Goal: Task Accomplishment & Management: Use online tool/utility

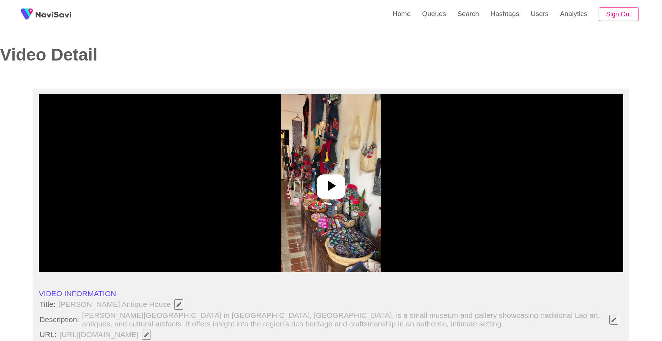
select select "**********"
select select "**"
click at [470, 23] on link "Search" at bounding box center [467, 14] width 33 height 28
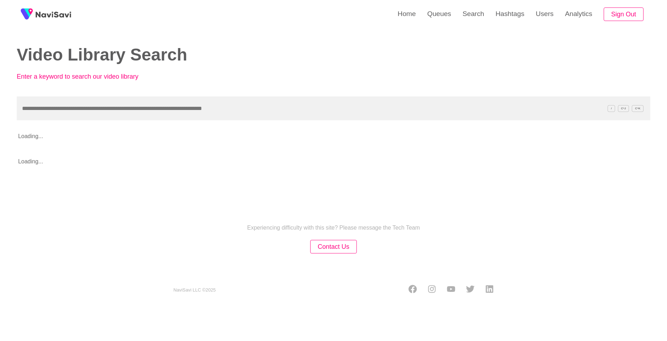
click at [359, 108] on input "text" at bounding box center [333, 108] width 633 height 24
type input "**********"
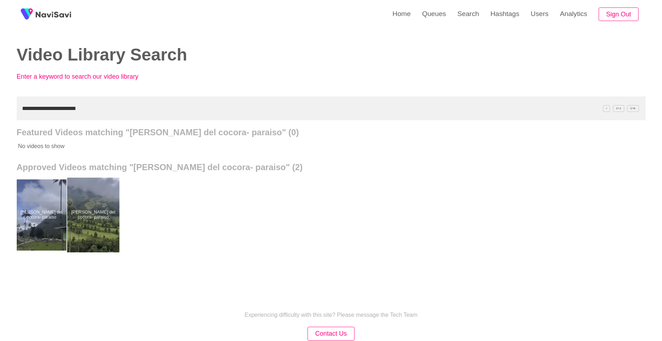
click at [95, 218] on div at bounding box center [93, 214] width 52 height 75
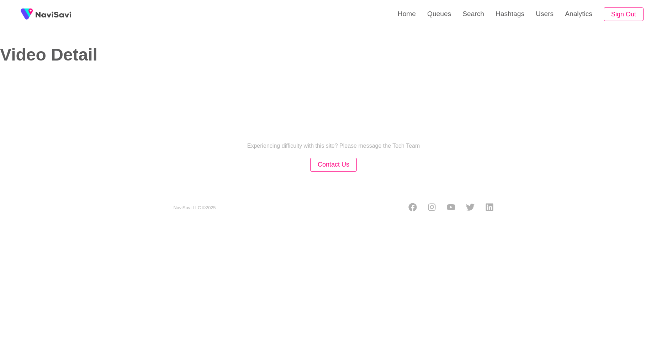
select select "**"
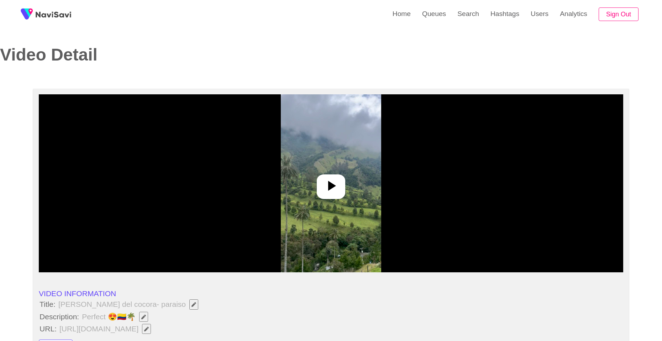
select select "**********"
click at [333, 185] on icon at bounding box center [332, 186] width 8 height 10
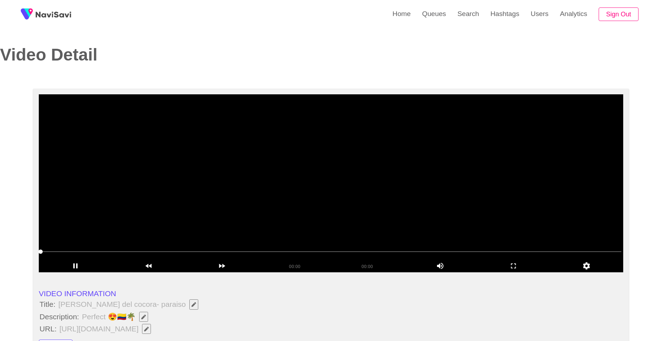
click at [346, 196] on video at bounding box center [331, 183] width 584 height 178
click at [42, 252] on span at bounding box center [61, 251] width 40 height 1
click at [509, 266] on icon "add" at bounding box center [513, 265] width 73 height 9
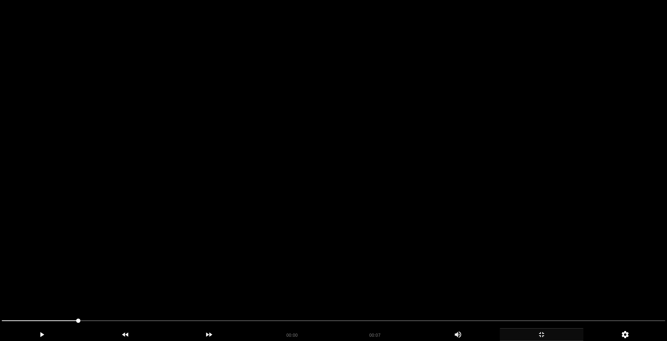
click at [454, 256] on video at bounding box center [333, 170] width 667 height 341
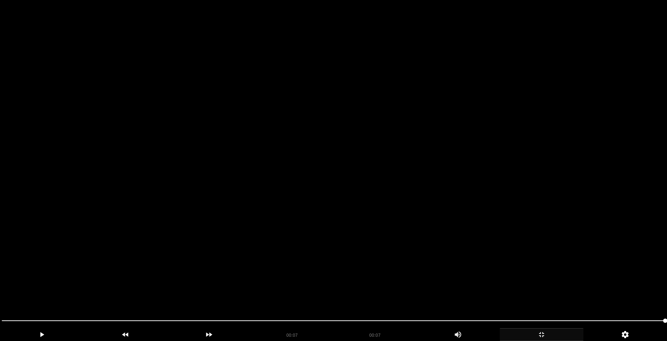
click at [388, 225] on video at bounding box center [333, 170] width 667 height 341
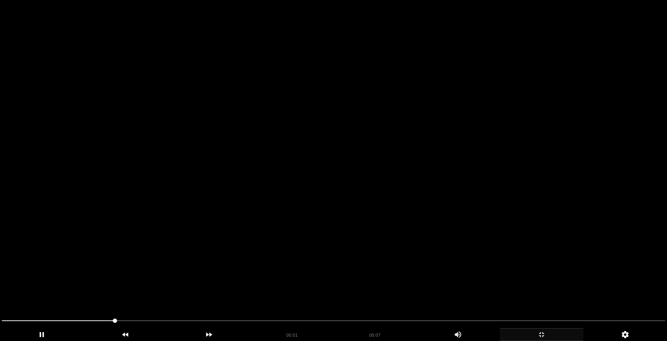
click at [389, 226] on video at bounding box center [333, 170] width 667 height 341
click at [398, 229] on video at bounding box center [333, 170] width 667 height 341
click at [449, 260] on video at bounding box center [333, 170] width 667 height 341
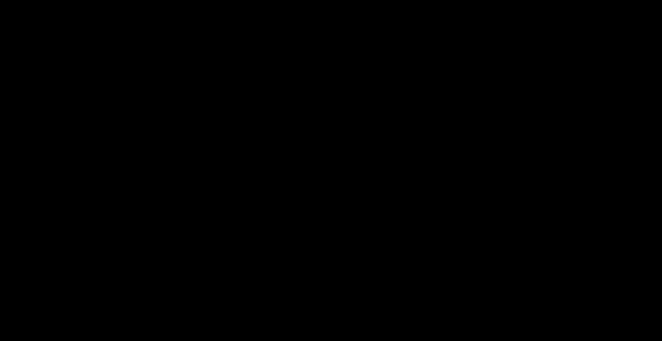
scroll to position [285, 0]
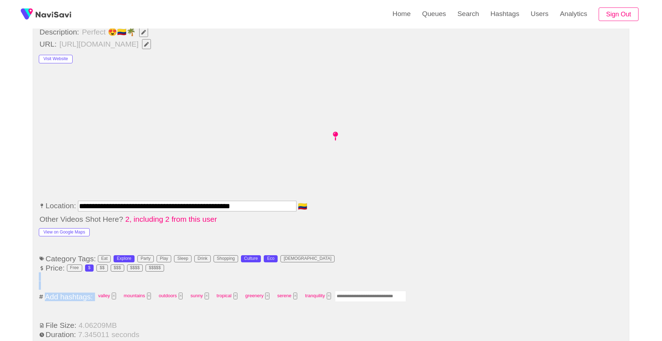
click at [379, 293] on input "Enter tag here and press return" at bounding box center [370, 296] width 71 height 11
type input "*********"
click at [163, 206] on input "**********" at bounding box center [187, 206] width 218 height 11
click at [51, 227] on div "View on Google Maps" at bounding box center [97, 230] width 117 height 13
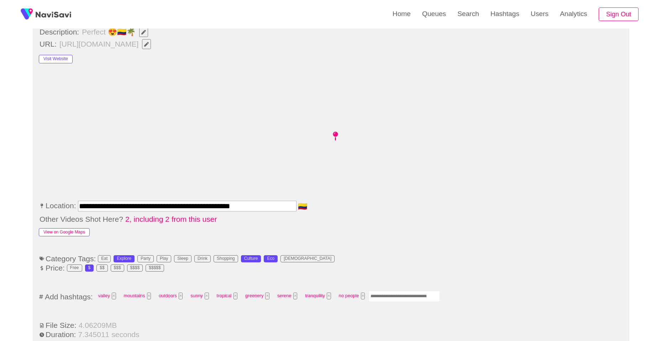
click at [56, 232] on button "View on Google Maps" at bounding box center [64, 232] width 51 height 9
click at [420, 294] on input "Enter tag here and press return" at bounding box center [403, 296] width 71 height 11
type input "**********"
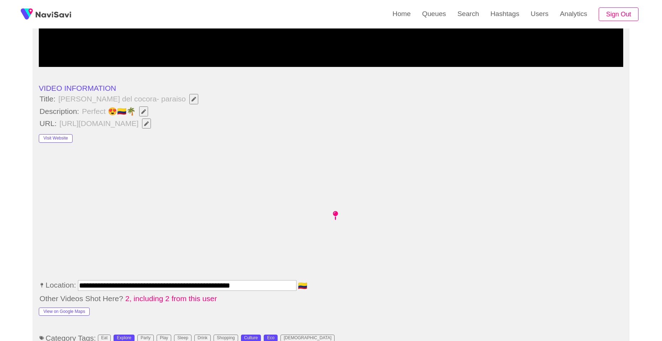
scroll to position [213, 0]
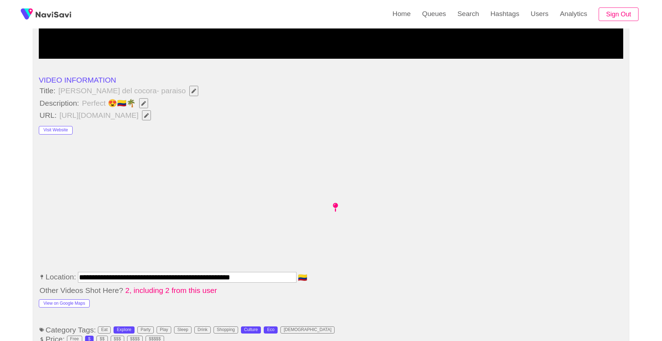
click at [145, 106] on button "button" at bounding box center [143, 103] width 9 height 10
type input "**********"
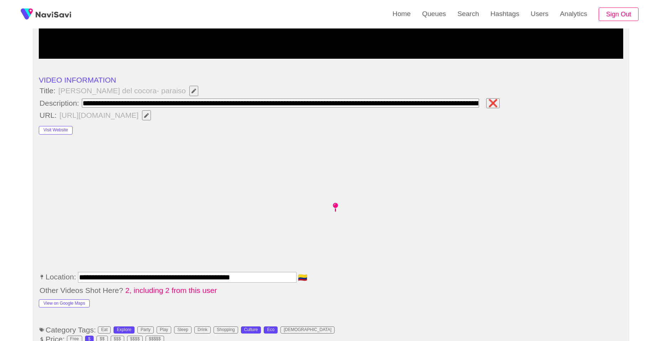
scroll to position [0, 362]
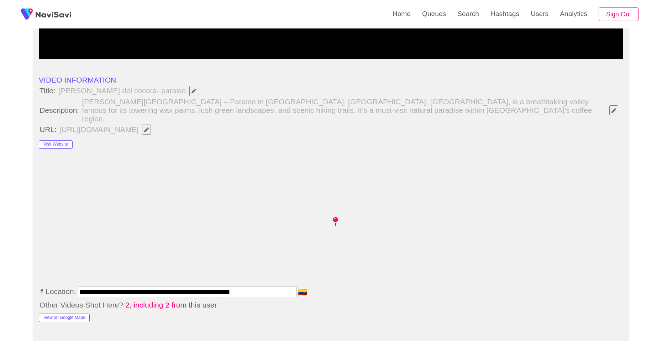
click at [262, 287] on input "**********" at bounding box center [187, 291] width 218 height 11
click at [149, 127] on icon "Edit Field" at bounding box center [146, 129] width 5 height 5
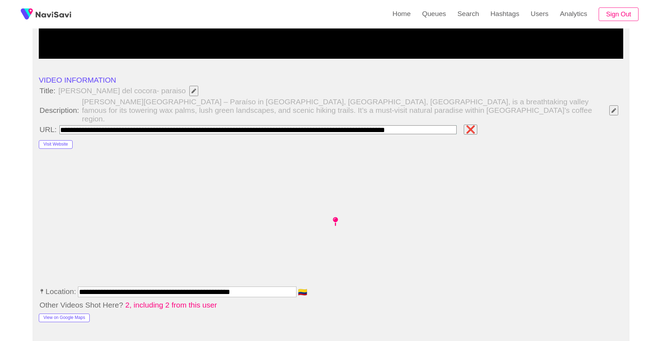
scroll to position [0, 21]
type input "**********"
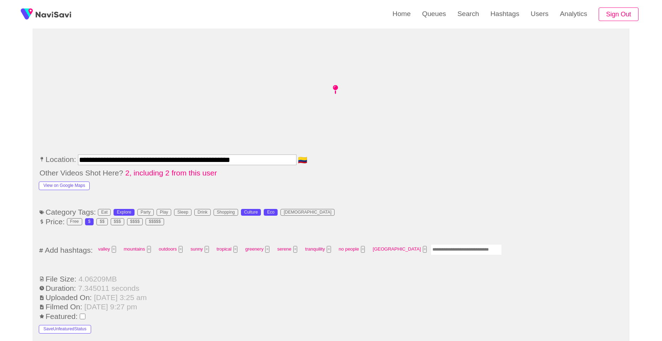
scroll to position [356, 0]
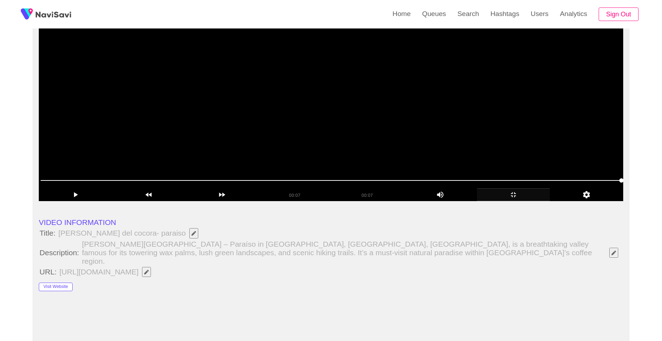
click at [323, 95] on video at bounding box center [331, 112] width 584 height 178
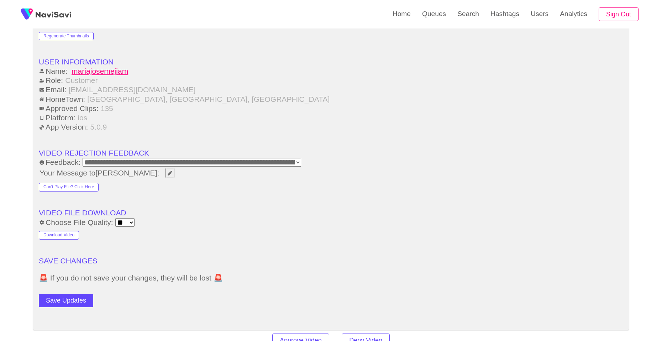
scroll to position [925, 0]
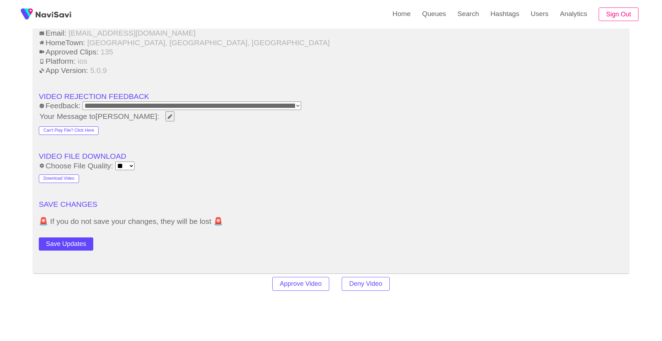
click at [80, 237] on button "Save Updates" at bounding box center [66, 243] width 54 height 13
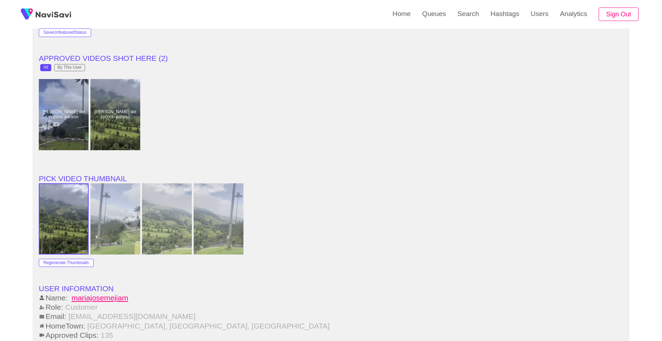
scroll to position [640, 0]
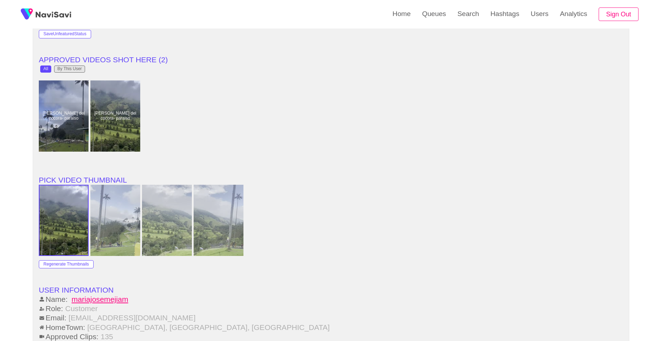
click at [77, 67] on div "By This User" at bounding box center [69, 69] width 24 height 5
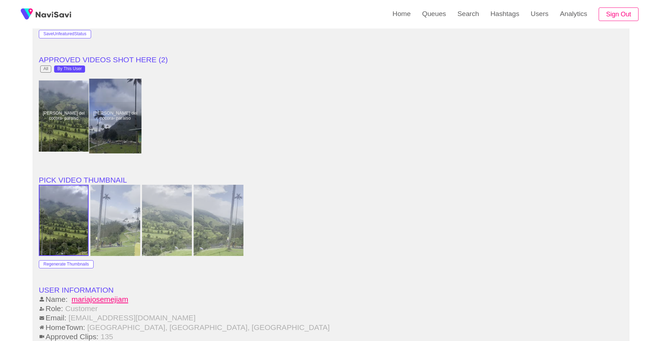
click at [109, 105] on div at bounding box center [115, 116] width 52 height 75
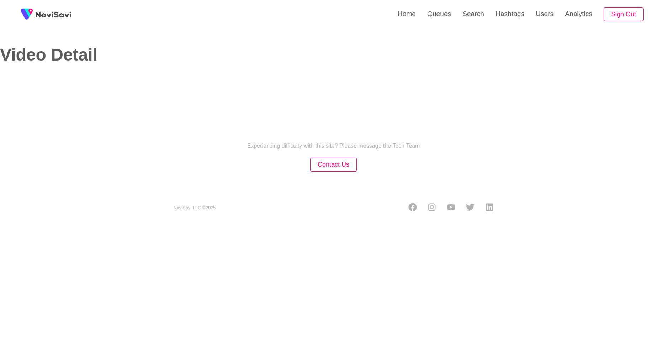
select select "**"
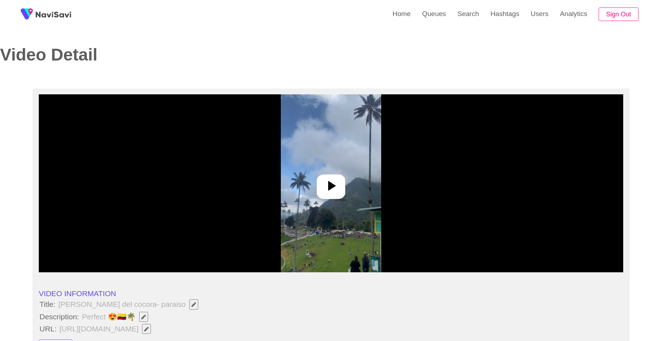
select select "**********"
click at [341, 185] on div at bounding box center [331, 186] width 28 height 25
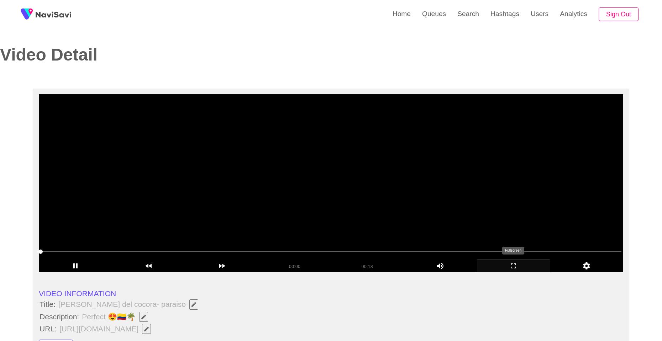
click at [510, 263] on icon "add" at bounding box center [513, 265] width 73 height 9
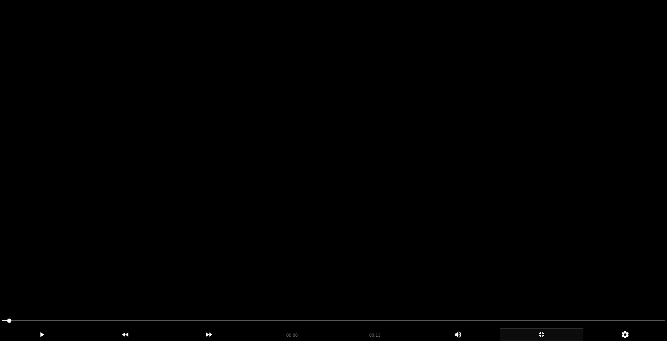
click at [345, 245] on video at bounding box center [333, 170] width 667 height 341
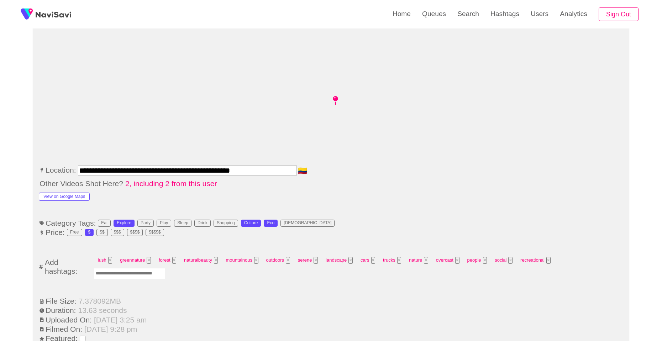
click at [140, 274] on input "Enter tag here and press return" at bounding box center [129, 273] width 71 height 11
type input "*********"
type input "**********"
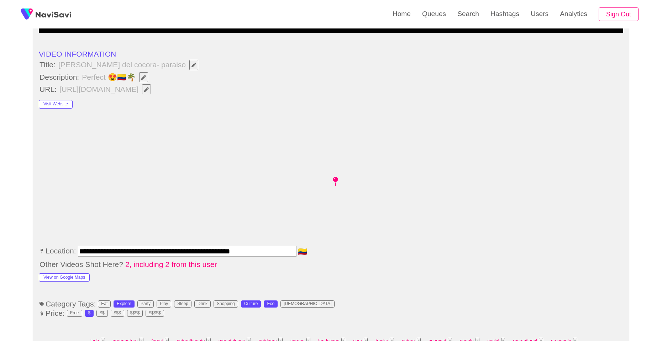
scroll to position [213, 0]
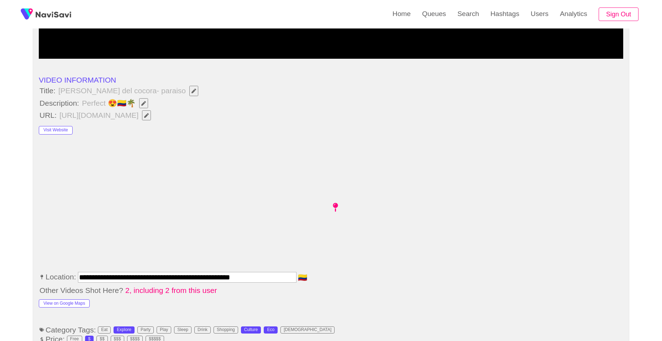
click at [147, 105] on span "button" at bounding box center [143, 103] width 7 height 5
type input "**********"
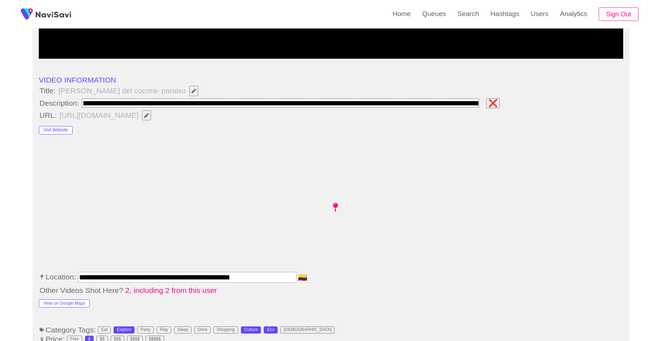
scroll to position [0, 362]
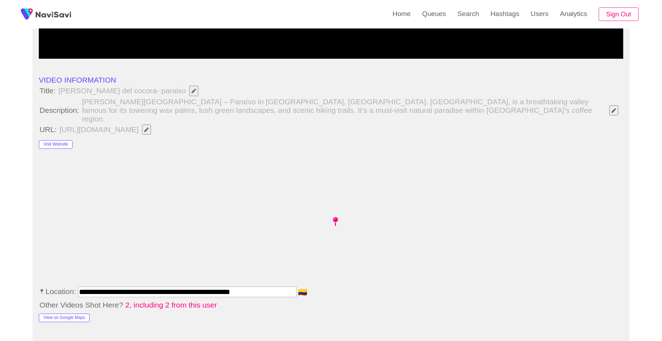
click at [149, 127] on icon "Edit Field" at bounding box center [146, 129] width 5 height 5
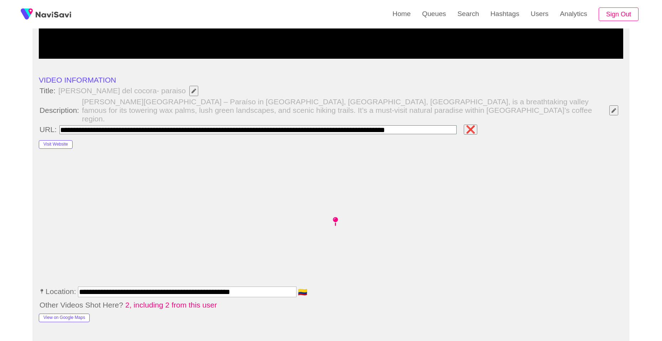
scroll to position [0, 21]
type input "**********"
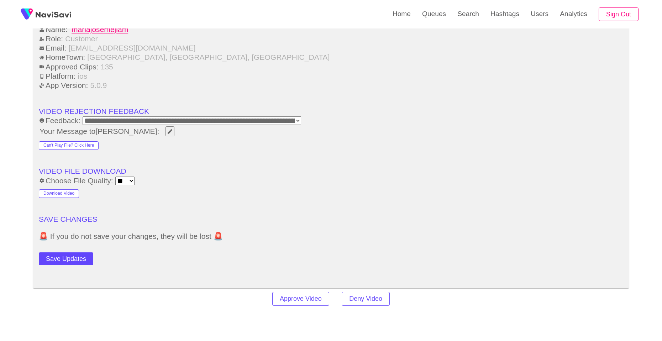
scroll to position [996, 0]
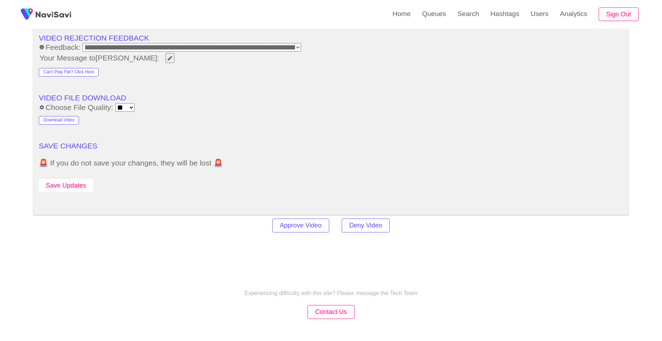
click at [71, 185] on button "Save Updates" at bounding box center [66, 185] width 54 height 13
click at [457, 25] on link "Search" at bounding box center [467, 14] width 33 height 28
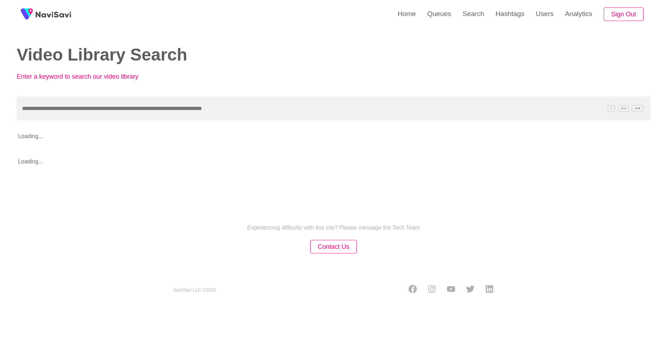
drag, startPoint x: 373, startPoint y: 105, endPoint x: 369, endPoint y: 113, distance: 9.4
click at [369, 113] on input "text" at bounding box center [333, 108] width 633 height 24
type input "**********"
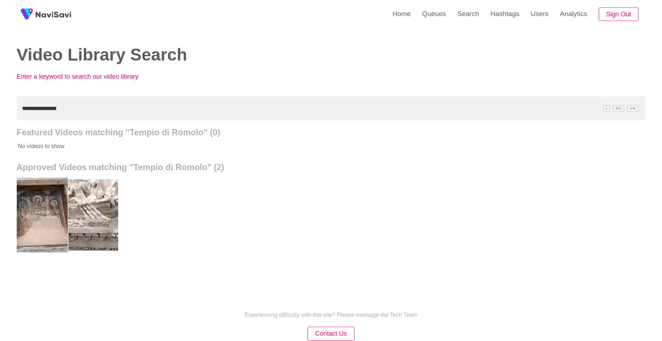
click at [25, 196] on div at bounding box center [41, 214] width 52 height 75
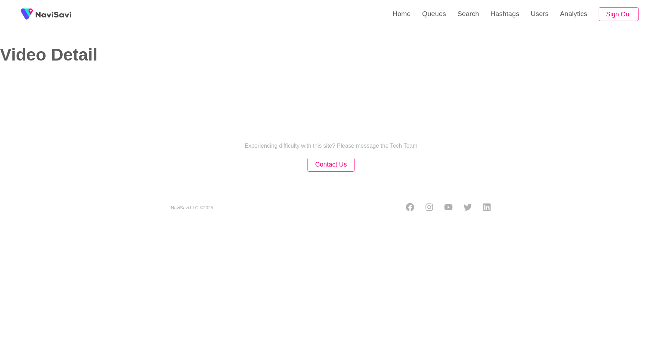
select select "**********"
select select "**"
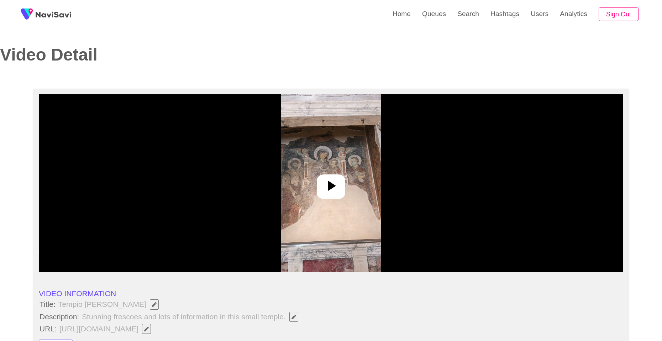
drag, startPoint x: 334, startPoint y: 191, endPoint x: 443, endPoint y: 235, distance: 117.6
click at [338, 192] on icon at bounding box center [330, 185] width 17 height 17
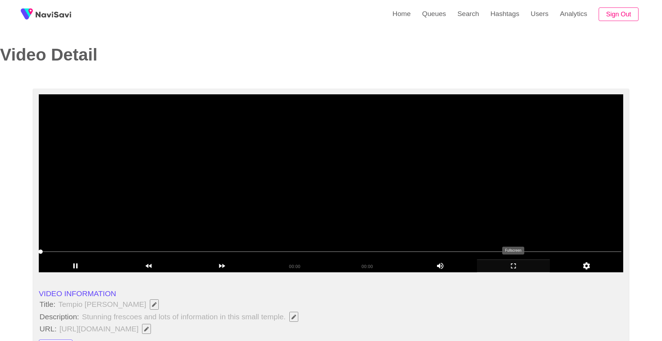
click at [510, 266] on icon "add" at bounding box center [513, 265] width 73 height 9
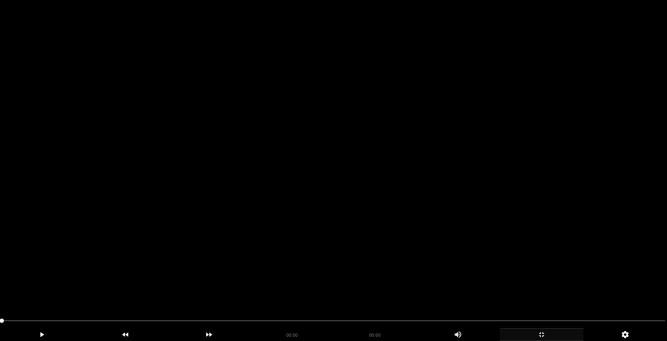
click at [440, 235] on video at bounding box center [333, 170] width 667 height 341
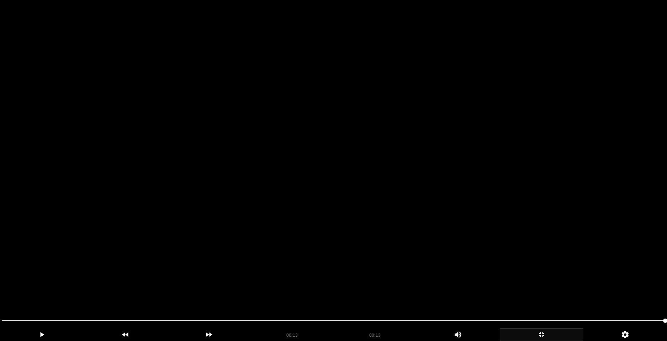
drag, startPoint x: 413, startPoint y: 221, endPoint x: 418, endPoint y: 227, distance: 7.8
click at [413, 222] on video at bounding box center [333, 170] width 667 height 341
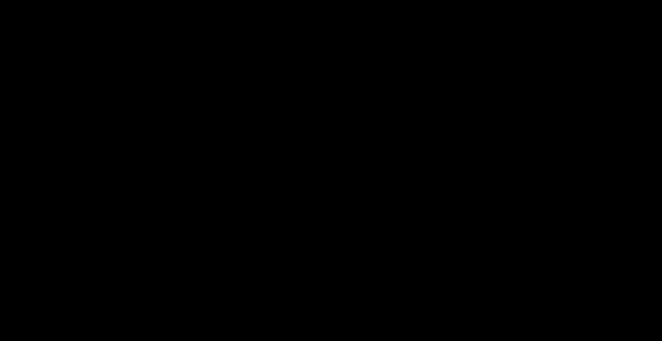
scroll to position [356, 0]
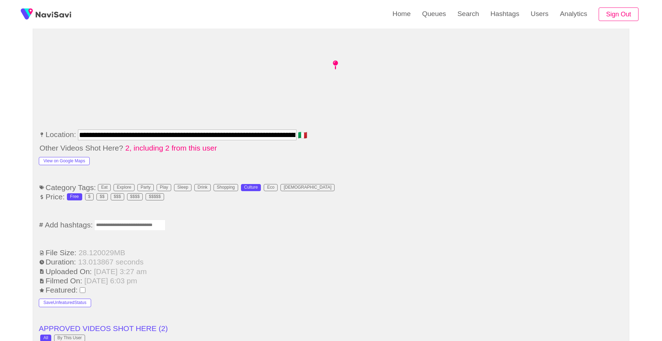
drag, startPoint x: 133, startPoint y: 232, endPoint x: 136, endPoint y: 227, distance: 6.4
drag, startPoint x: 135, startPoint y: 226, endPoint x: 139, endPoint y: 227, distance: 4.4
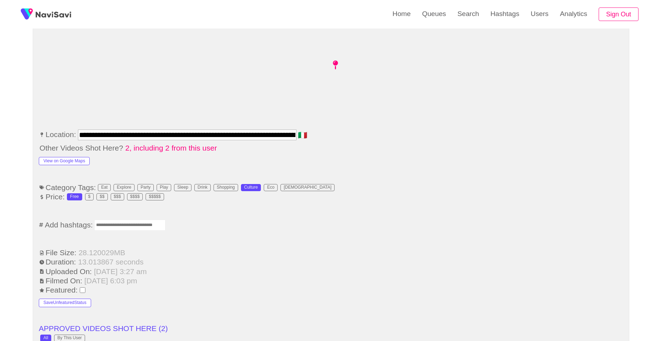
click at [139, 227] on input "Enter tag here and press return" at bounding box center [129, 224] width 71 height 11
type input "*********"
click at [77, 157] on button "View on Google Maps" at bounding box center [64, 161] width 51 height 9
click at [179, 224] on input "Enter tag here and press return" at bounding box center [163, 224] width 71 height 11
type input "******"
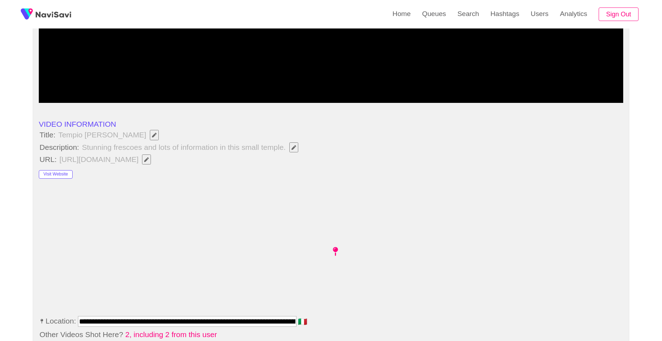
scroll to position [142, 0]
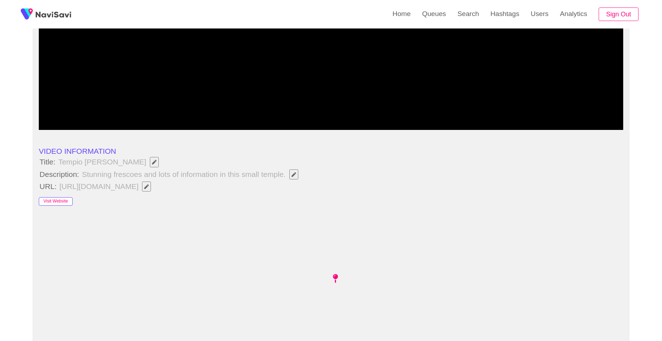
drag, startPoint x: 55, startPoint y: 195, endPoint x: 53, endPoint y: 201, distance: 6.6
click at [55, 195] on div "Visit Website" at bounding box center [97, 199] width 117 height 13
click at [53, 201] on button "Visit Website" at bounding box center [56, 201] width 34 height 9
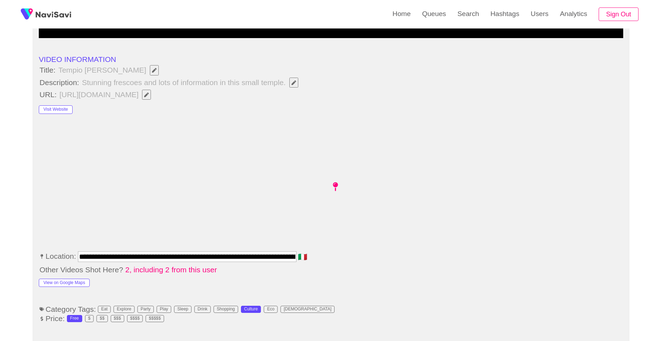
scroll to position [249, 0]
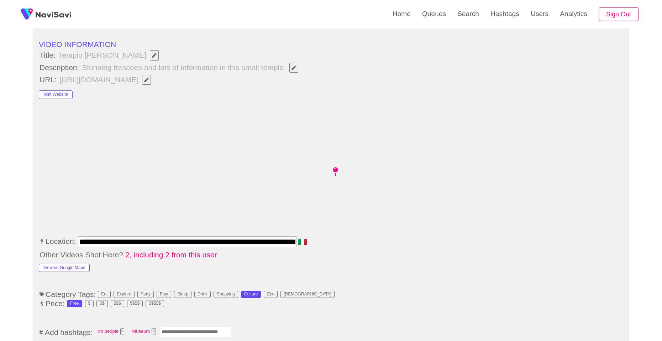
click at [144, 240] on input "**********" at bounding box center [187, 241] width 218 height 11
click at [71, 264] on button "View on Google Maps" at bounding box center [64, 268] width 51 height 9
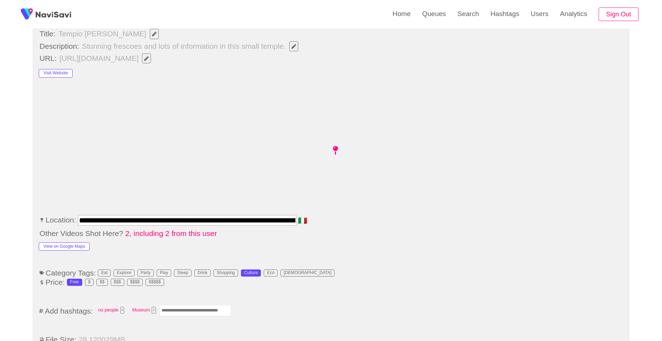
scroll to position [285, 0]
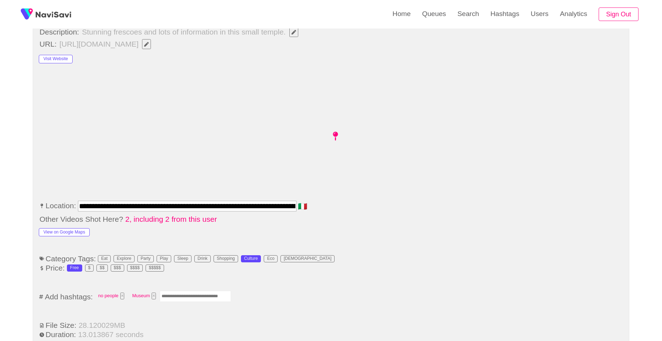
drag, startPoint x: 191, startPoint y: 299, endPoint x: 192, endPoint y: 293, distance: 5.7
click at [191, 297] on input "Enter tag here and press return" at bounding box center [195, 296] width 71 height 11
click at [192, 292] on input "Enter tag here and press return" at bounding box center [195, 296] width 71 height 11
type input "*********"
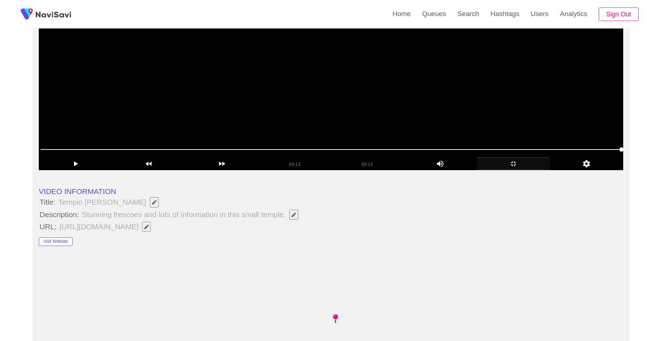
scroll to position [107, 0]
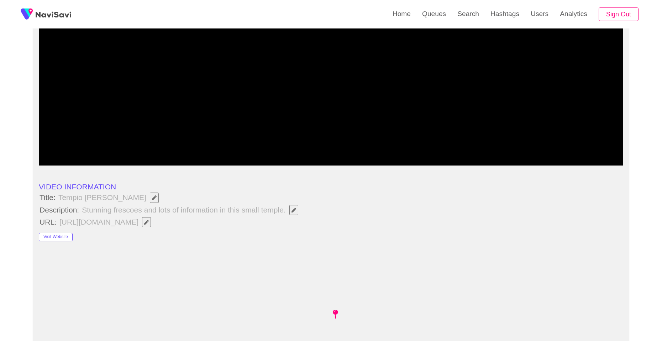
click at [149, 222] on icon "Edit Field" at bounding box center [146, 222] width 5 height 5
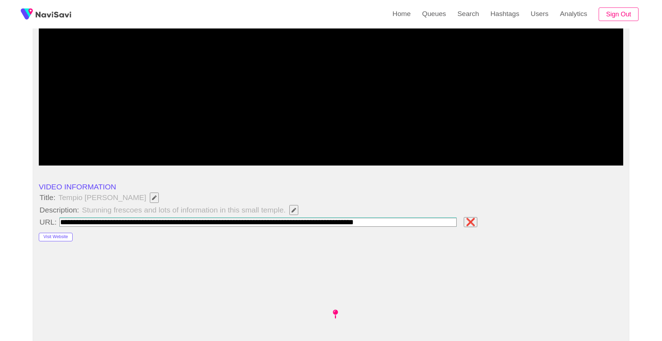
type input "**********"
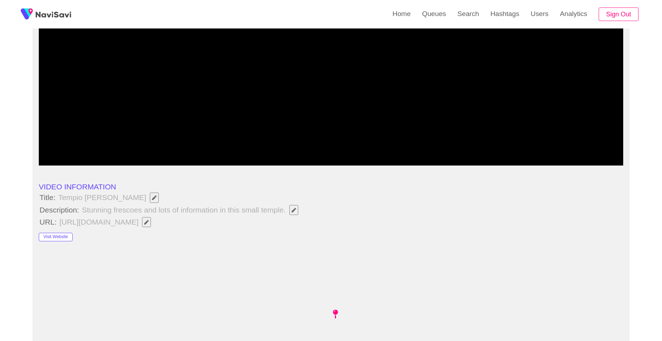
click at [149, 220] on span "Edit Field" at bounding box center [146, 222] width 6 height 5
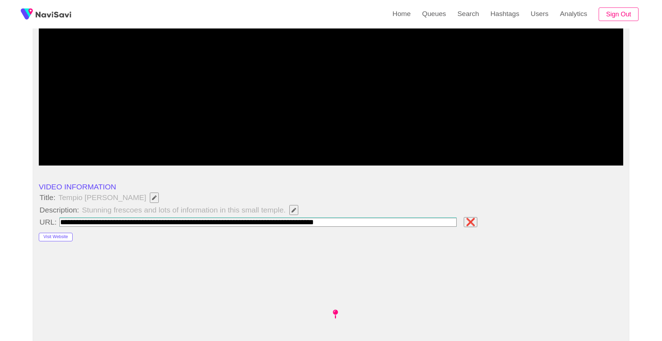
type input "**********"
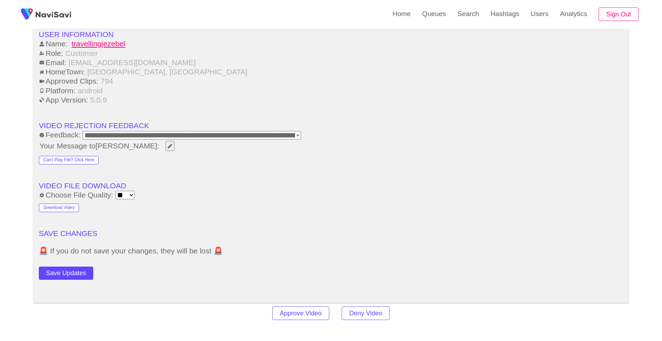
scroll to position [889, 0]
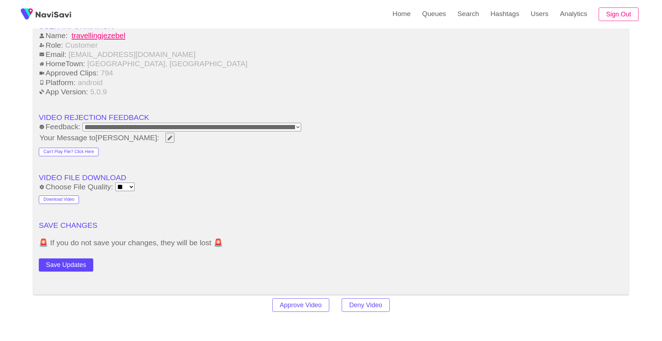
click at [82, 261] on button "Save Updates" at bounding box center [66, 264] width 54 height 13
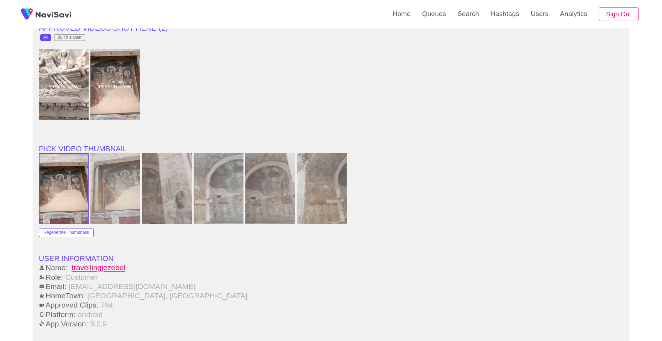
scroll to position [591, 0]
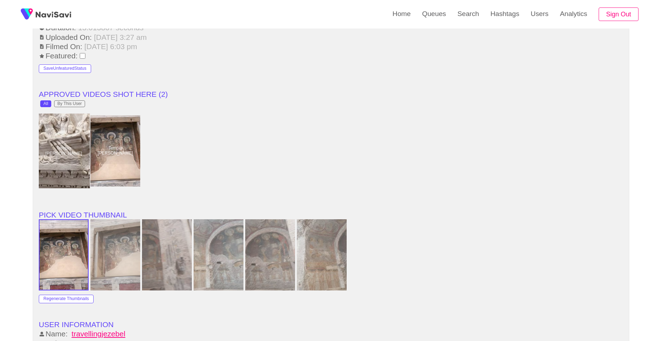
click at [62, 133] on div at bounding box center [64, 150] width 52 height 75
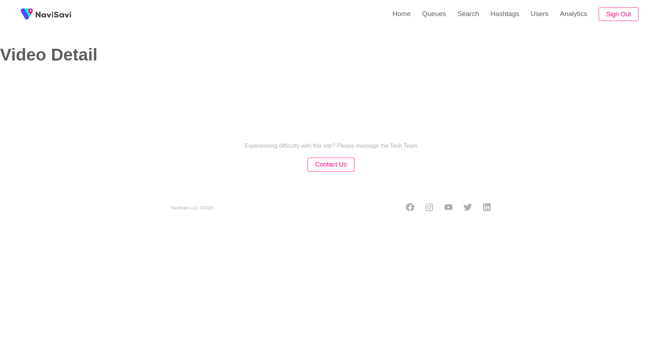
select select "**********"
select select "**"
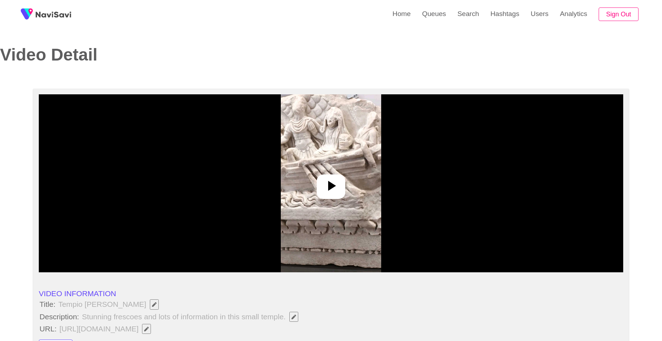
click at [322, 186] on div at bounding box center [331, 186] width 28 height 25
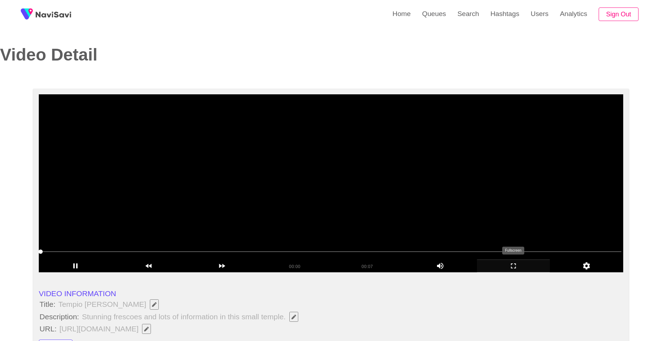
click at [518, 261] on icon "add" at bounding box center [513, 265] width 73 height 9
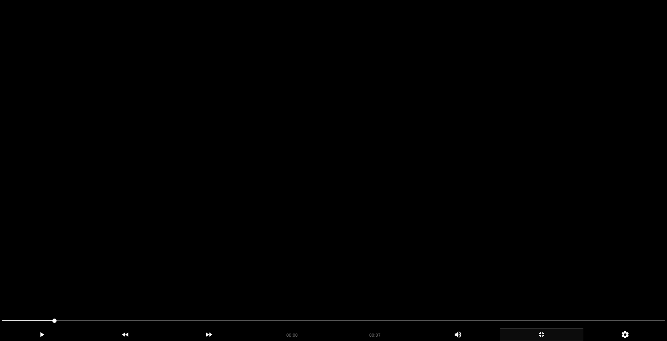
click at [448, 207] on video at bounding box center [333, 170] width 667 height 341
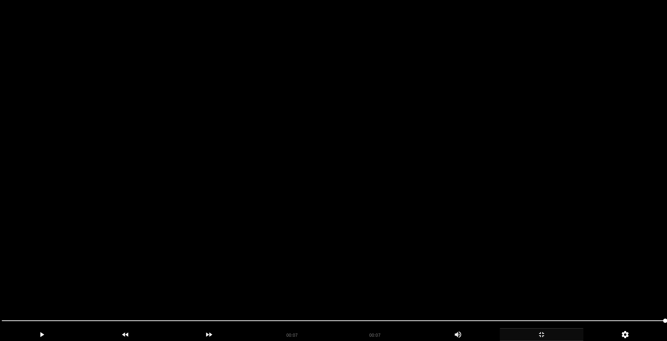
click at [446, 208] on video at bounding box center [333, 170] width 667 height 341
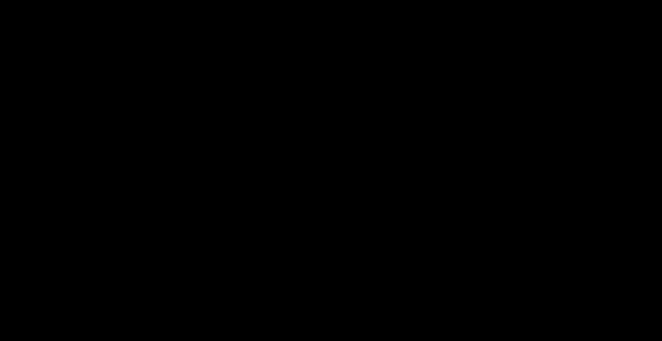
scroll to position [320, 0]
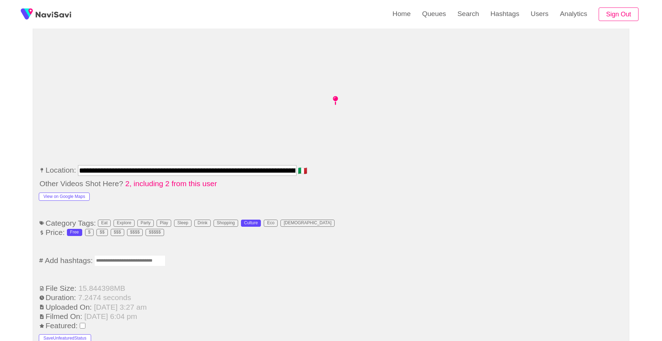
click at [156, 259] on input "Enter tag here and press return" at bounding box center [129, 260] width 71 height 11
type input "*********"
type input "******"
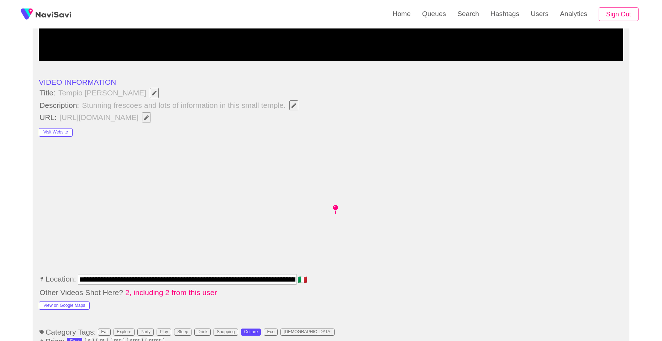
scroll to position [213, 0]
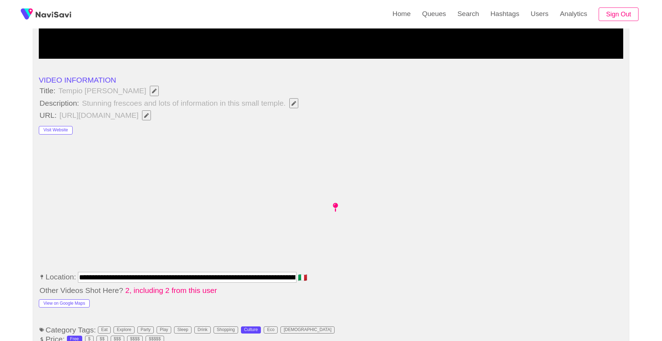
click at [151, 111] on button "button" at bounding box center [146, 115] width 9 height 10
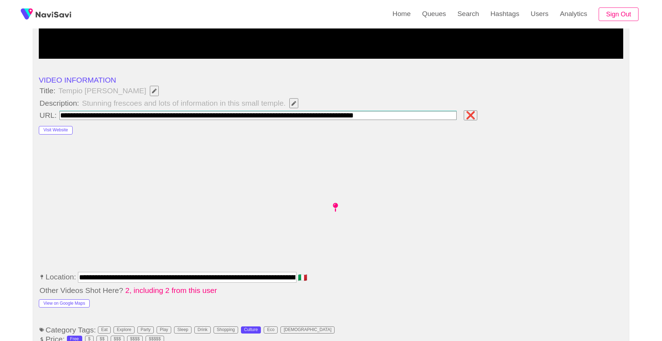
type input "**********"
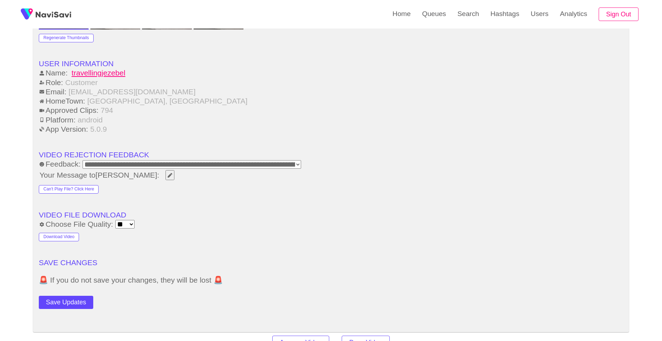
scroll to position [854, 0]
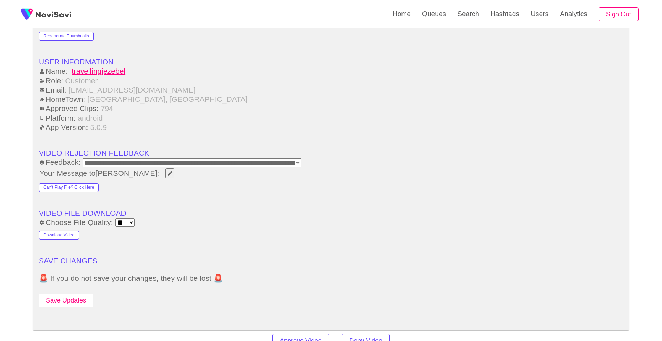
click at [60, 299] on button "Save Updates" at bounding box center [66, 300] width 54 height 13
click at [466, 12] on link "Search" at bounding box center [467, 14] width 33 height 28
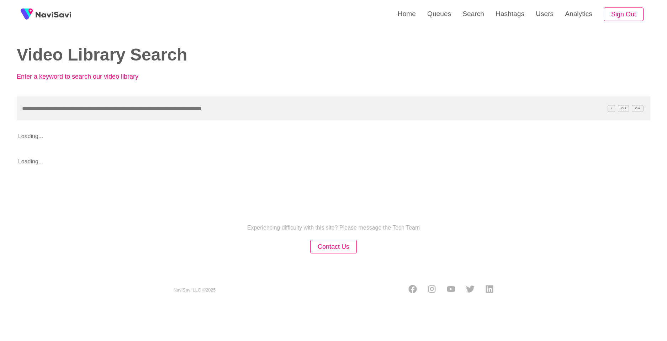
click at [271, 101] on input "text" at bounding box center [333, 108] width 633 height 24
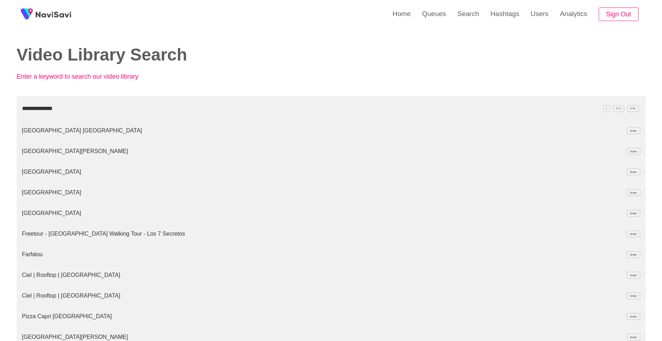
type input "**********"
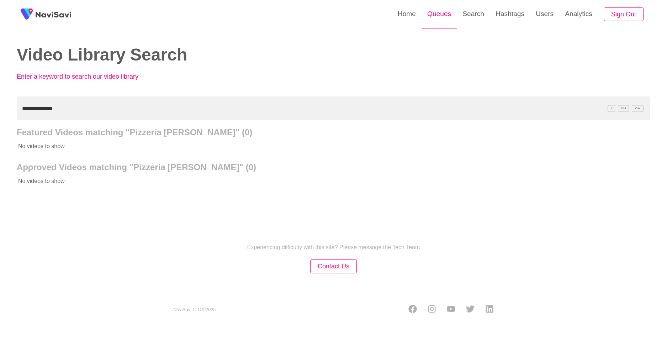
click at [445, 8] on link "Queues" at bounding box center [438, 14] width 35 height 28
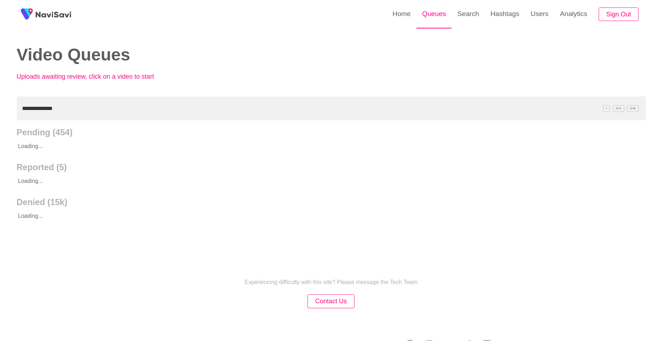
type input "**********"
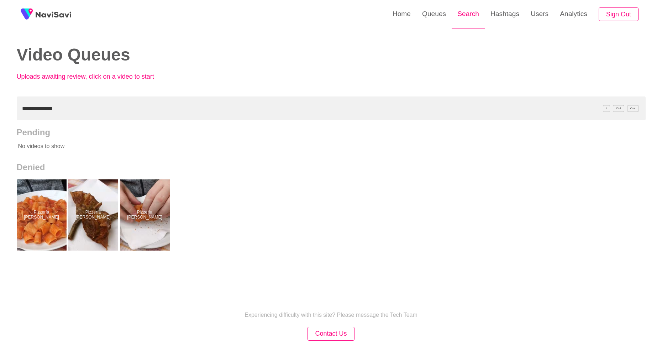
click at [468, 13] on link "Search" at bounding box center [467, 14] width 33 height 28
drag, startPoint x: 468, startPoint y: 13, endPoint x: 464, endPoint y: 18, distance: 6.1
click at [468, 14] on link "Search" at bounding box center [473, 14] width 33 height 28
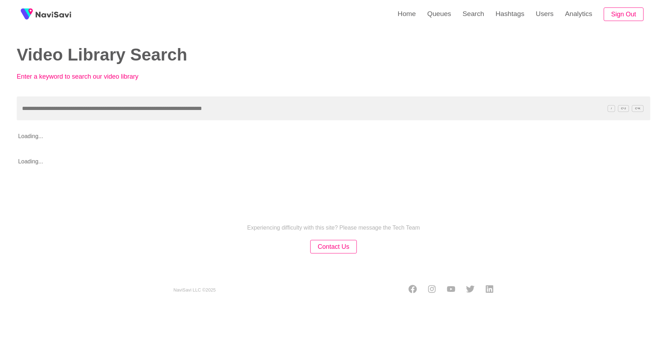
click at [401, 101] on input "text" at bounding box center [333, 108] width 633 height 24
paste input "**********"
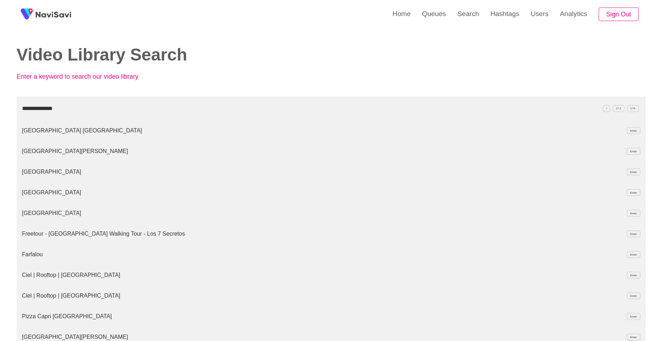
type input "**********"
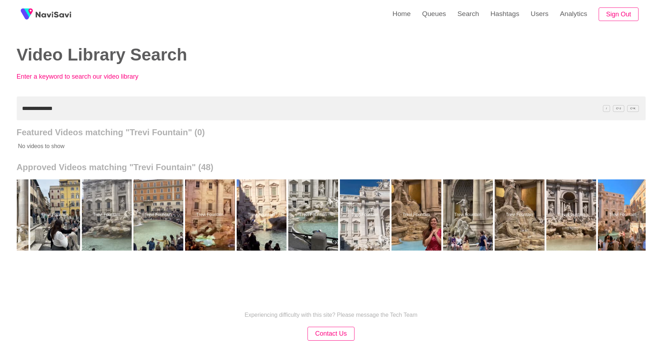
scroll to position [0, 1431]
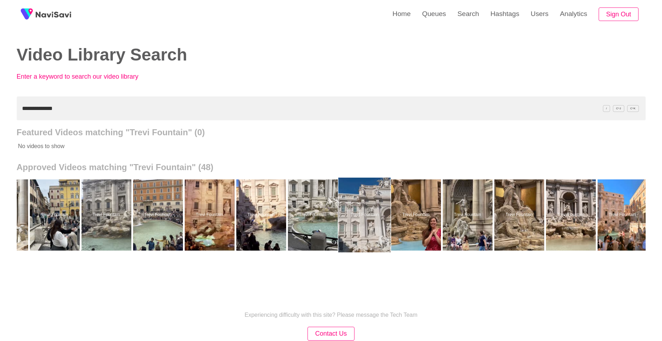
click at [363, 204] on div at bounding box center [364, 214] width 52 height 75
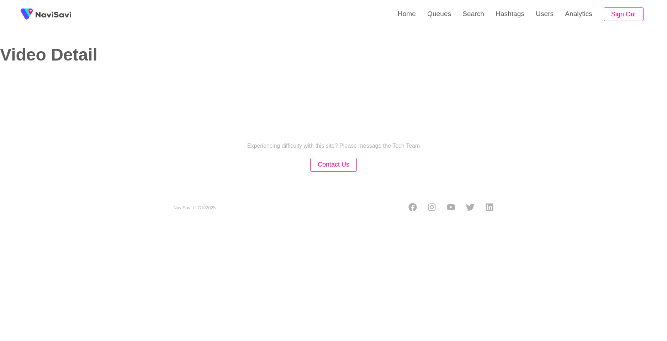
select select "**"
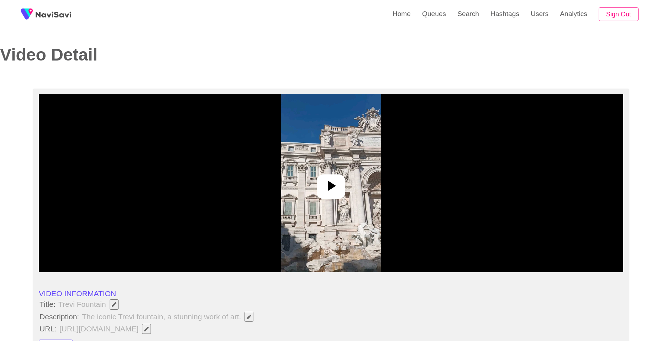
select select "**********"
click at [325, 183] on icon at bounding box center [330, 185] width 17 height 17
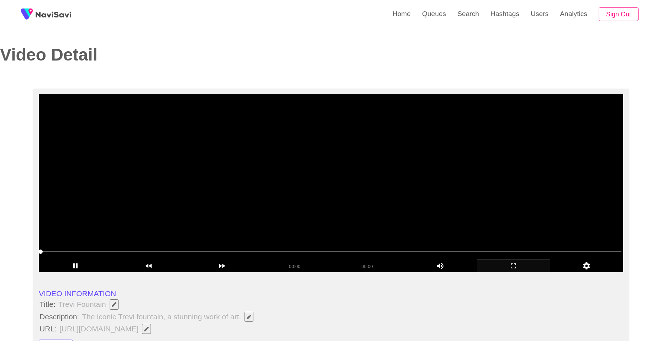
click at [488, 265] on icon "add" at bounding box center [513, 265] width 73 height 9
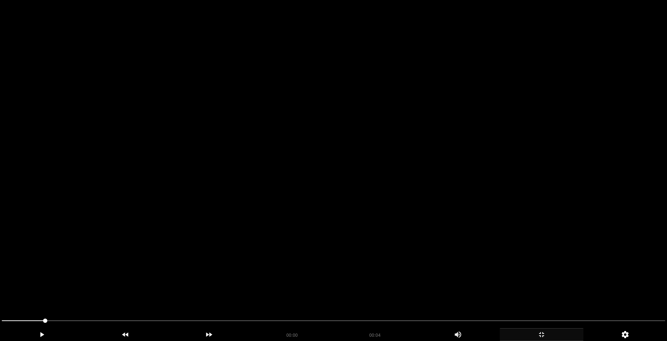
drag, startPoint x: 446, startPoint y: 152, endPoint x: 445, endPoint y: 148, distance: 4.3
click at [446, 149] on video at bounding box center [333, 170] width 667 height 341
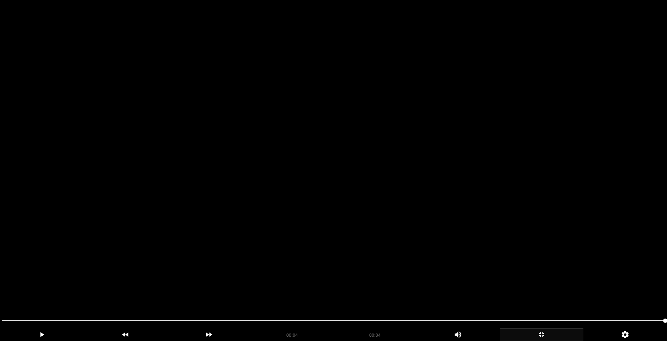
click at [433, 155] on video at bounding box center [333, 170] width 667 height 341
click at [361, 254] on video at bounding box center [333, 170] width 667 height 341
click at [361, 255] on video at bounding box center [333, 170] width 667 height 341
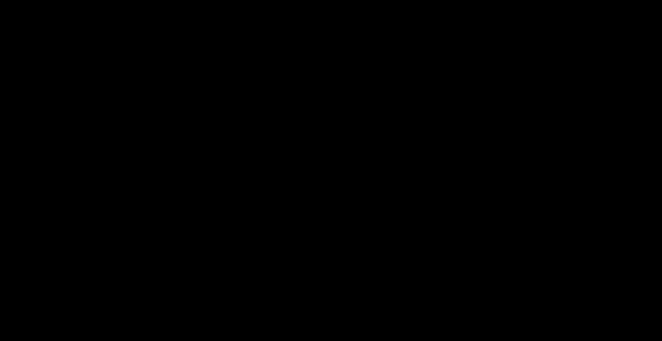
scroll to position [356, 0]
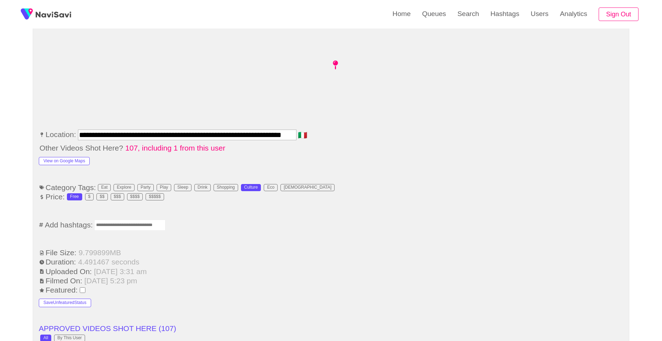
click at [154, 226] on input "Enter tag here and press return" at bounding box center [129, 224] width 71 height 11
type input "*********"
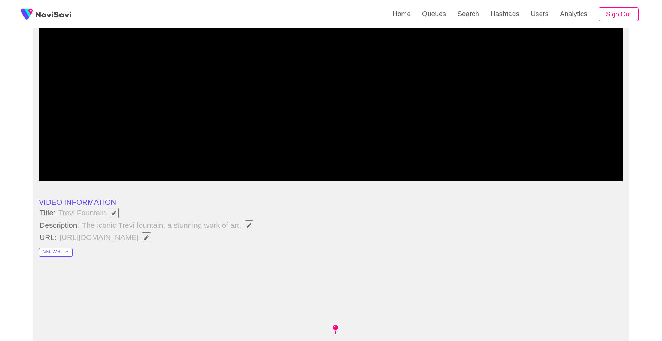
scroll to position [71, 0]
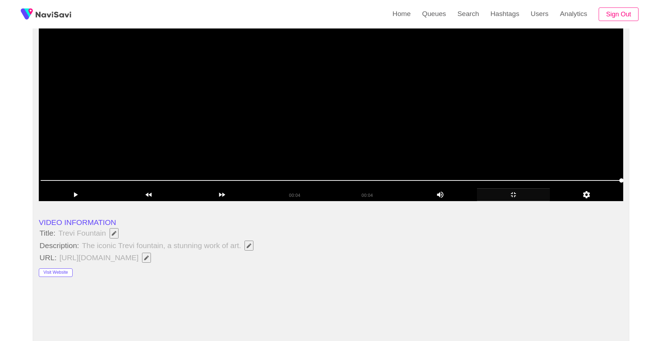
click at [361, 99] on video at bounding box center [331, 112] width 584 height 178
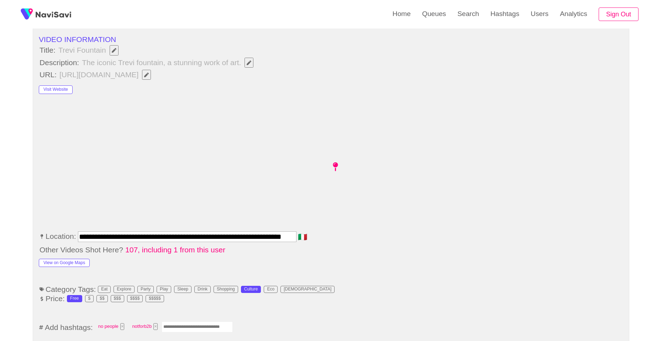
scroll to position [285, 0]
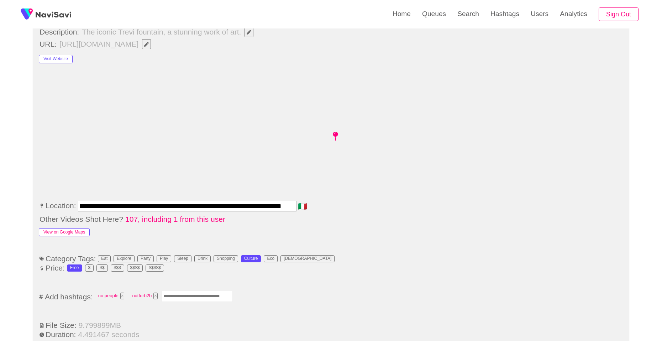
click at [73, 231] on button "View on Google Maps" at bounding box center [64, 232] width 51 height 9
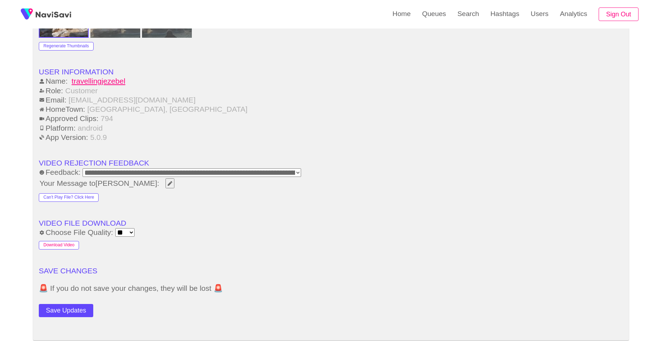
scroll to position [854, 0]
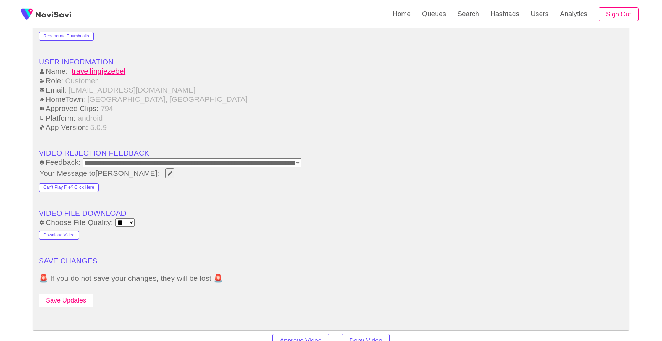
click at [73, 302] on button "Save Updates" at bounding box center [66, 300] width 54 height 13
click at [474, 14] on link "Search" at bounding box center [467, 14] width 33 height 28
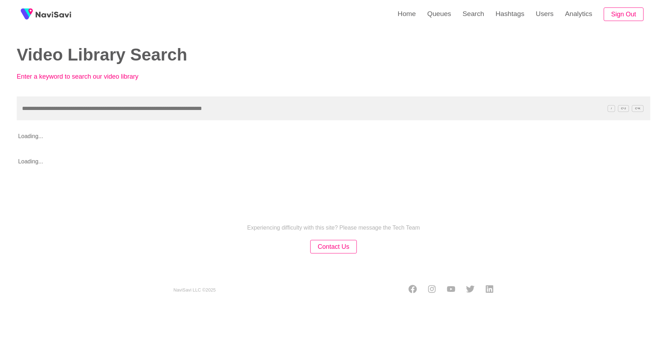
click at [365, 105] on input "text" at bounding box center [333, 108] width 633 height 24
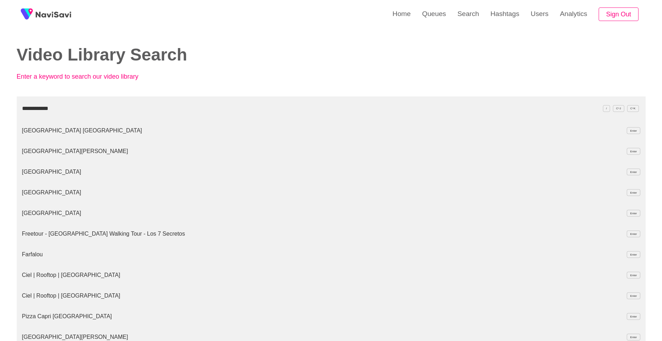
type input "**********"
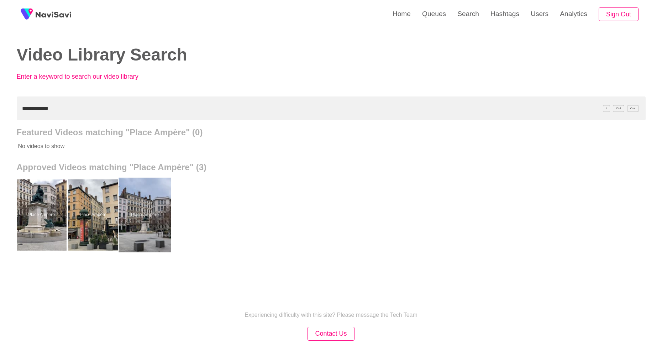
click at [147, 211] on div at bounding box center [144, 214] width 52 height 75
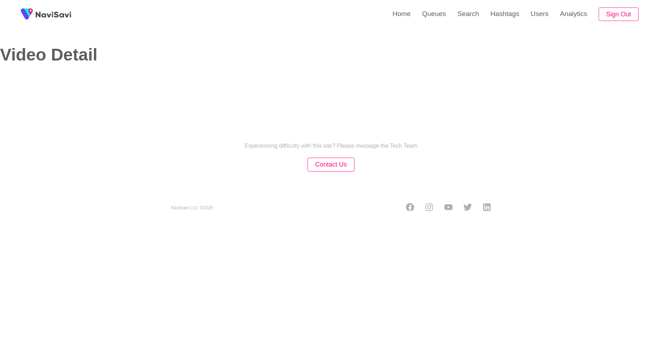
select select "**********"
select select "**"
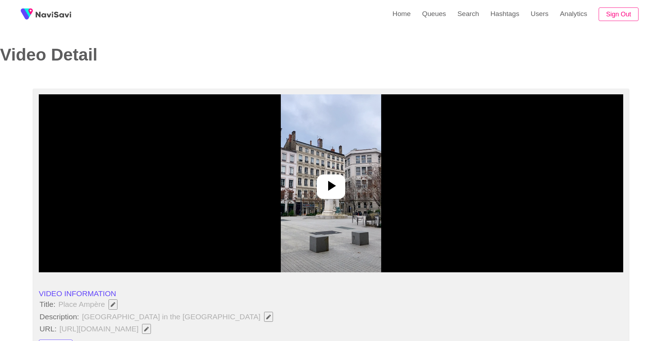
click at [333, 193] on icon at bounding box center [330, 185] width 17 height 17
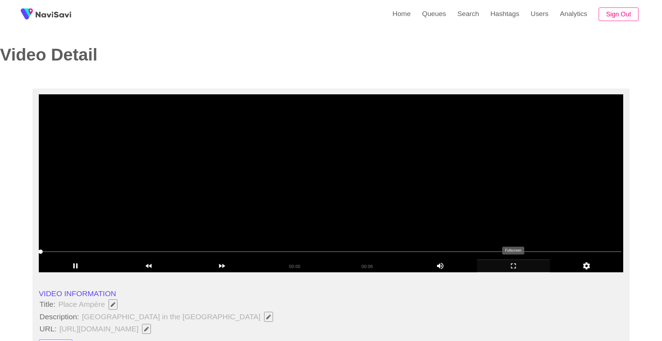
click at [500, 268] on icon "add" at bounding box center [513, 265] width 73 height 9
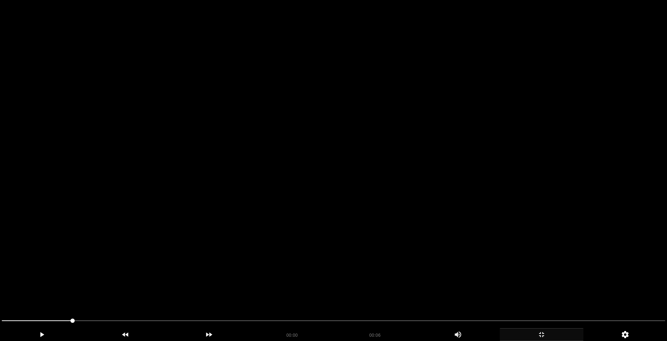
click at [4, 320] on span at bounding box center [37, 320] width 71 height 1
click at [4, 320] on span at bounding box center [2, 320] width 4 height 4
click at [4, 319] on span at bounding box center [2, 320] width 4 height 4
click at [386, 138] on video at bounding box center [333, 170] width 667 height 341
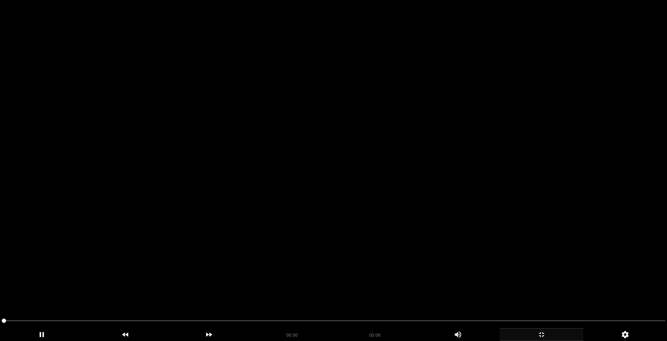
click at [386, 138] on video at bounding box center [333, 170] width 667 height 341
click at [386, 139] on video at bounding box center [333, 170] width 667 height 341
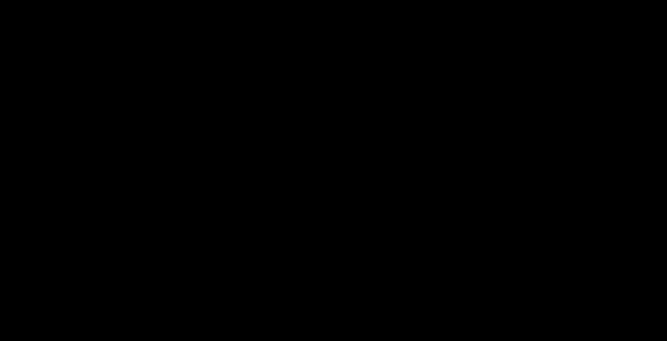
click at [248, 320] on span at bounding box center [132, 320] width 261 height 1
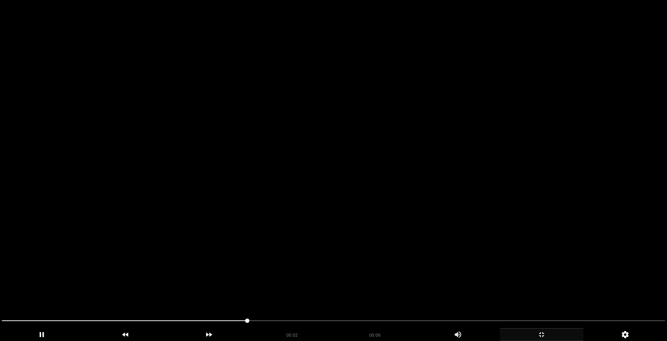
click at [346, 194] on video at bounding box center [333, 170] width 667 height 341
click at [286, 200] on video at bounding box center [333, 170] width 667 height 341
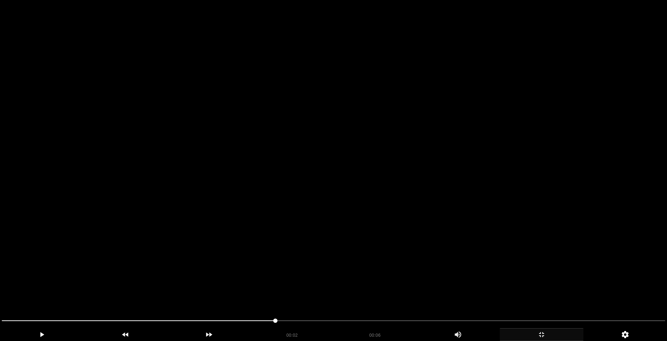
click at [286, 200] on video at bounding box center [333, 170] width 667 height 341
click at [260, 188] on video at bounding box center [333, 170] width 667 height 341
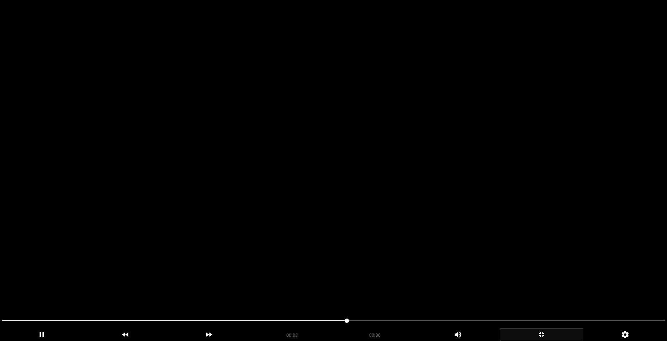
click at [260, 188] on video at bounding box center [333, 170] width 667 height 341
click at [341, 190] on video at bounding box center [333, 170] width 667 height 341
click at [413, 200] on video at bounding box center [333, 170] width 667 height 341
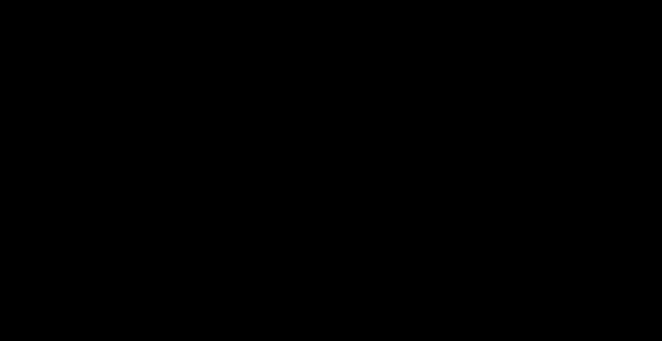
scroll to position [320, 0]
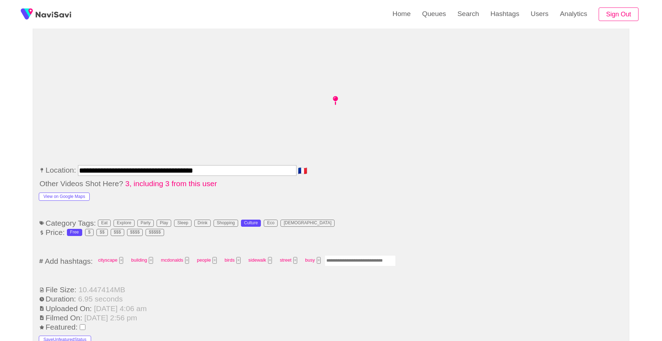
click at [359, 257] on input "Enter tag here and press return" at bounding box center [359, 260] width 71 height 11
type input "****"
type input "*********"
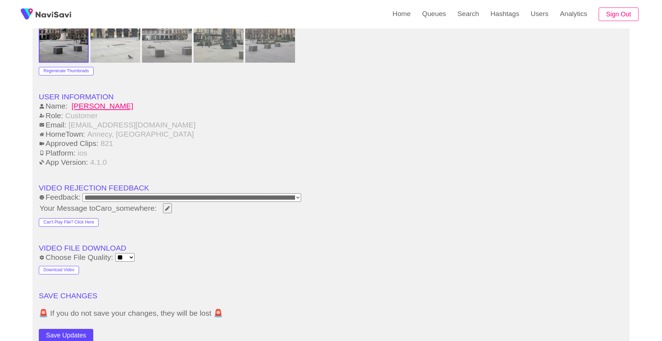
scroll to position [854, 0]
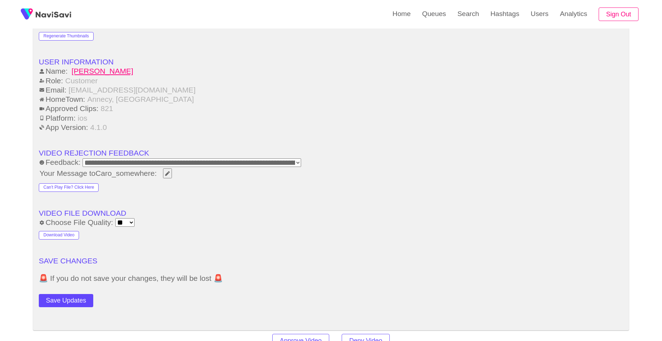
drag, startPoint x: 88, startPoint y: 300, endPoint x: 165, endPoint y: 198, distance: 128.0
click at [88, 299] on button "Save Updates" at bounding box center [66, 300] width 54 height 13
click at [454, 26] on link "Search" at bounding box center [467, 14] width 33 height 28
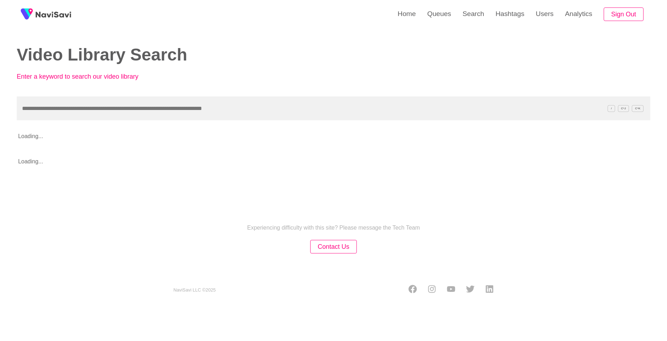
drag, startPoint x: 325, startPoint y: 105, endPoint x: 324, endPoint y: 110, distance: 5.0
click at [325, 107] on input "text" at bounding box center [333, 108] width 633 height 24
type input "**********"
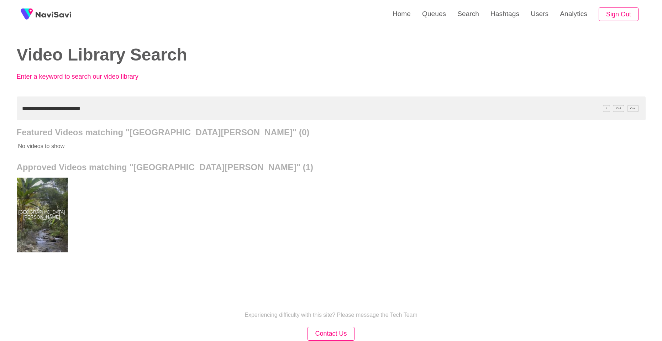
click at [43, 212] on div at bounding box center [41, 214] width 52 height 75
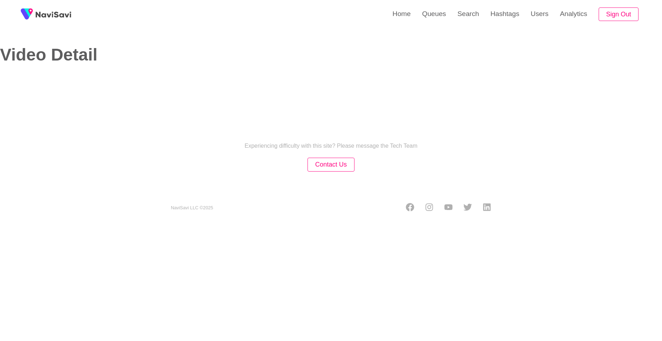
select select "**********"
select select "**"
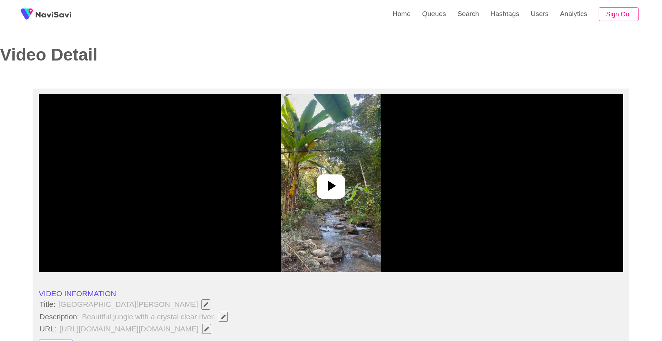
click at [319, 187] on div at bounding box center [331, 186] width 28 height 25
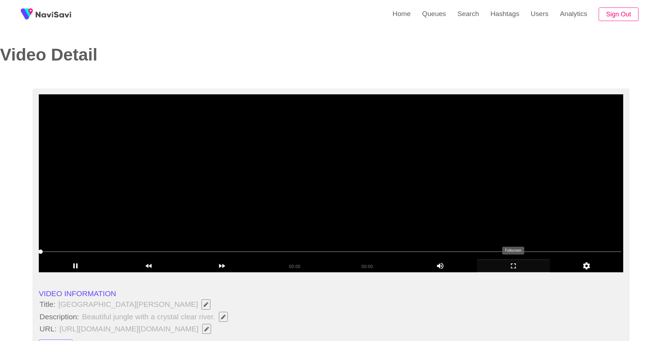
click at [521, 261] on icon "add" at bounding box center [513, 265] width 73 height 9
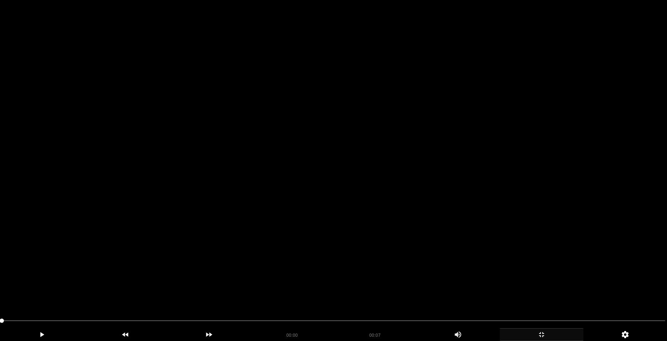
click at [391, 254] on video at bounding box center [333, 170] width 667 height 341
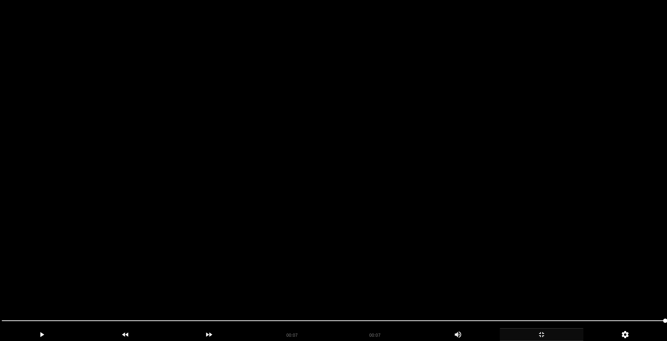
drag, startPoint x: 319, startPoint y: 163, endPoint x: 322, endPoint y: 171, distance: 8.2
click at [319, 165] on video at bounding box center [333, 170] width 667 height 341
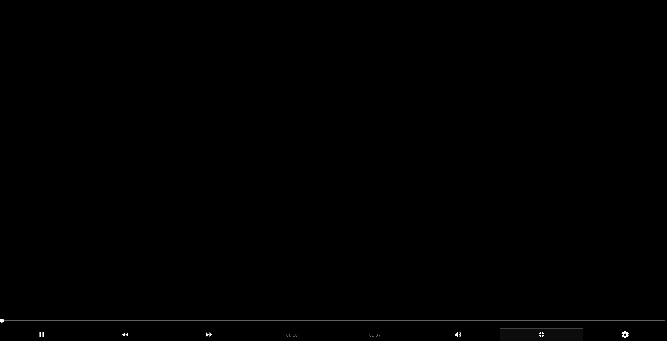
click at [354, 166] on video at bounding box center [333, 170] width 667 height 341
click at [401, 178] on video at bounding box center [333, 170] width 667 height 341
click at [432, 186] on video at bounding box center [333, 170] width 667 height 341
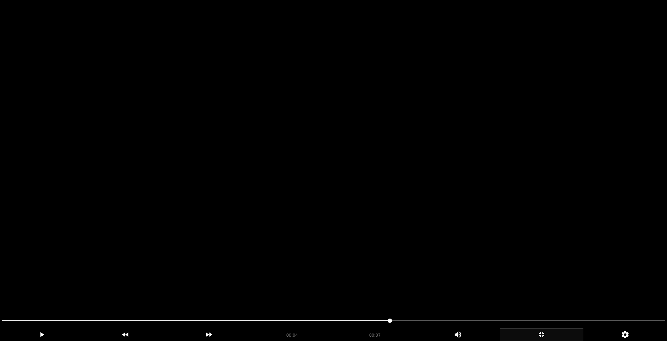
click at [432, 186] on video at bounding box center [333, 170] width 667 height 341
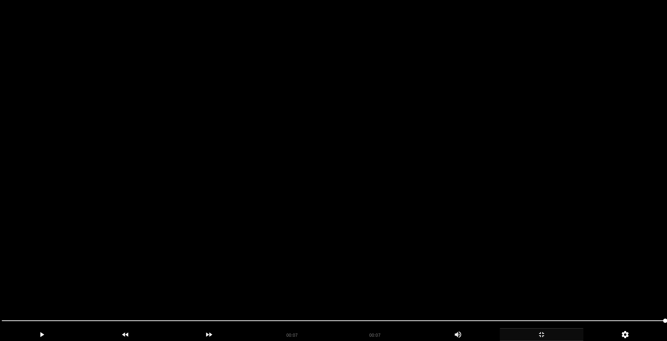
click at [410, 186] on video at bounding box center [333, 170] width 667 height 341
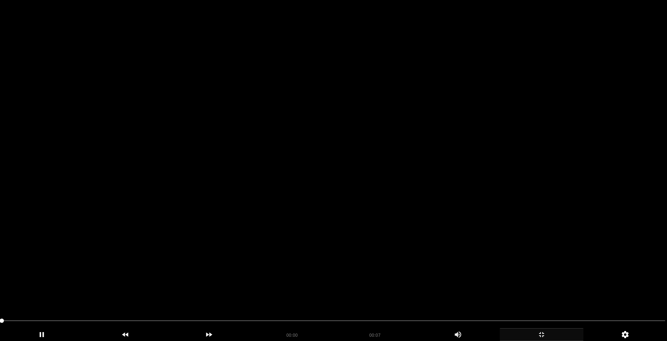
click at [410, 186] on video at bounding box center [333, 170] width 667 height 341
click at [411, 187] on video at bounding box center [333, 170] width 667 height 341
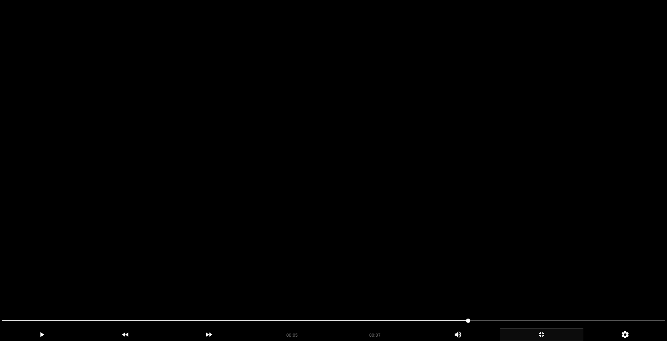
click at [411, 187] on video at bounding box center [333, 170] width 667 height 341
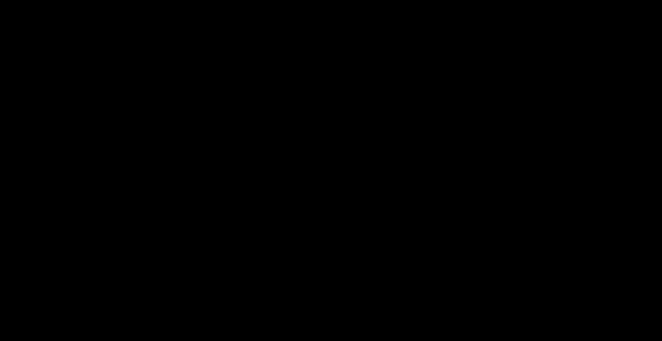
scroll to position [249, 0]
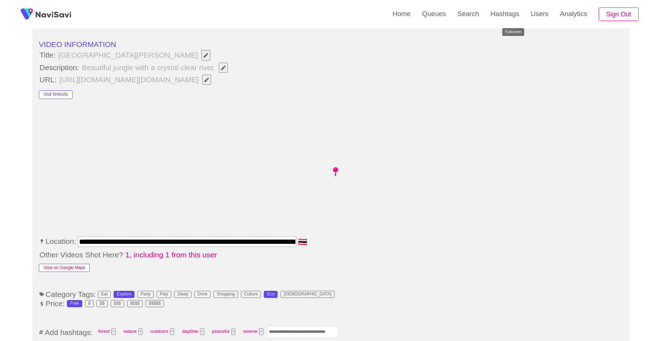
click at [85, 267] on button "View on Google Maps" at bounding box center [64, 268] width 51 height 9
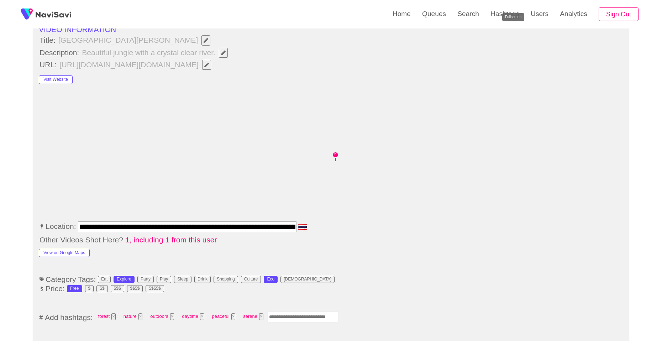
scroll to position [320, 0]
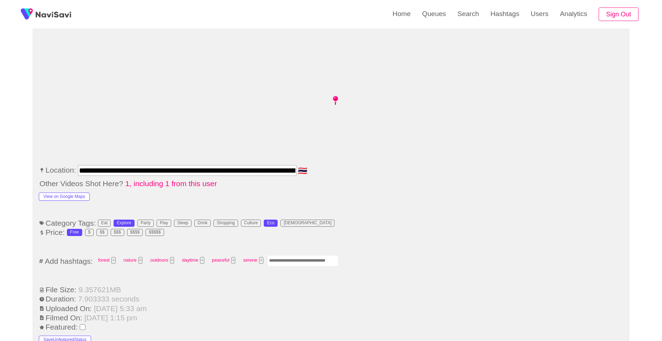
click at [293, 261] on input "Enter tag here and press return" at bounding box center [302, 260] width 71 height 11
type input "*********"
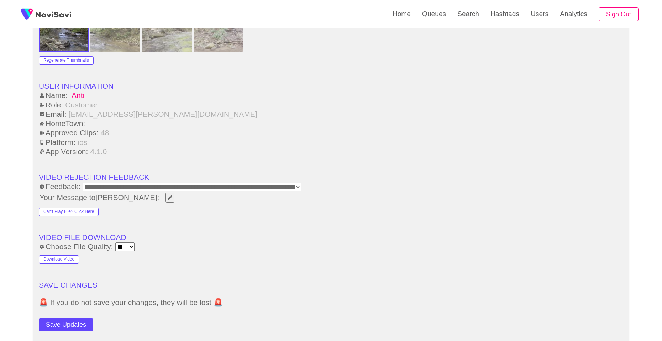
scroll to position [854, 0]
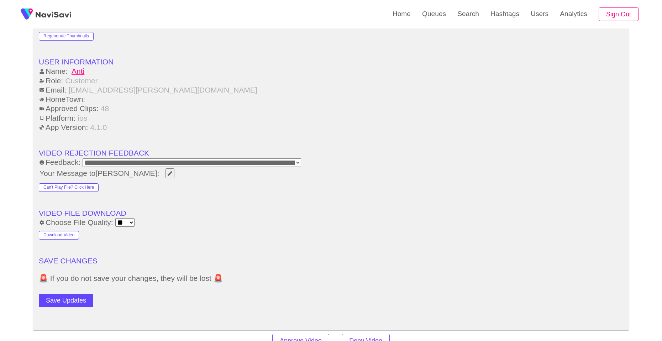
click at [68, 305] on button "Save Updates" at bounding box center [66, 300] width 54 height 13
click at [472, 16] on link "Search" at bounding box center [467, 14] width 33 height 28
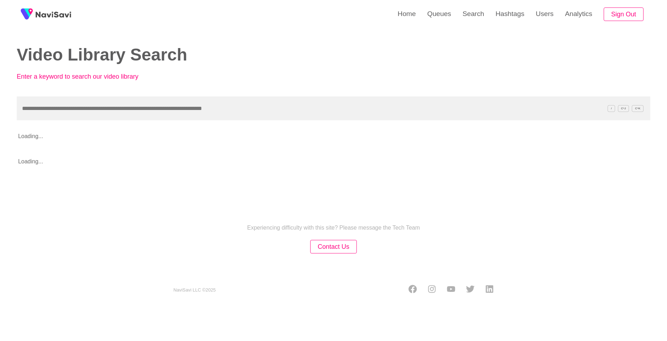
click at [331, 101] on input "text" at bounding box center [333, 108] width 633 height 24
type input "**********"
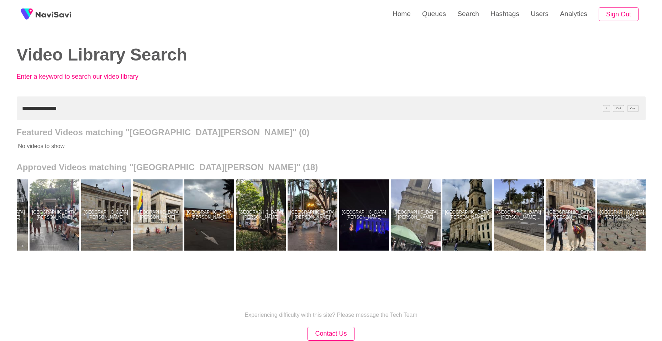
scroll to position [0, 300]
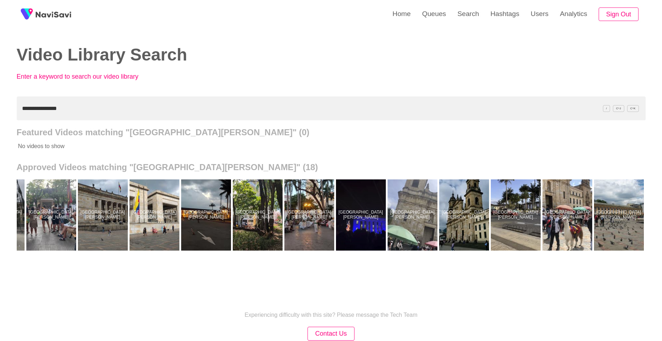
click at [558, 239] on div at bounding box center [567, 214] width 50 height 71
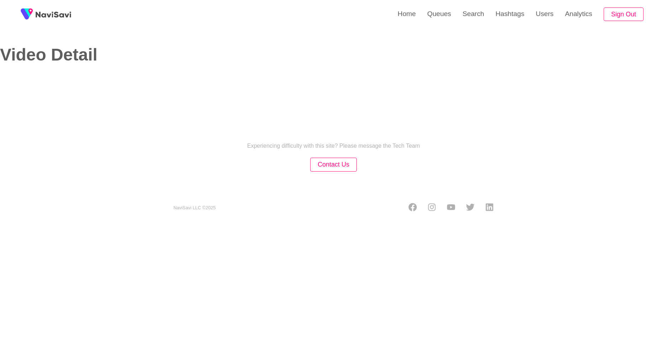
select select "**********"
select select "**"
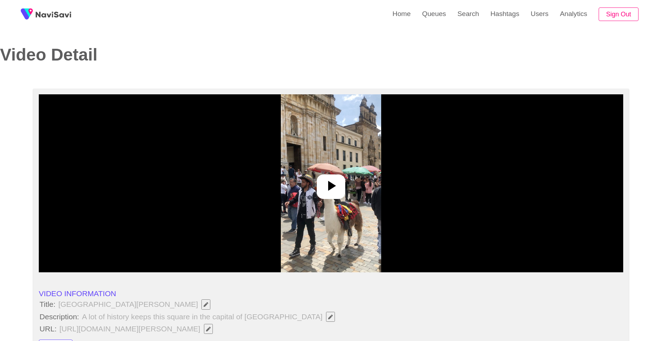
drag, startPoint x: 337, startPoint y: 186, endPoint x: 342, endPoint y: 186, distance: 5.3
click at [340, 186] on div at bounding box center [331, 186] width 28 height 25
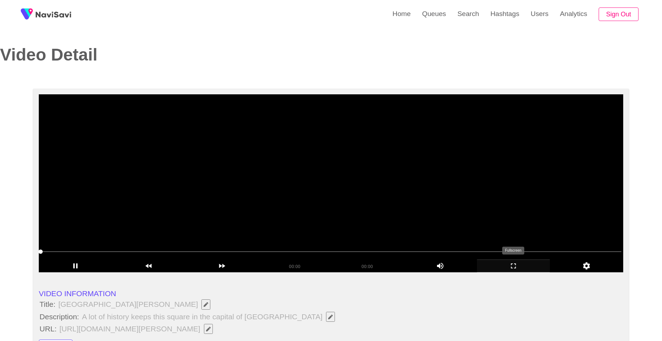
click at [503, 263] on icon "add" at bounding box center [513, 265] width 73 height 9
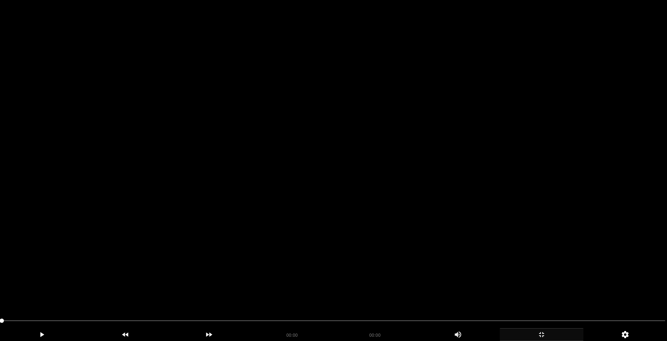
click at [292, 207] on video at bounding box center [333, 170] width 667 height 341
click at [382, 206] on video at bounding box center [333, 170] width 667 height 341
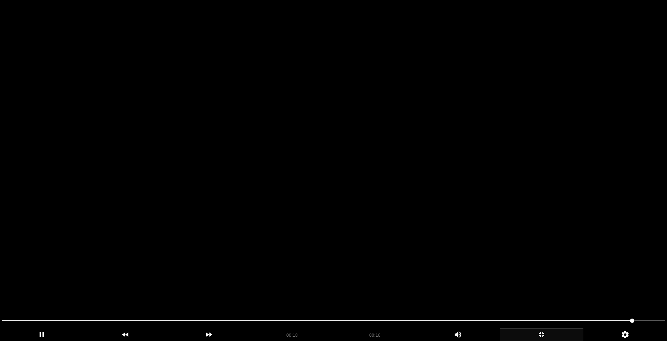
click at [377, 212] on video at bounding box center [333, 170] width 667 height 341
click at [383, 213] on video at bounding box center [333, 170] width 667 height 341
click at [385, 216] on video at bounding box center [333, 170] width 667 height 341
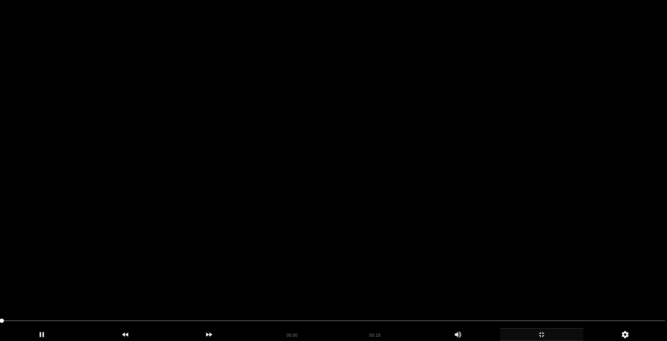
click at [386, 217] on video at bounding box center [333, 170] width 667 height 341
click at [385, 217] on video at bounding box center [333, 170] width 667 height 341
click at [386, 219] on video at bounding box center [333, 170] width 667 height 341
click at [476, 227] on video at bounding box center [333, 170] width 667 height 341
click at [473, 226] on video at bounding box center [333, 170] width 667 height 341
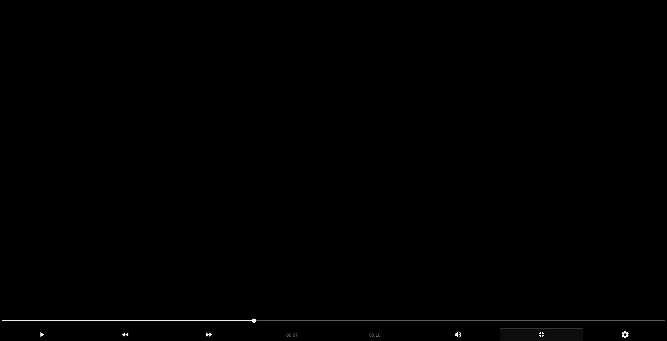
click at [471, 226] on video at bounding box center [333, 170] width 667 height 341
click at [469, 225] on video at bounding box center [333, 170] width 667 height 341
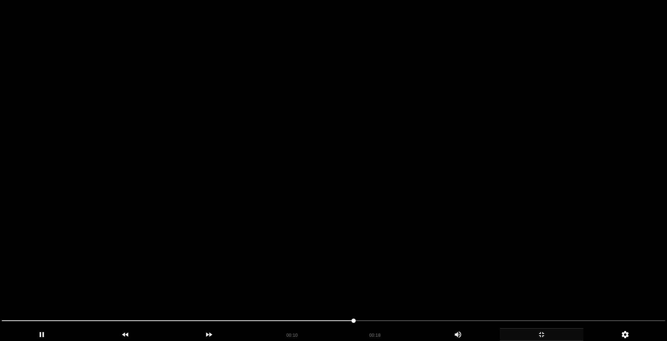
click at [469, 225] on video at bounding box center [333, 170] width 667 height 341
click at [468, 225] on video at bounding box center [333, 170] width 667 height 341
click at [466, 224] on video at bounding box center [333, 170] width 667 height 341
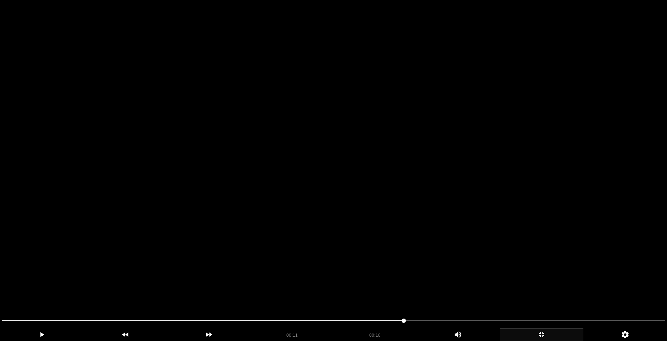
click at [464, 222] on video at bounding box center [333, 170] width 667 height 341
click at [464, 232] on video at bounding box center [333, 170] width 667 height 341
click at [468, 234] on video at bounding box center [333, 170] width 667 height 341
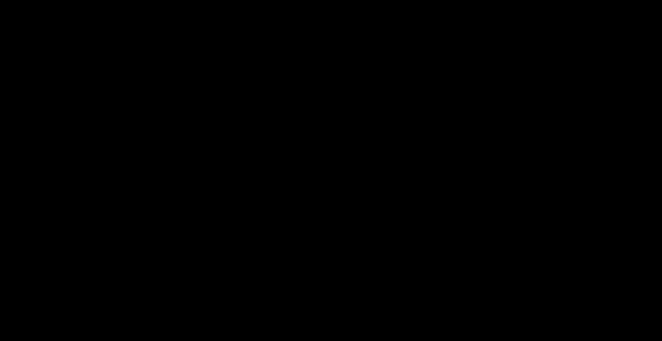
scroll to position [320, 0]
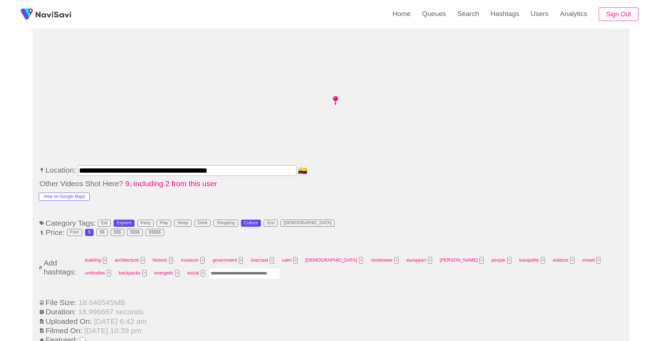
click at [209, 275] on input "Enter tag here and press return" at bounding box center [244, 273] width 71 height 11
type input "*********"
type input "******"
type input "****"
type input "********"
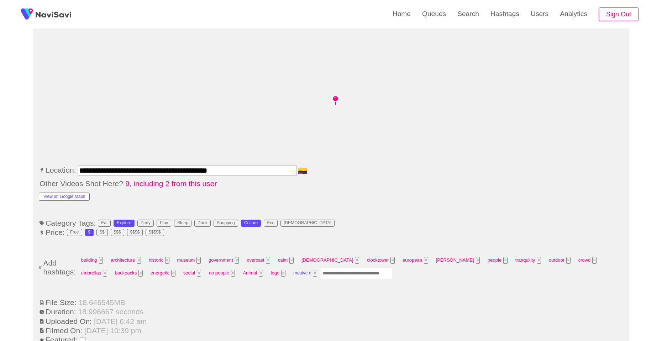
click at [313, 271] on button "×" at bounding box center [315, 273] width 4 height 7
click at [289, 271] on input "Enter tag here and press return" at bounding box center [324, 273] width 71 height 11
type input "*****"
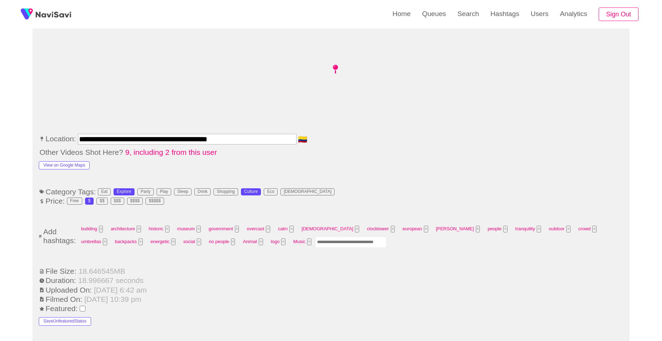
scroll to position [356, 0]
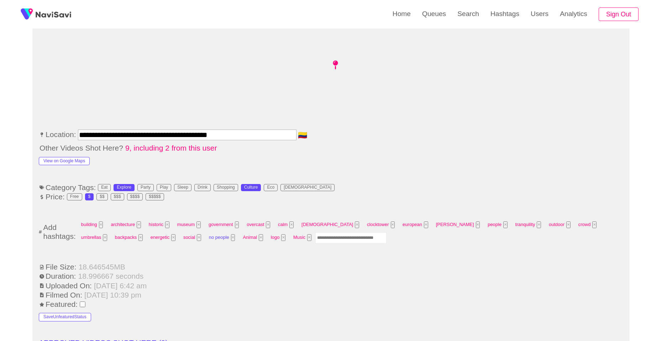
click at [231, 238] on button "×" at bounding box center [233, 237] width 4 height 7
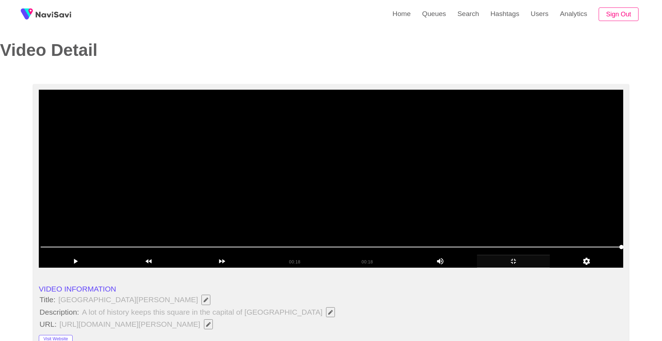
scroll to position [0, 0]
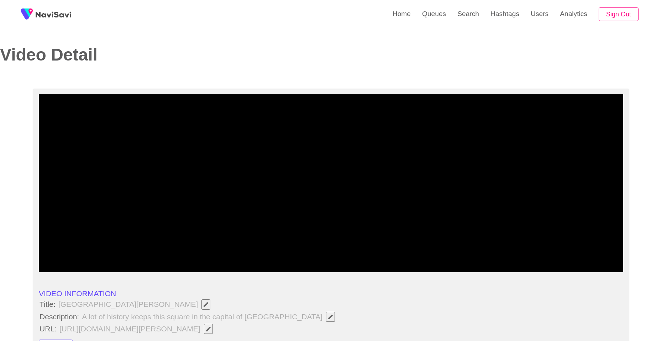
click at [514, 263] on icon "add" at bounding box center [513, 265] width 73 height 9
click at [513, 263] on icon "add" at bounding box center [513, 265] width 73 height 9
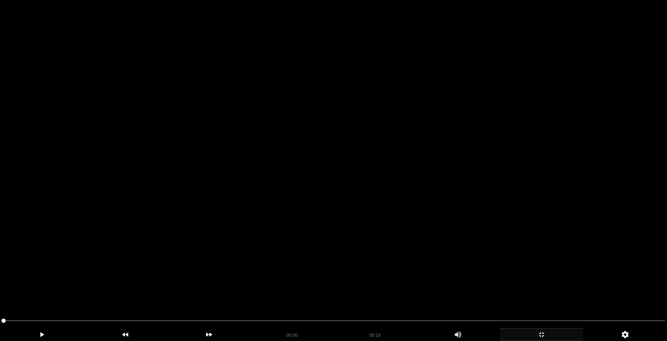
click at [277, 202] on video at bounding box center [333, 170] width 667 height 341
click at [402, 280] on video at bounding box center [333, 170] width 667 height 341
click at [401, 281] on video at bounding box center [333, 170] width 667 height 341
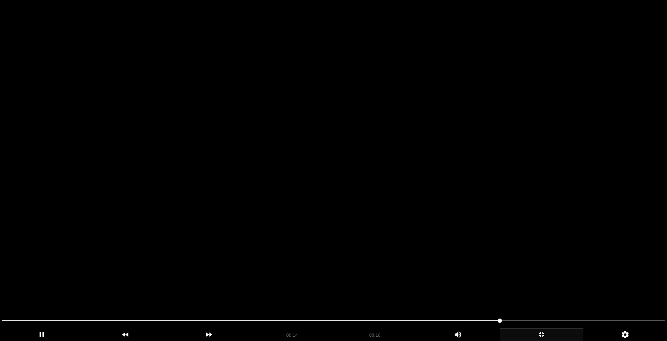
click at [401, 282] on video at bounding box center [333, 170] width 667 height 341
click at [431, 286] on video at bounding box center [333, 170] width 667 height 341
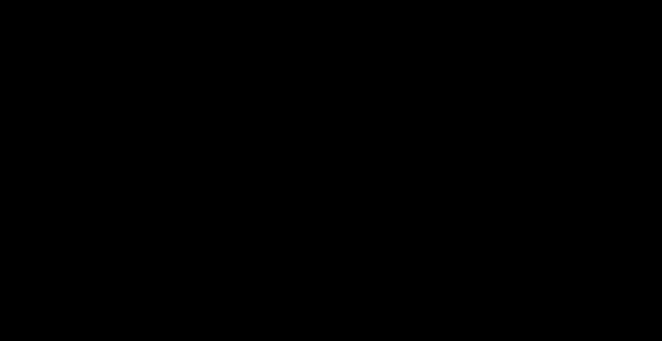
scroll to position [1015, 0]
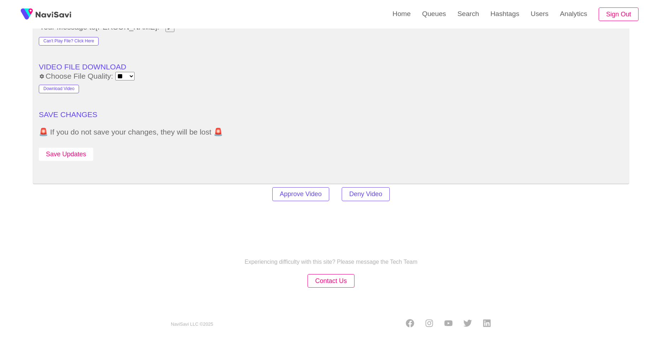
click at [76, 156] on button "Save Updates" at bounding box center [66, 154] width 54 height 13
click at [458, 17] on link "Search" at bounding box center [467, 14] width 33 height 28
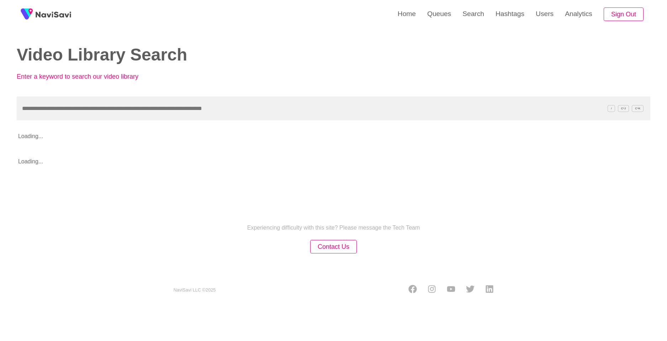
click at [349, 105] on input "text" at bounding box center [333, 108] width 633 height 24
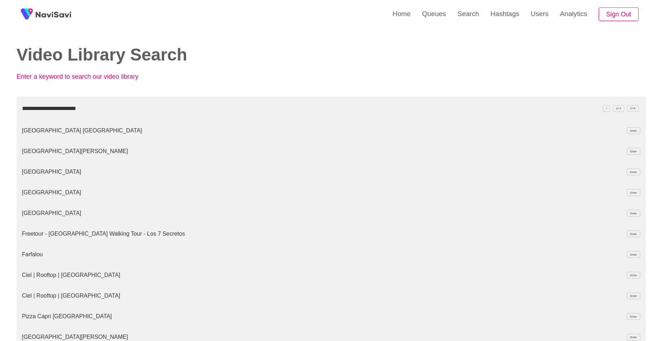
type input "**********"
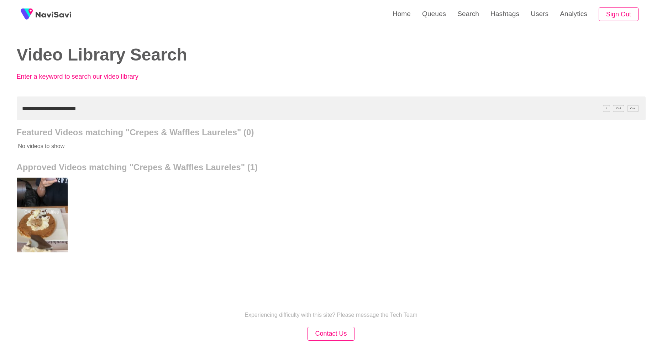
click at [61, 207] on div at bounding box center [41, 214] width 52 height 75
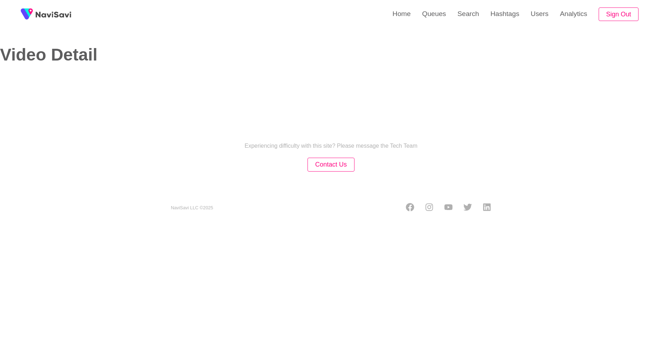
select select "**********"
select select "**"
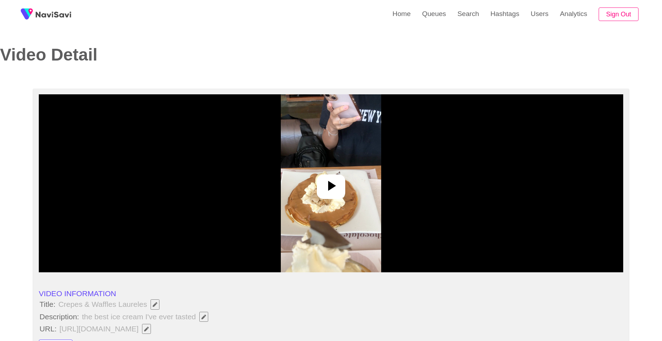
drag, startPoint x: 342, startPoint y: 182, endPoint x: 395, endPoint y: 203, distance: 57.2
click at [342, 183] on div at bounding box center [331, 186] width 28 height 25
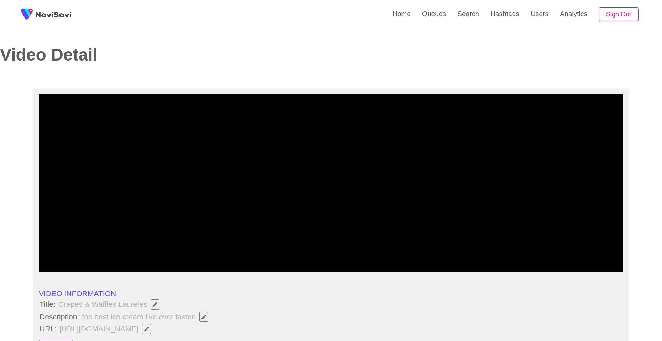
click at [527, 257] on span at bounding box center [331, 251] width 580 height 11
click at [525, 260] on div "add" at bounding box center [513, 265] width 73 height 13
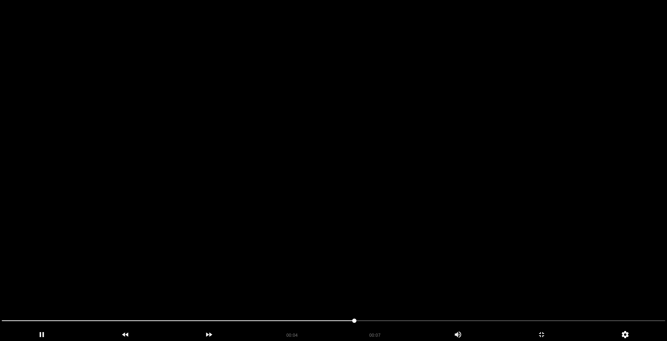
click at [383, 219] on video at bounding box center [333, 170] width 667 height 341
click at [382, 219] on video at bounding box center [333, 170] width 667 height 341
click at [376, 221] on video at bounding box center [333, 170] width 667 height 341
click at [375, 222] on video at bounding box center [333, 170] width 667 height 341
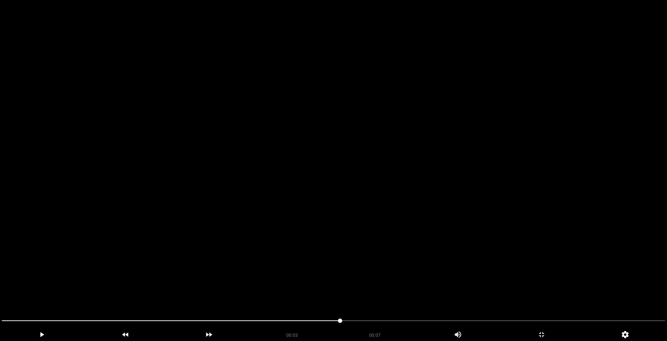
click at [342, 288] on video at bounding box center [333, 170] width 667 height 341
click at [358, 278] on video at bounding box center [333, 170] width 667 height 341
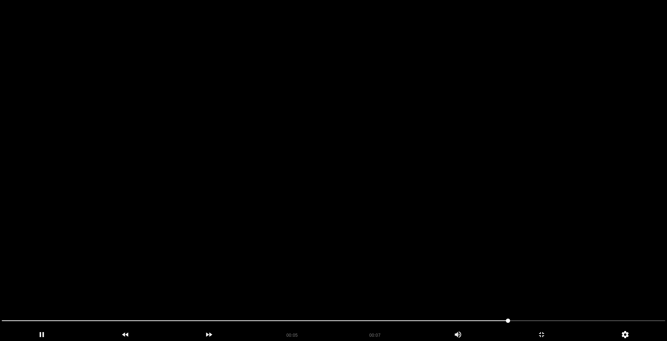
click at [358, 278] on video at bounding box center [333, 170] width 667 height 341
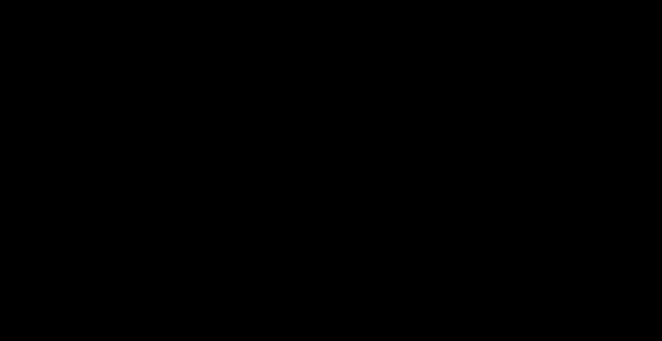
scroll to position [71, 0]
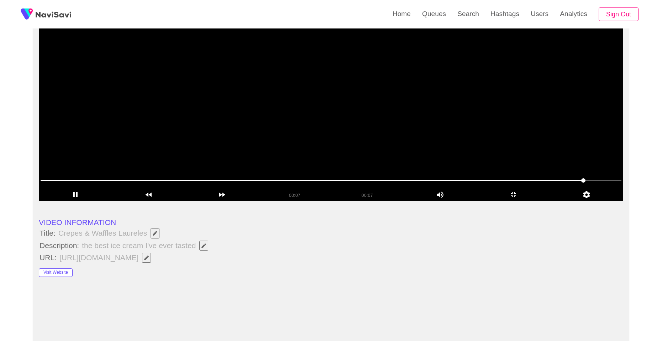
drag, startPoint x: 322, startPoint y: 129, endPoint x: 314, endPoint y: 166, distance: 37.0
click at [321, 132] on video at bounding box center [331, 112] width 584 height 178
drag, startPoint x: 335, startPoint y: 133, endPoint x: 335, endPoint y: 148, distance: 15.3
click at [335, 135] on video at bounding box center [331, 112] width 584 height 178
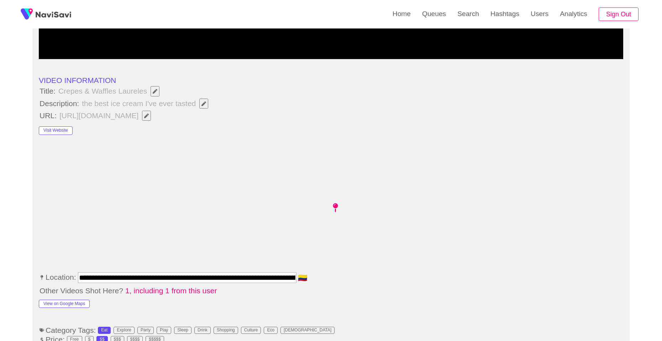
scroll to position [213, 0]
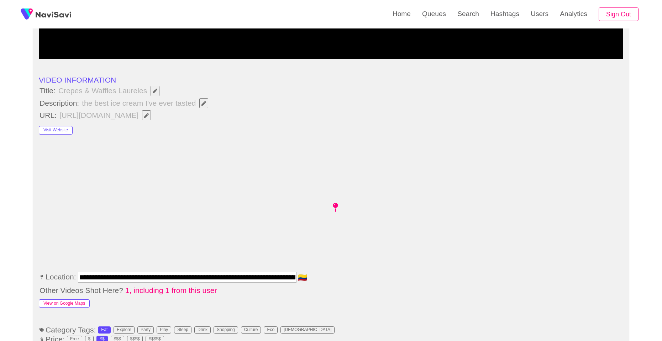
click at [69, 301] on button "View on Google Maps" at bounding box center [64, 303] width 51 height 9
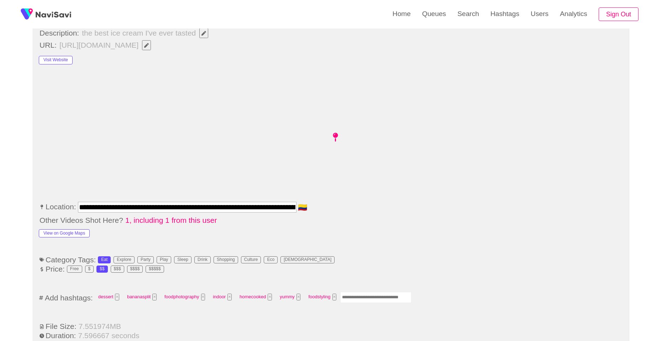
scroll to position [320, 0]
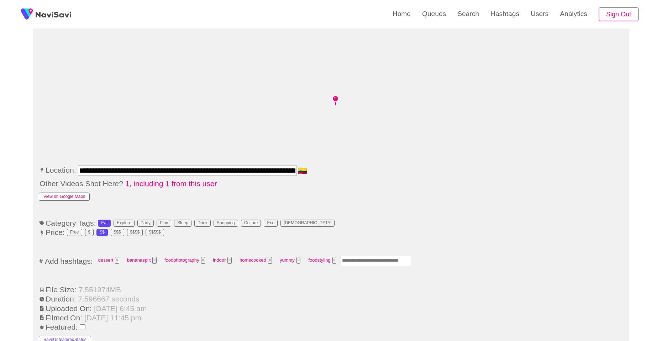
click at [80, 198] on button "View on Google Maps" at bounding box center [64, 196] width 51 height 9
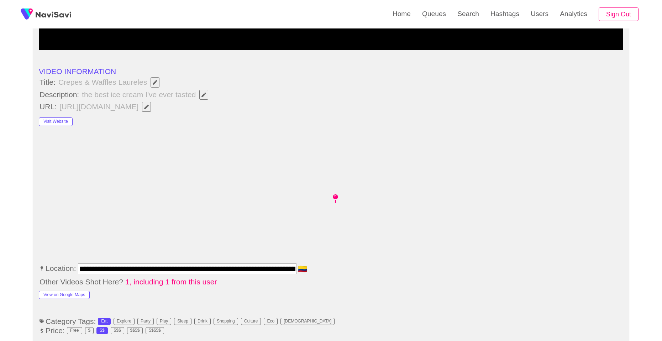
scroll to position [213, 0]
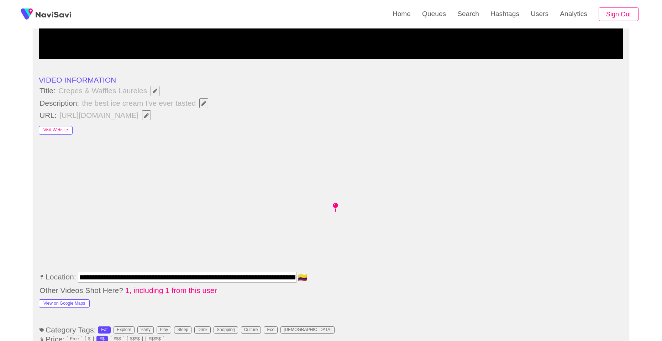
click at [66, 131] on button "Visit Website" at bounding box center [56, 130] width 34 height 9
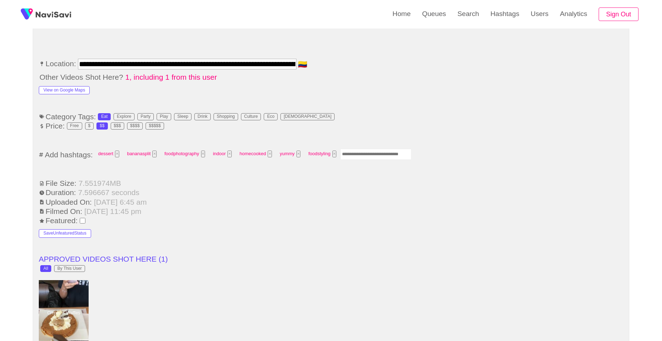
scroll to position [427, 0]
click at [350, 159] on input "Enter tag here and press return" at bounding box center [375, 153] width 71 height 11
type input "****"
type input "*********"
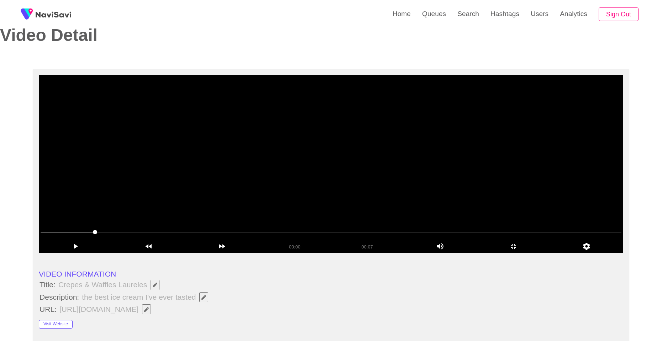
scroll to position [0, 0]
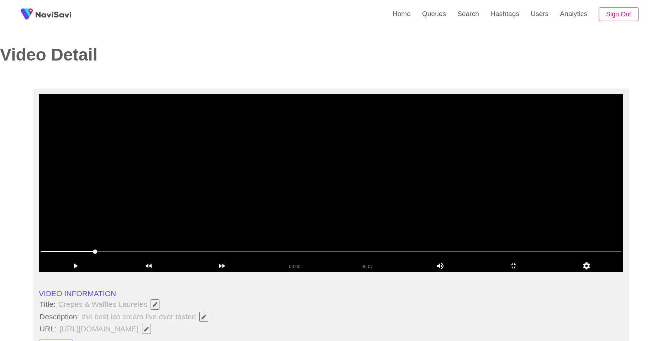
click at [324, 125] on video at bounding box center [331, 183] width 584 height 178
click at [497, 271] on div "add" at bounding box center [513, 265] width 73 height 13
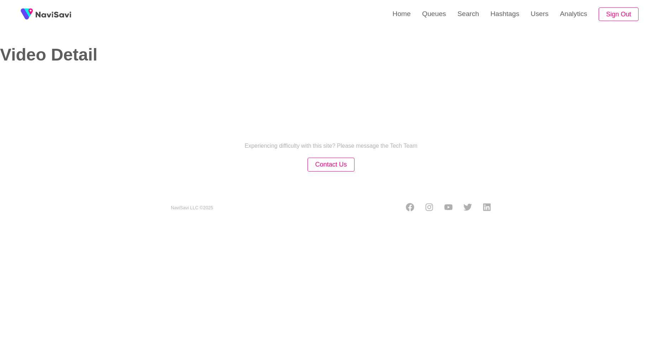
select select "**********"
select select "**"
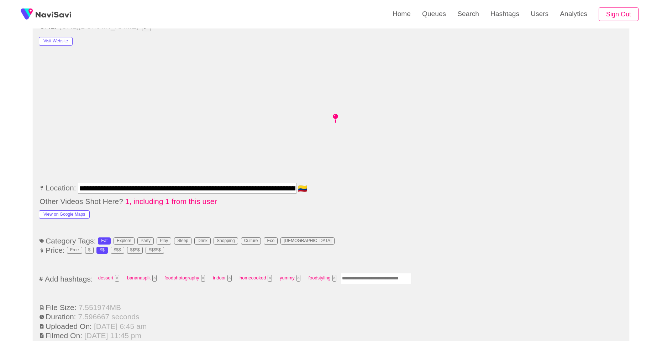
scroll to position [320, 0]
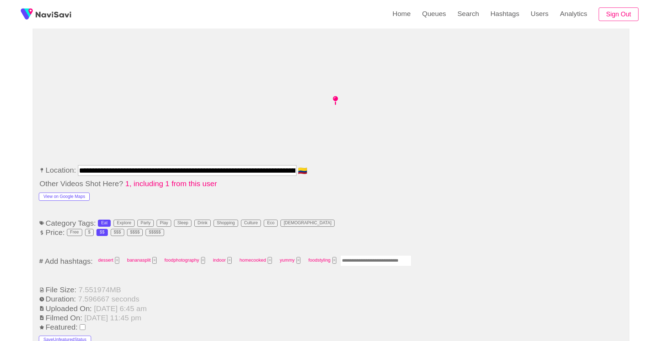
click at [382, 258] on input "Enter tag here and press return" at bounding box center [375, 260] width 71 height 11
type input "****"
drag, startPoint x: 219, startPoint y: 175, endPoint x: 261, endPoint y: 171, distance: 42.1
click at [219, 175] on input "**********" at bounding box center [187, 170] width 218 height 11
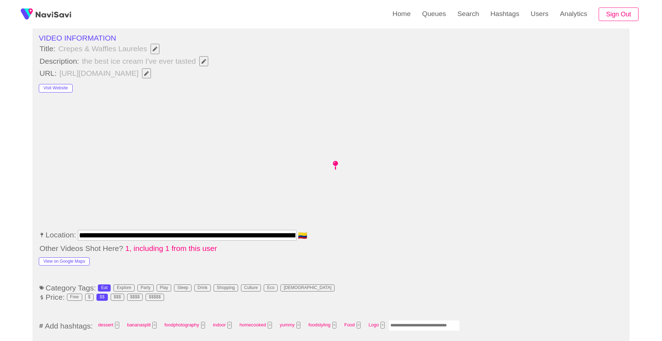
scroll to position [178, 0]
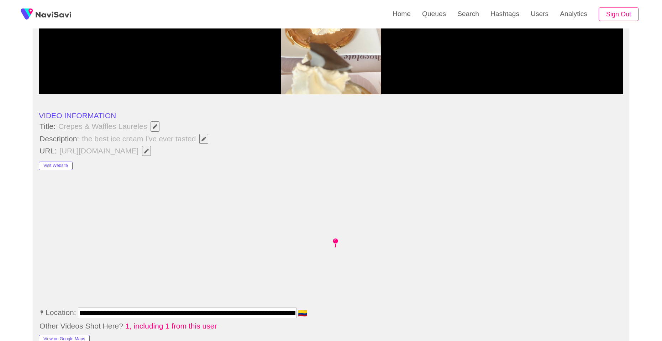
click at [202, 143] on button "button" at bounding box center [203, 139] width 9 height 10
type input "**********"
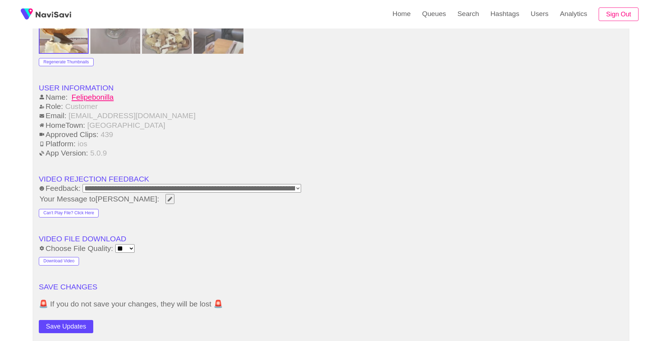
scroll to position [854, 0]
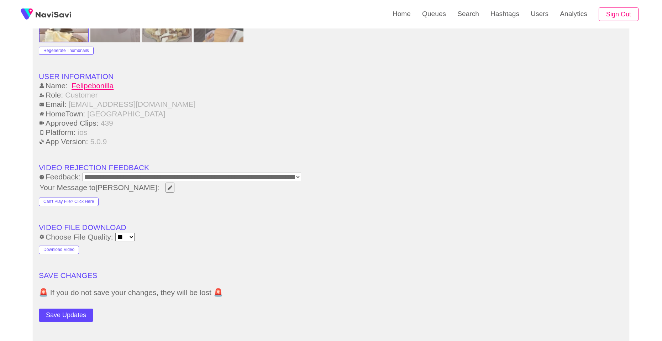
drag, startPoint x: 86, startPoint y: 304, endPoint x: 88, endPoint y: 297, distance: 7.1
click at [86, 308] on button "Save Updates" at bounding box center [66, 314] width 54 height 13
click at [461, 19] on link "Search" at bounding box center [467, 14] width 33 height 28
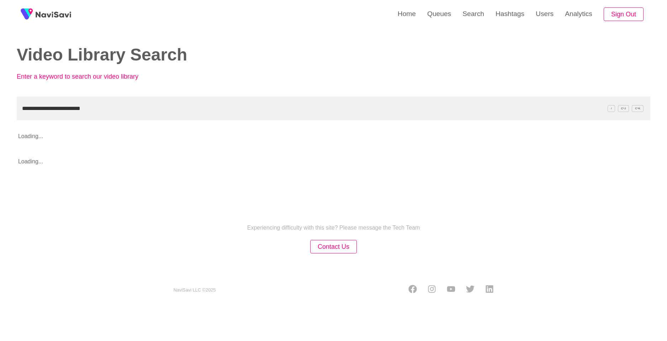
type input "**********"
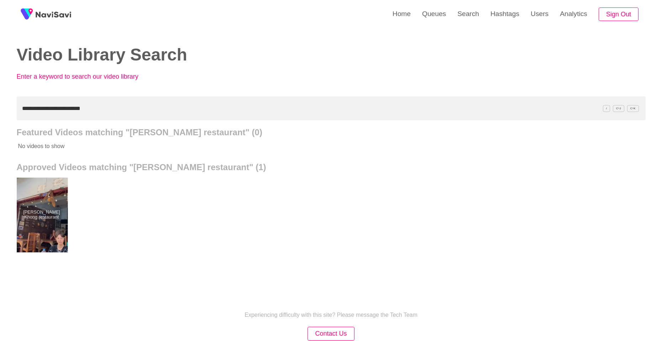
click at [25, 230] on div at bounding box center [41, 214] width 52 height 75
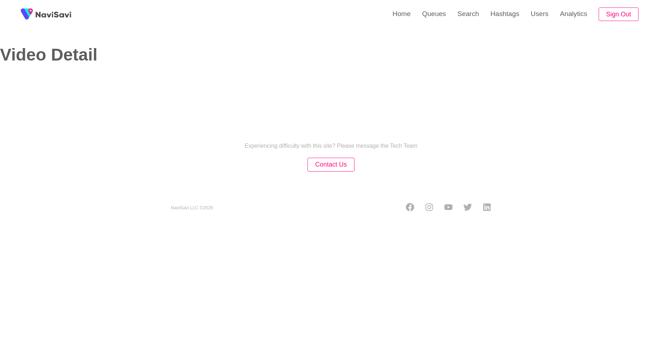
select select "**********"
select select "**"
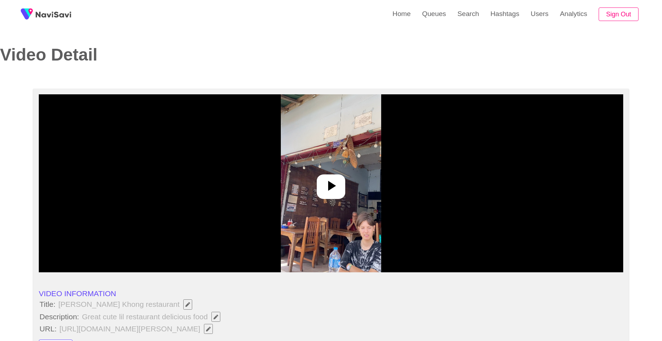
click at [335, 187] on icon at bounding box center [330, 185] width 17 height 17
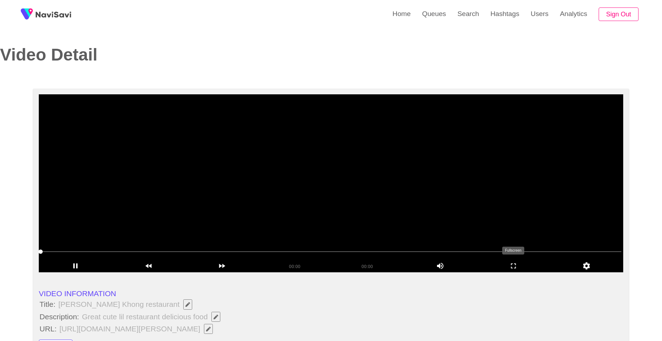
click at [524, 266] on icon "add" at bounding box center [513, 265] width 73 height 9
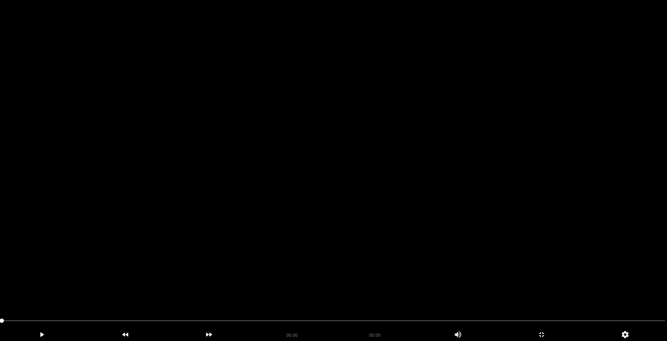
click at [252, 152] on video at bounding box center [333, 170] width 667 height 341
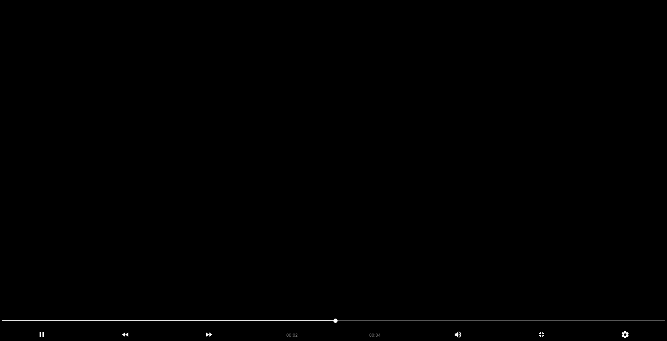
click at [252, 152] on video at bounding box center [333, 170] width 667 height 341
click at [249, 153] on video at bounding box center [333, 170] width 667 height 341
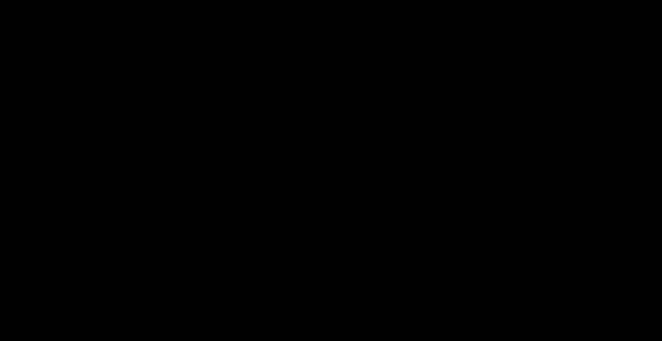
scroll to position [320, 0]
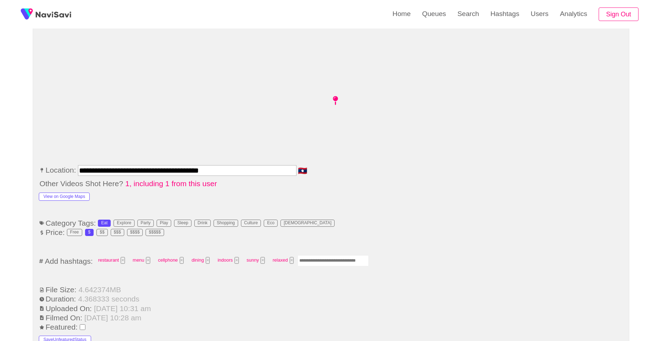
click at [351, 266] on div "restaurant × menu × cellphone × dining × indoors × sunny × relaxed ×" at bounding box center [231, 261] width 275 height 13
drag, startPoint x: 350, startPoint y: 261, endPoint x: 345, endPoint y: 263, distance: 4.5
click at [348, 260] on input "Enter tag here and press return" at bounding box center [332, 260] width 71 height 11
type input "****"
type input "*"
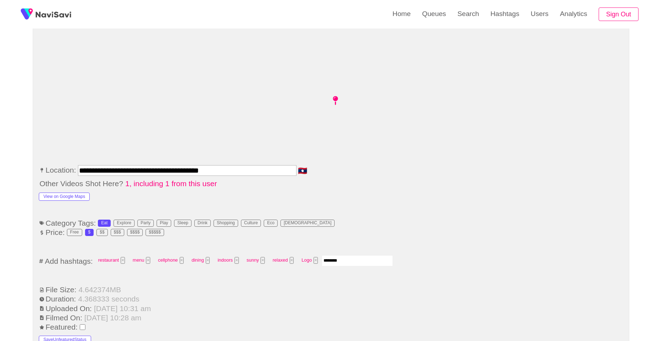
type input "*********"
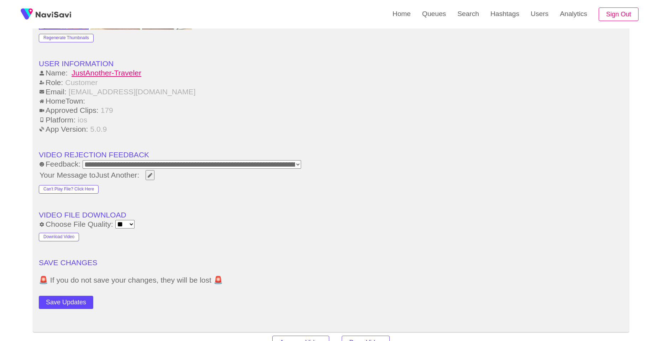
scroll to position [854, 0]
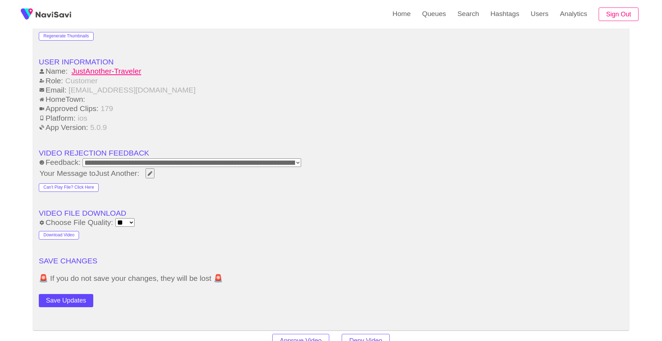
click at [68, 306] on button "Save Updates" at bounding box center [66, 300] width 54 height 13
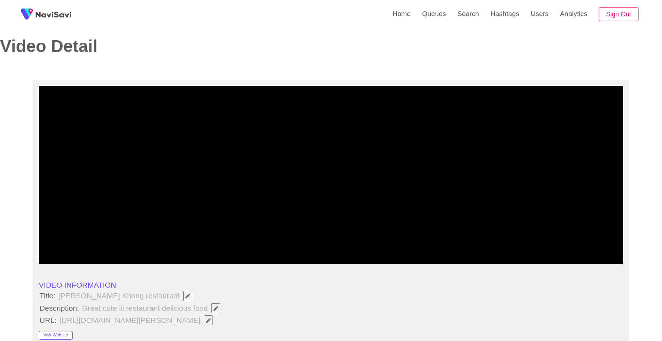
scroll to position [0, 0]
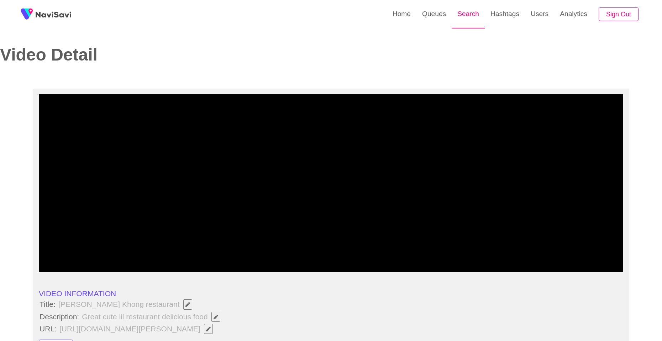
drag, startPoint x: 464, startPoint y: 22, endPoint x: 460, endPoint y: 27, distance: 6.3
click at [464, 23] on link "Search" at bounding box center [467, 14] width 33 height 28
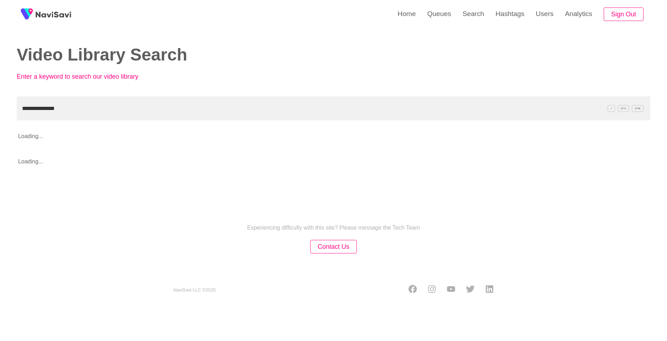
type input "**********"
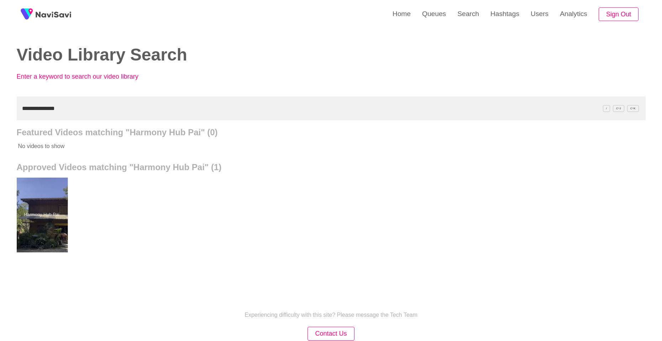
click at [36, 188] on div at bounding box center [41, 214] width 52 height 75
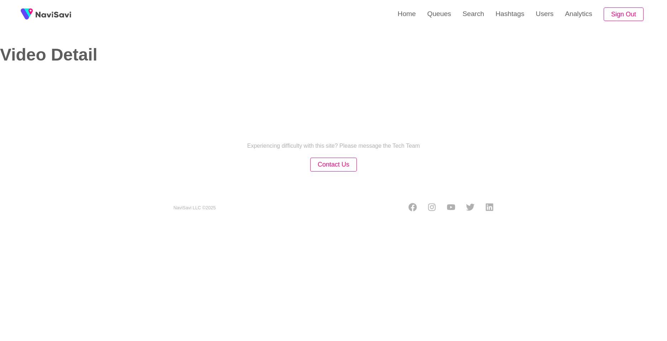
select select "**********"
select select "****"
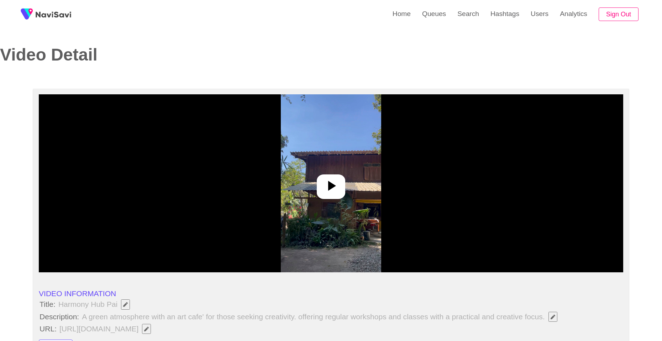
drag, startPoint x: 324, startPoint y: 194, endPoint x: 535, endPoint y: 275, distance: 226.0
click at [328, 196] on div at bounding box center [331, 186] width 28 height 25
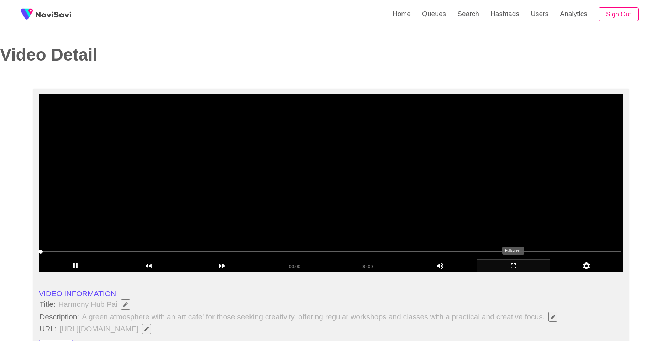
click at [517, 269] on icon "add" at bounding box center [513, 265] width 73 height 9
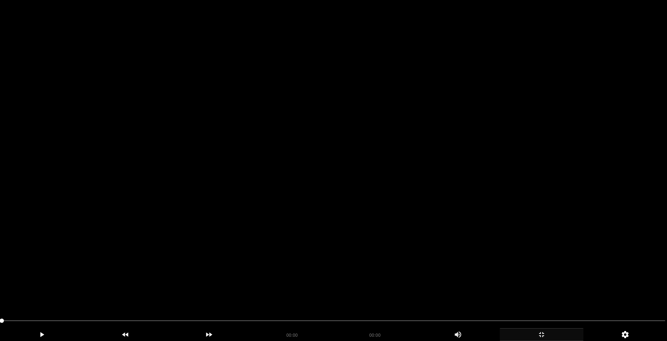
click at [310, 213] on video at bounding box center [333, 170] width 667 height 341
click at [311, 213] on video at bounding box center [333, 170] width 667 height 341
click at [361, 224] on video at bounding box center [333, 170] width 667 height 341
click at [483, 232] on video at bounding box center [333, 170] width 667 height 341
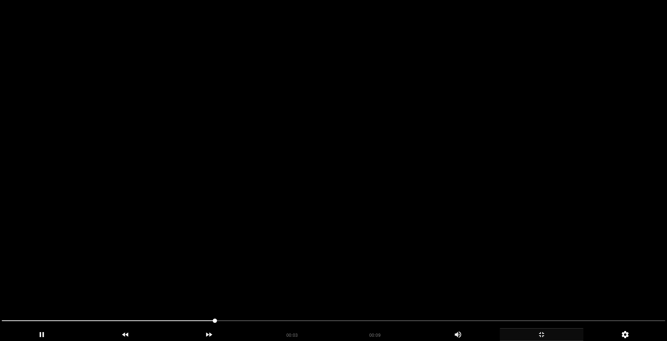
click at [483, 232] on video at bounding box center [333, 170] width 667 height 341
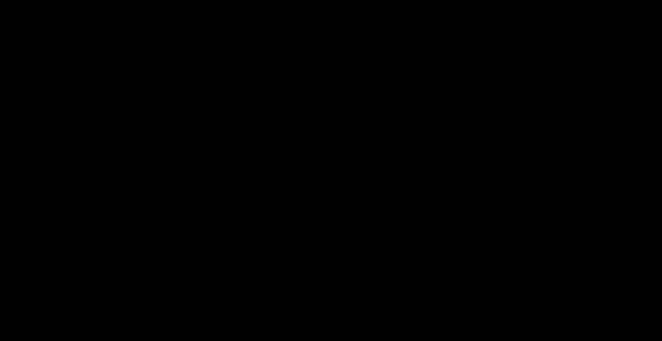
scroll to position [285, 0]
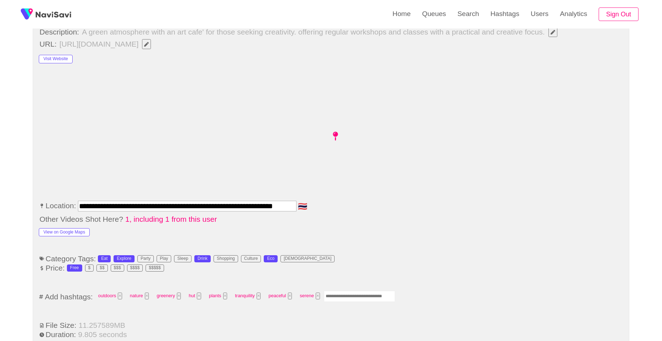
drag, startPoint x: 355, startPoint y: 293, endPoint x: 358, endPoint y: 294, distance: 3.9
click at [355, 293] on input "Enter tag here and press return" at bounding box center [359, 296] width 71 height 11
type input "**********"
click at [354, 295] on button "×" at bounding box center [354, 295] width 4 height 7
click at [354, 295] on input "Enter tag here and press return" at bounding box center [359, 296] width 71 height 11
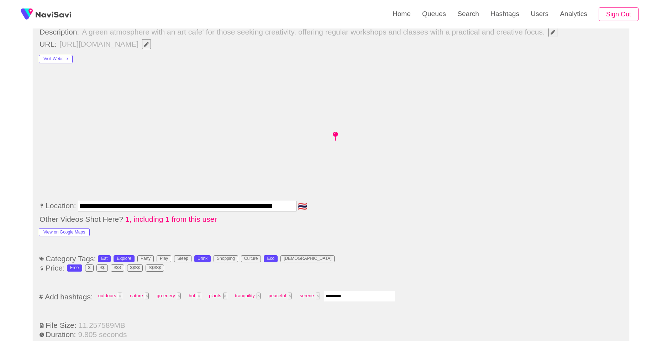
type input "*********"
click at [71, 235] on button "View on Google Maps" at bounding box center [64, 232] width 51 height 9
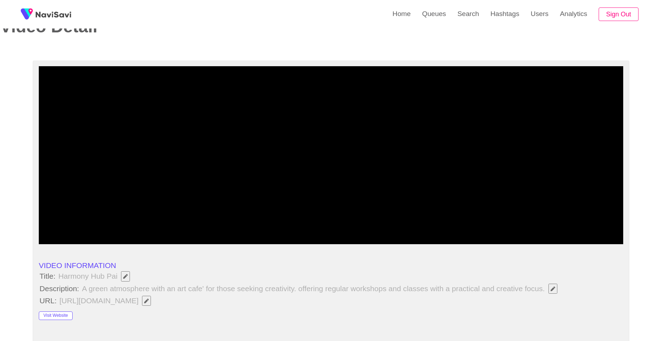
scroll to position [14, 0]
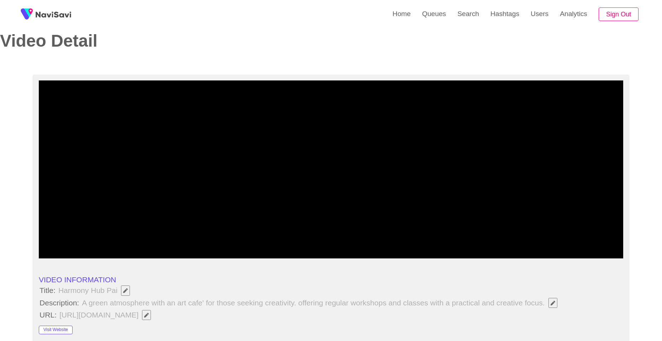
click at [512, 249] on icon "add" at bounding box center [513, 252] width 73 height 9
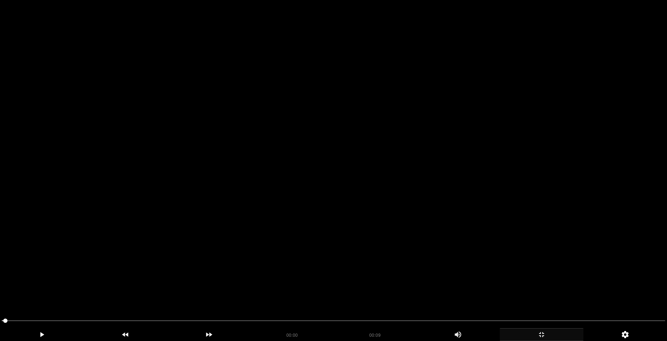
click at [397, 228] on video at bounding box center [333, 170] width 667 height 341
click at [439, 233] on video at bounding box center [333, 170] width 667 height 341
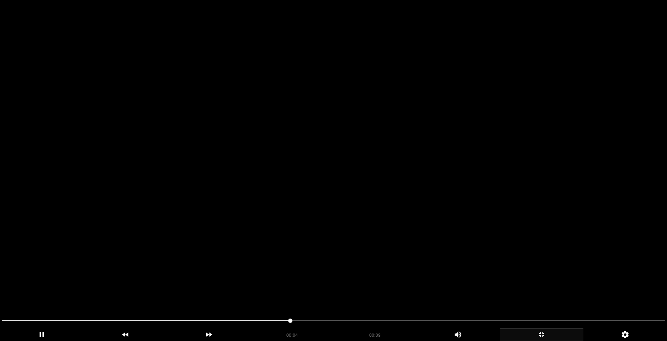
click at [439, 233] on video at bounding box center [333, 170] width 667 height 341
click at [440, 234] on video at bounding box center [333, 170] width 667 height 341
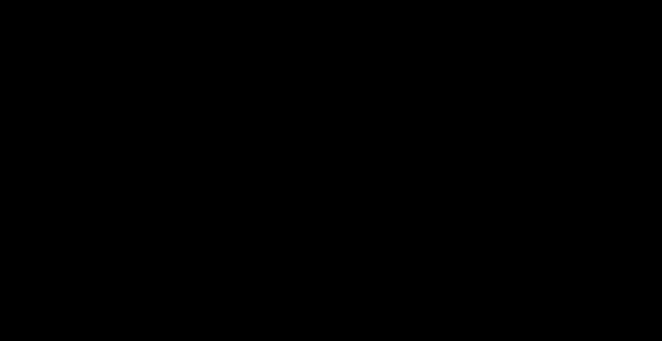
scroll to position [298, 0]
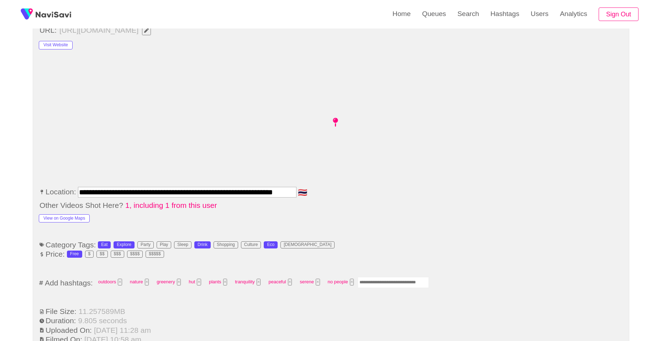
click at [397, 286] on input "Enter tag here and press return" at bounding box center [392, 282] width 71 height 11
type input "*********"
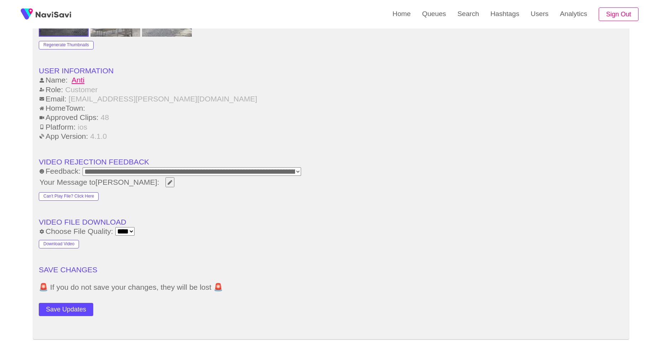
scroll to position [867, 0]
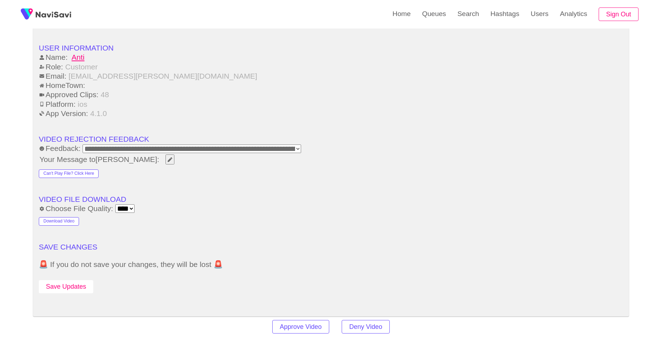
click at [86, 292] on button "Save Updates" at bounding box center [66, 286] width 54 height 13
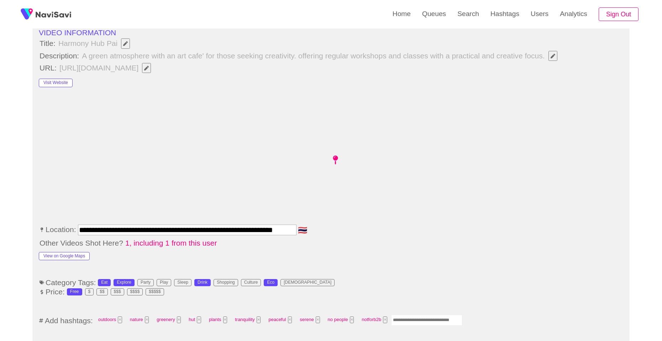
scroll to position [67, 0]
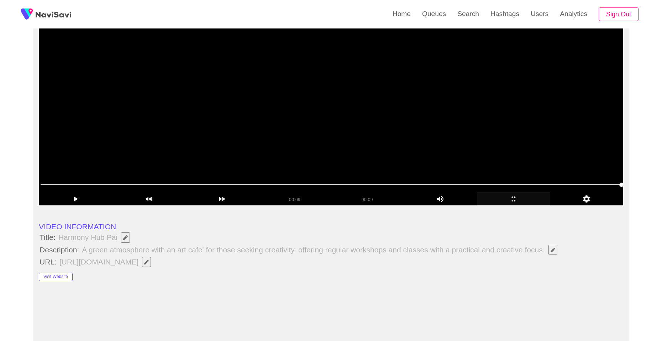
click at [312, 126] on video at bounding box center [331, 116] width 584 height 178
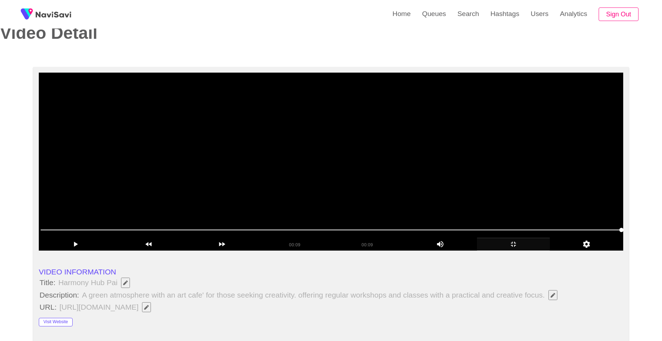
scroll to position [0, 0]
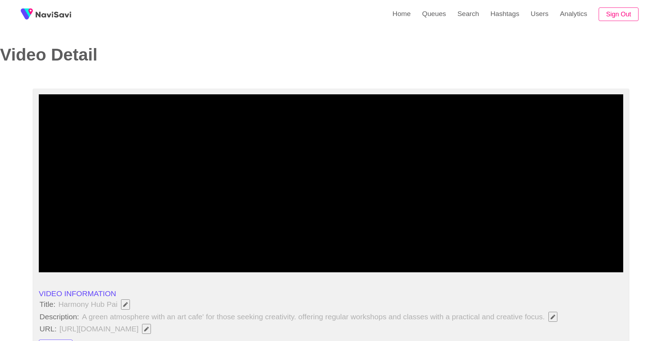
click at [504, 267] on icon "add" at bounding box center [513, 265] width 73 height 9
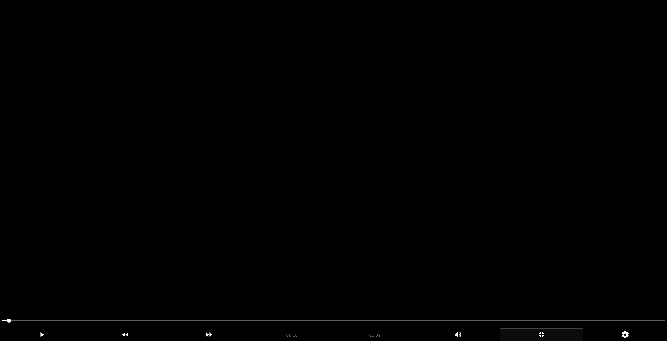
click at [329, 223] on video at bounding box center [333, 170] width 667 height 341
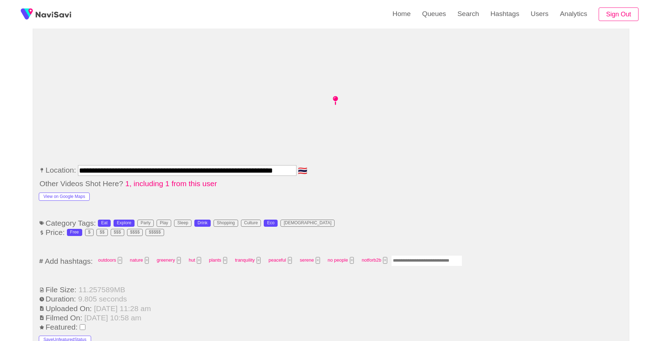
click at [420, 263] on input "Enter tag here and press return" at bounding box center [426, 260] width 71 height 11
type input "******"
click at [411, 262] on remove"] "×" at bounding box center [412, 260] width 4 height 7
click at [415, 262] on input "Enter tag here and press return" at bounding box center [426, 260] width 71 height 11
type input "*****"
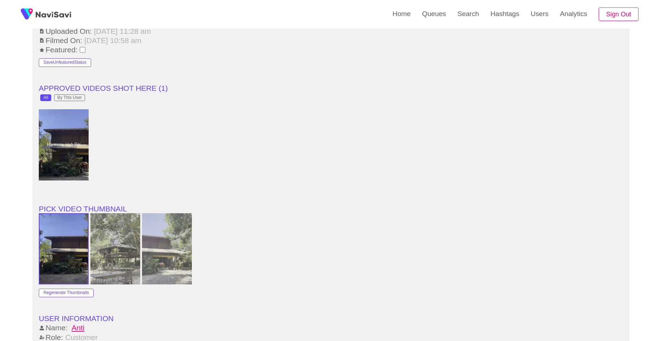
scroll to position [884, 0]
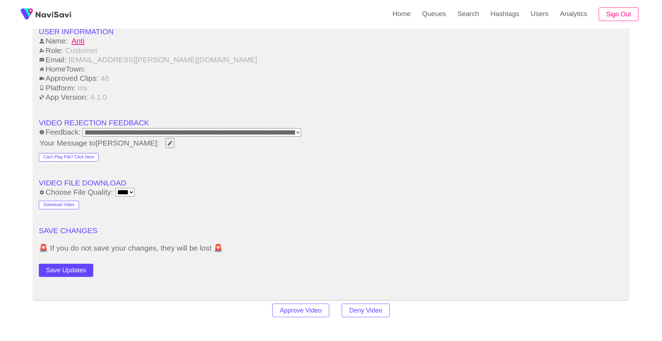
drag, startPoint x: 54, startPoint y: 273, endPoint x: 63, endPoint y: 270, distance: 9.8
click at [54, 273] on button "Save Updates" at bounding box center [66, 270] width 54 height 13
click at [194, 0] on div "Home Queues Search Hashtags Users Analytics Sign Out" at bounding box center [331, 14] width 662 height 28
click at [55, 272] on button "Save Updates" at bounding box center [66, 270] width 54 height 13
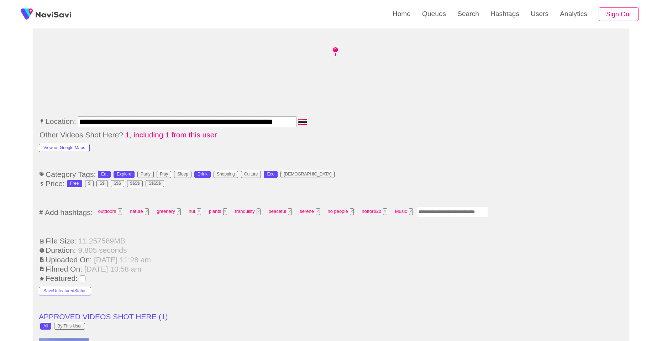
scroll to position [363, 0]
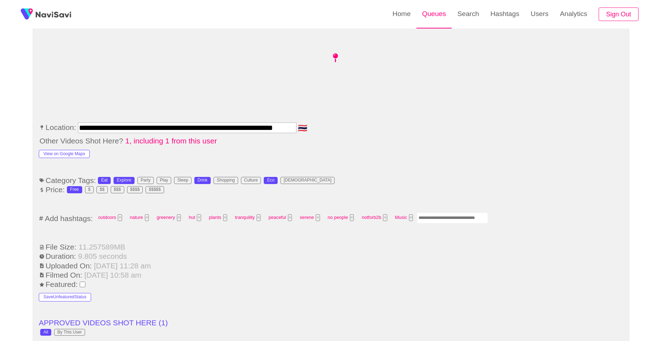
click at [455, 19] on link "Search" at bounding box center [467, 14] width 33 height 28
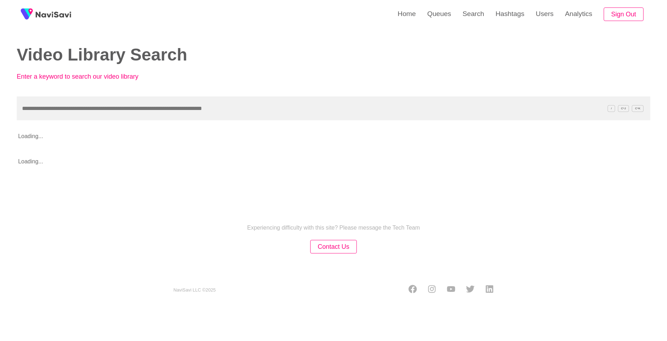
click at [287, 108] on input "text" at bounding box center [333, 108] width 633 height 24
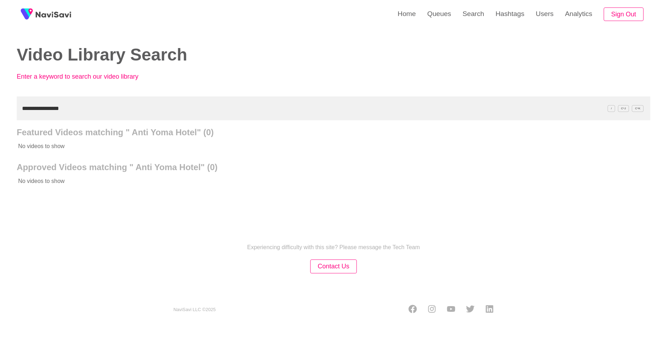
click at [37, 108] on input "**********" at bounding box center [333, 108] width 633 height 24
type input "**********"
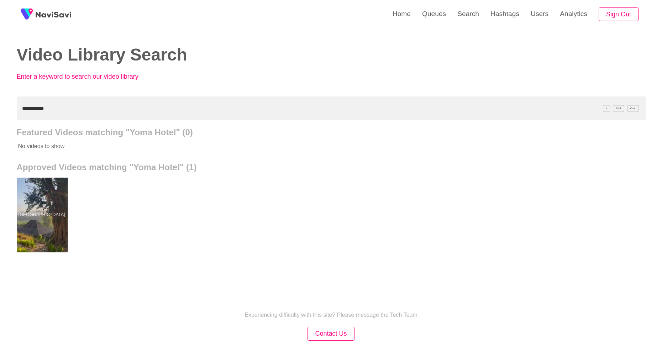
click at [49, 186] on div at bounding box center [41, 214] width 52 height 75
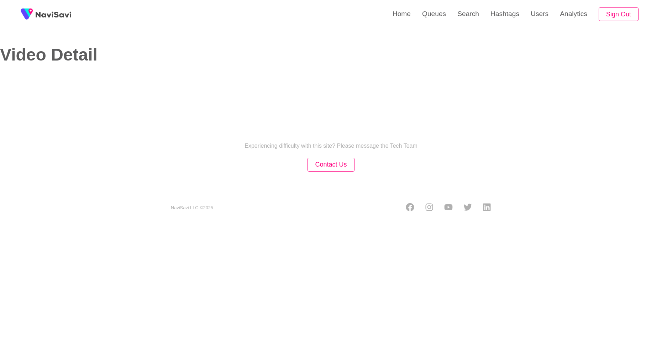
select select "**********"
select select "**"
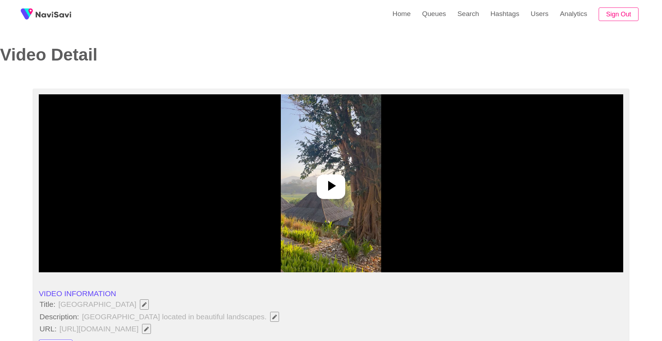
drag, startPoint x: 337, startPoint y: 182, endPoint x: 386, endPoint y: 197, distance: 51.3
click at [338, 182] on icon at bounding box center [330, 185] width 17 height 17
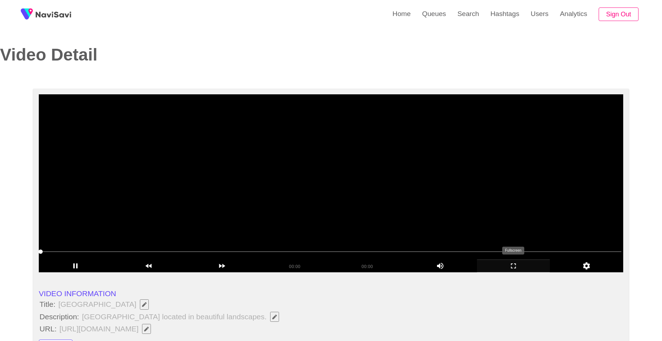
click at [526, 262] on icon "add" at bounding box center [513, 265] width 73 height 9
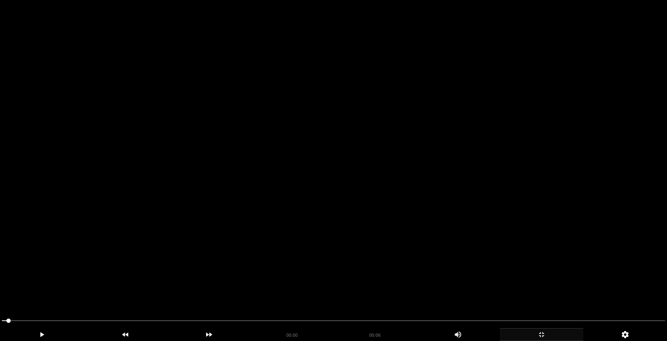
click at [315, 159] on video at bounding box center [333, 170] width 667 height 341
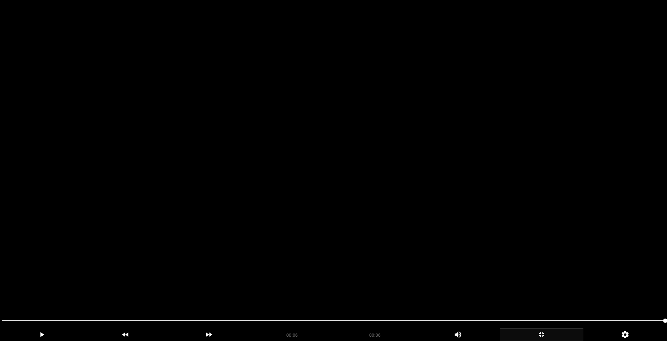
click at [352, 160] on video at bounding box center [333, 170] width 667 height 341
click at [316, 221] on video at bounding box center [333, 170] width 667 height 341
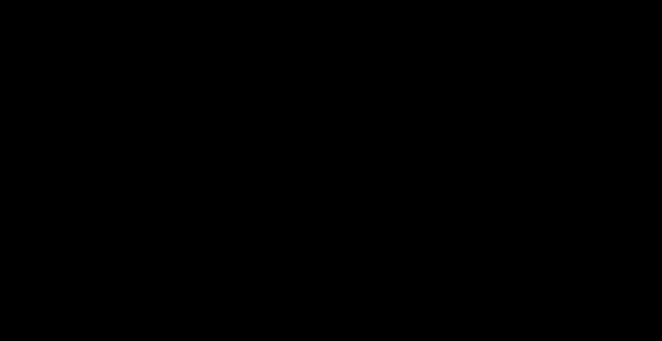
scroll to position [285, 0]
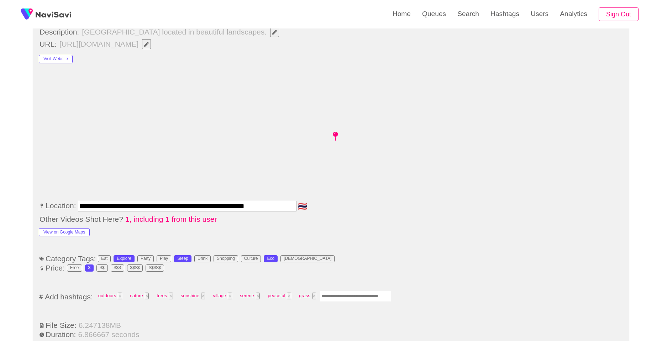
click at [336, 291] on input "Enter tag here and press return" at bounding box center [355, 296] width 71 height 11
type input "*********"
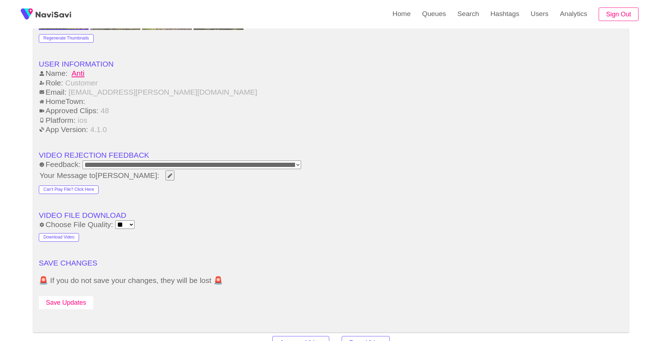
scroll to position [854, 0]
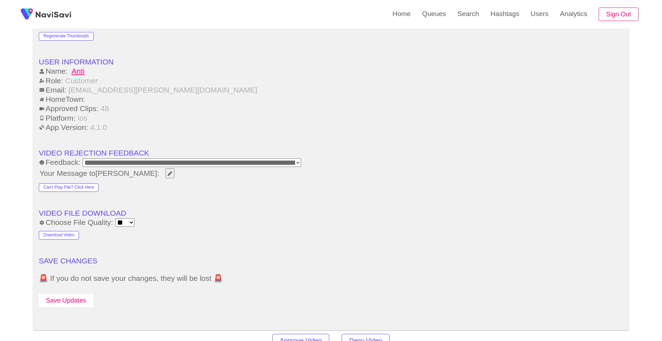
click at [70, 307] on button "Save Updates" at bounding box center [66, 300] width 54 height 13
click at [462, 26] on link "Search" at bounding box center [467, 14] width 33 height 28
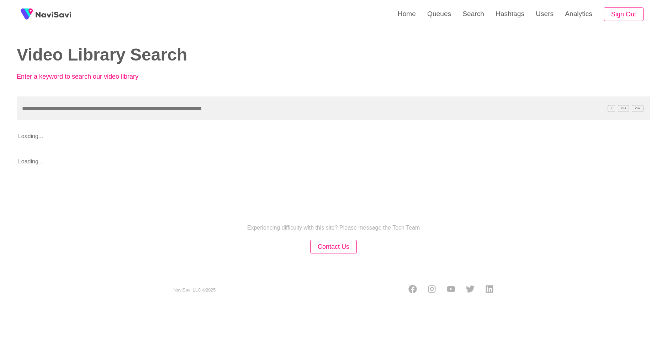
click at [377, 108] on input "text" at bounding box center [333, 108] width 633 height 24
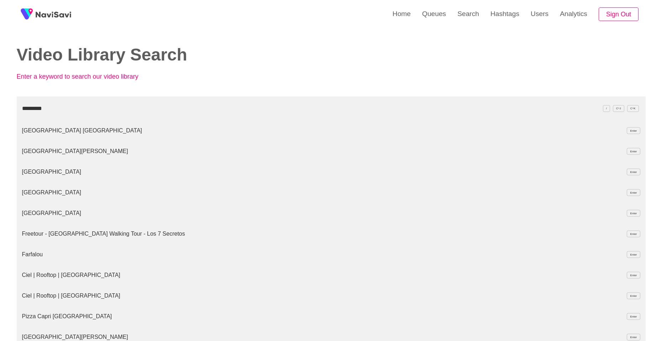
type input "*********"
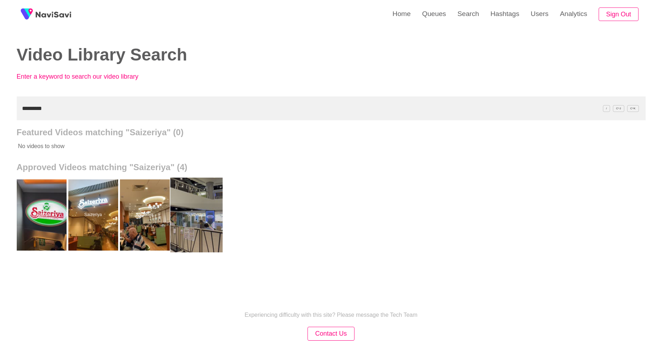
click at [188, 216] on div at bounding box center [196, 214] width 52 height 75
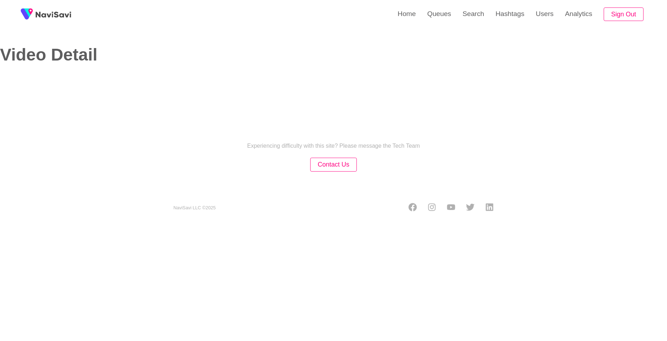
select select "**"
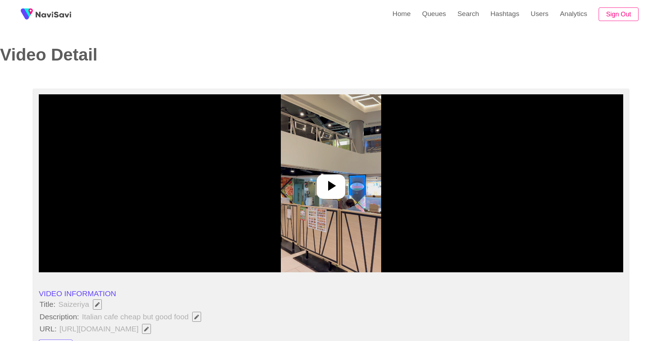
select select "**********"
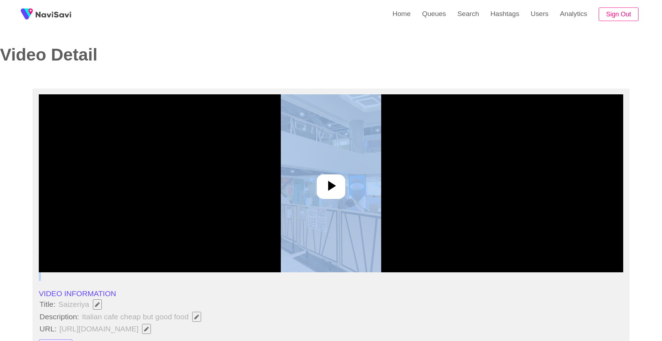
click at [349, 191] on div at bounding box center [331, 183] width 584 height 178
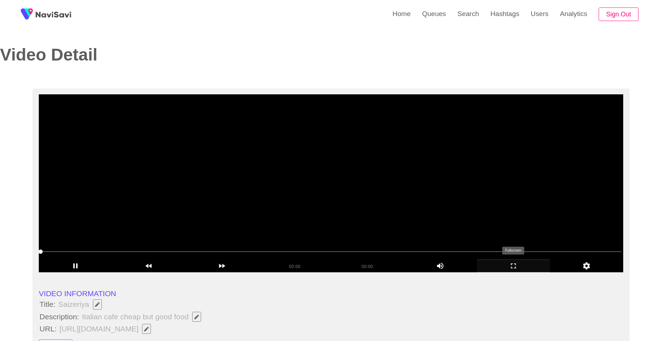
click at [508, 267] on icon "add" at bounding box center [513, 265] width 73 height 9
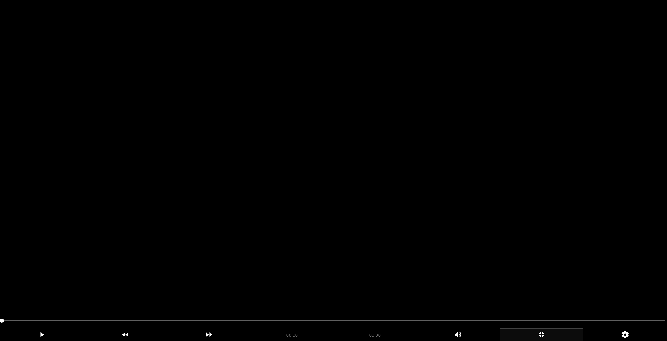
click at [378, 238] on video at bounding box center [333, 170] width 667 height 341
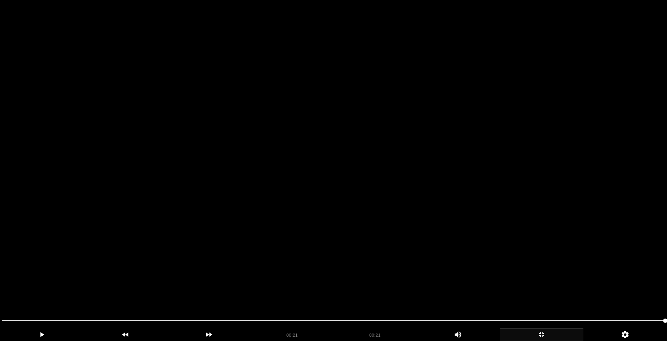
click at [277, 172] on video at bounding box center [333, 170] width 667 height 341
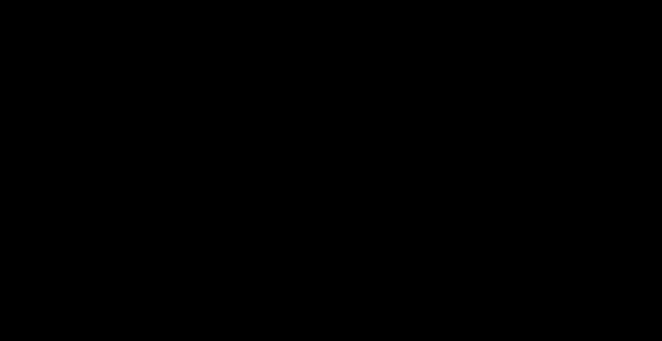
scroll to position [249, 0]
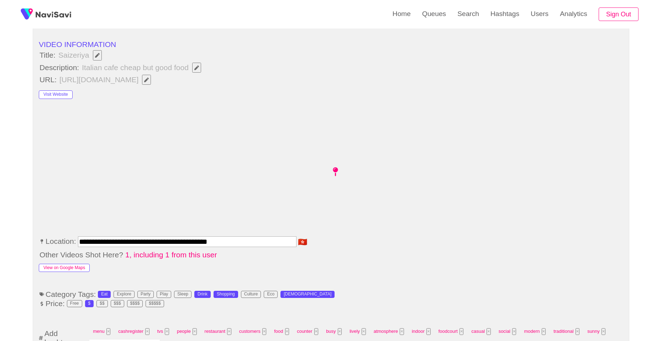
click at [82, 265] on button "View on Google Maps" at bounding box center [64, 268] width 51 height 9
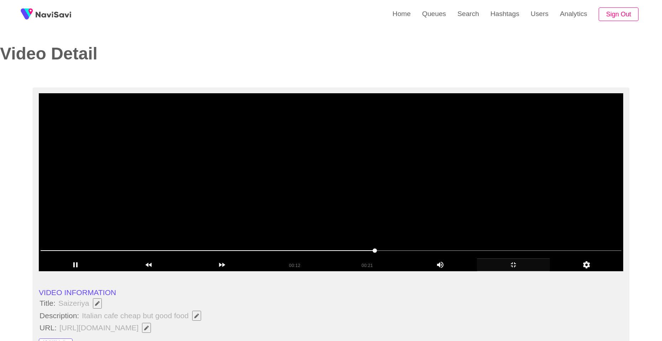
scroll to position [0, 0]
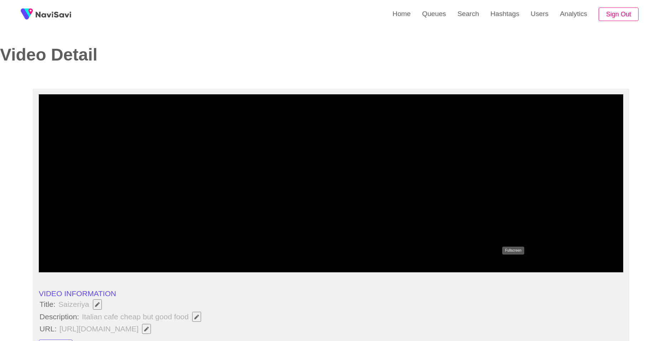
click at [507, 266] on icon "add" at bounding box center [513, 265] width 73 height 9
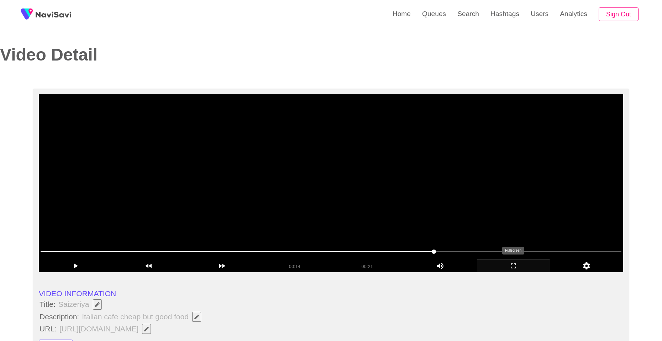
click at [506, 267] on icon "add" at bounding box center [513, 265] width 73 height 9
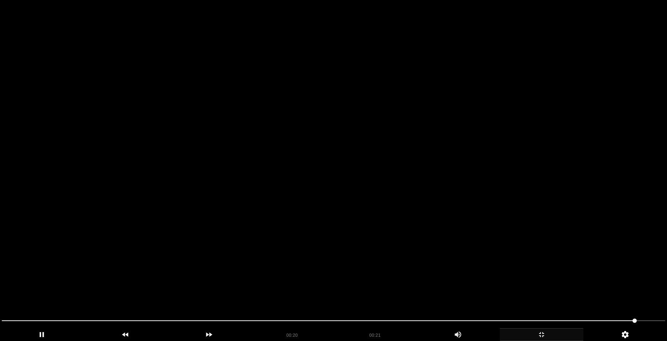
click at [382, 214] on video at bounding box center [333, 170] width 667 height 341
click at [358, 216] on video at bounding box center [333, 170] width 667 height 341
click at [292, 228] on video at bounding box center [333, 170] width 667 height 341
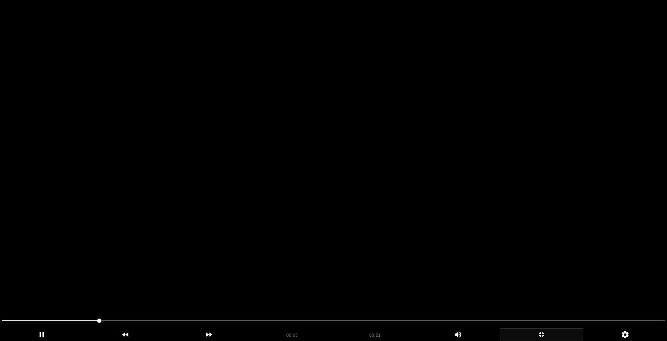
click at [366, 152] on video at bounding box center [333, 170] width 667 height 341
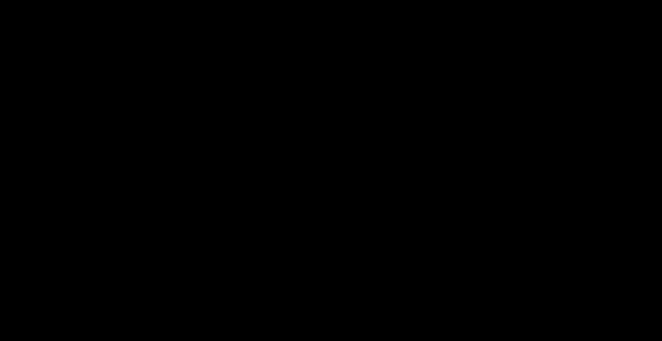
scroll to position [320, 0]
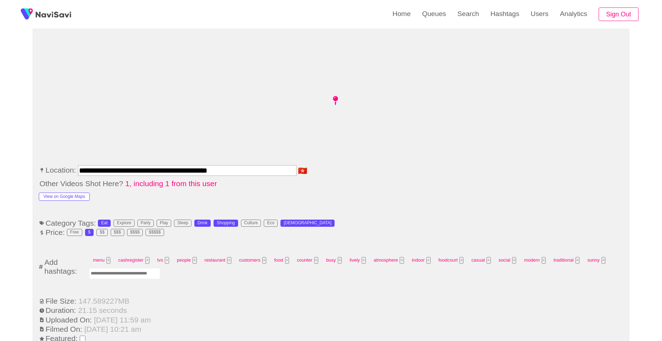
click at [145, 273] on input "Enter tag here and press return" at bounding box center [124, 273] width 71 height 11
type input "*********"
type input "****"
type input "*********"
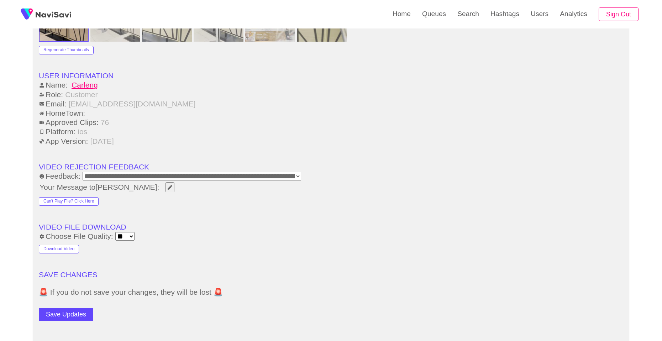
scroll to position [854, 0]
click at [58, 310] on button "Save Updates" at bounding box center [66, 313] width 54 height 13
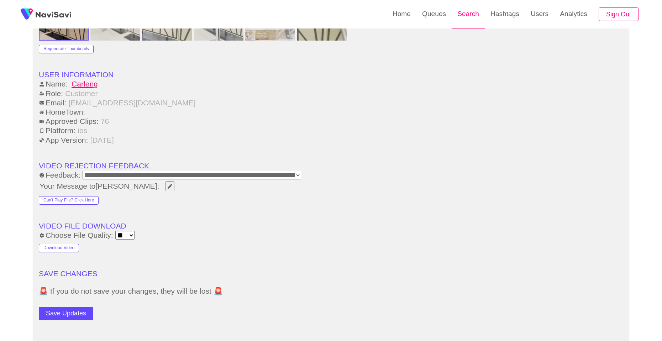
click at [455, 20] on link "Search" at bounding box center [467, 14] width 33 height 28
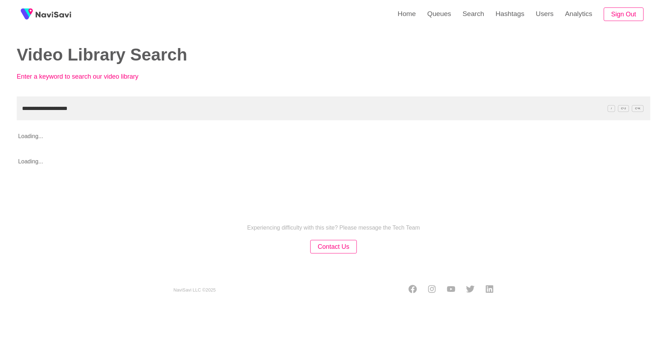
type input "**********"
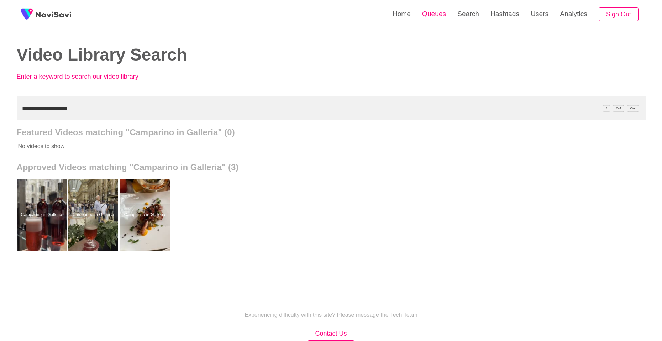
click at [442, 21] on link "Queues" at bounding box center [433, 14] width 35 height 28
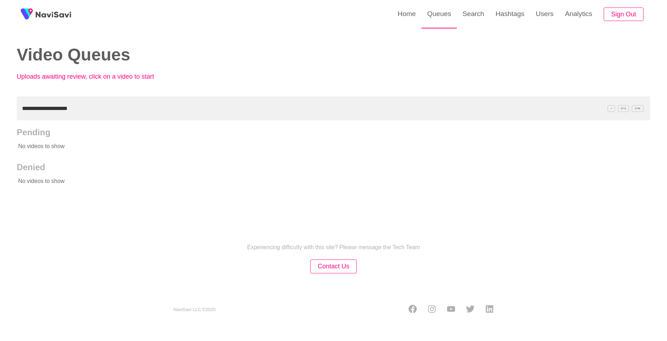
type input "**********"
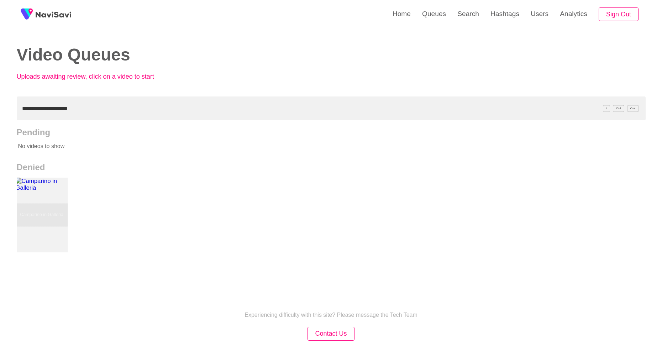
click at [56, 203] on div at bounding box center [41, 214] width 52 height 75
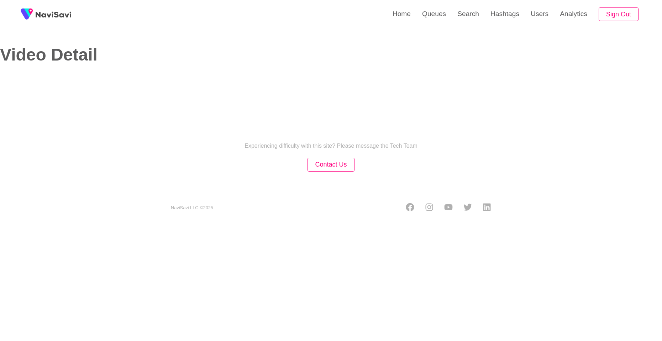
select select "**********"
select select "****"
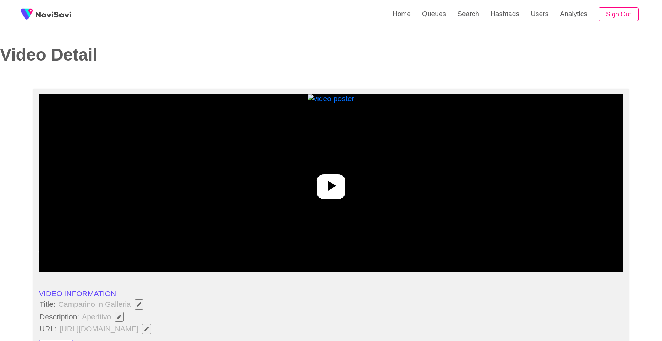
click at [345, 196] on img at bounding box center [331, 183] width 47 height 178
click at [338, 191] on video at bounding box center [331, 183] width 584 height 178
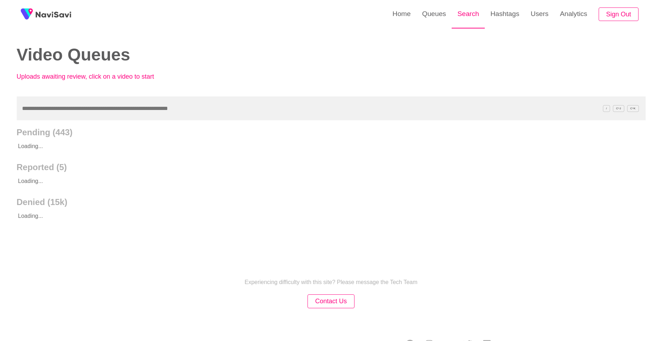
click at [457, 22] on link "Search" at bounding box center [467, 14] width 33 height 28
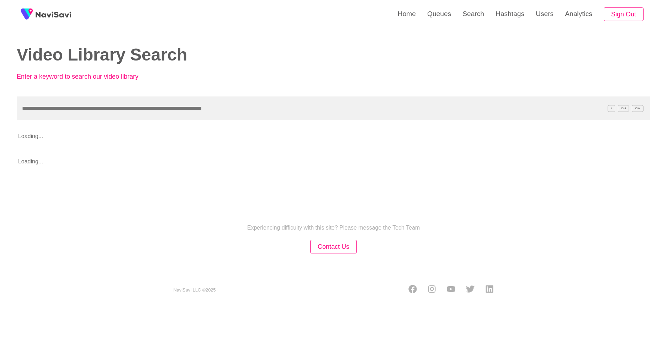
click at [320, 105] on input "text" at bounding box center [333, 108] width 633 height 24
type input "**********"
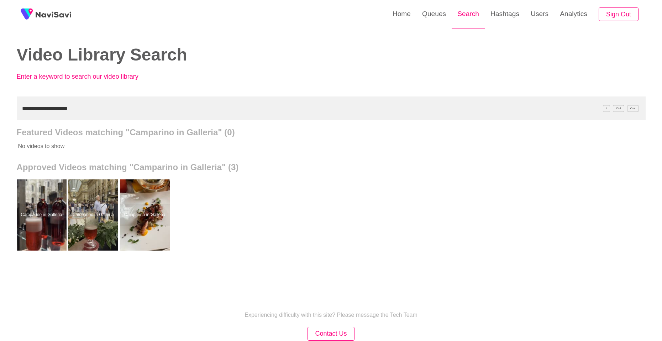
click at [468, 14] on link "Search" at bounding box center [467, 14] width 33 height 28
click at [323, 111] on input "**********" at bounding box center [331, 108] width 628 height 24
paste input "***"
type input "**********"
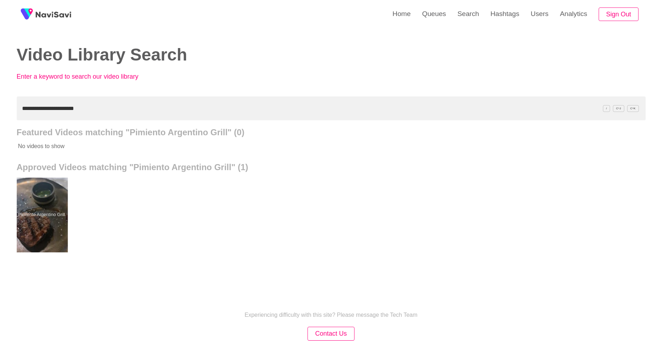
click at [23, 198] on div at bounding box center [41, 214] width 52 height 75
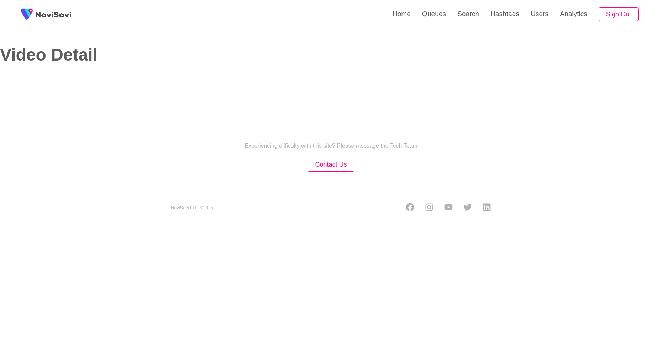
select select "**"
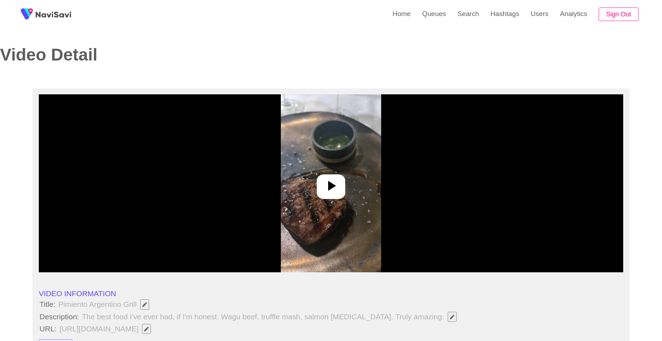
select select "**********"
drag, startPoint x: 338, startPoint y: 191, endPoint x: 351, endPoint y: 197, distance: 15.1
click at [337, 190] on div at bounding box center [331, 186] width 28 height 25
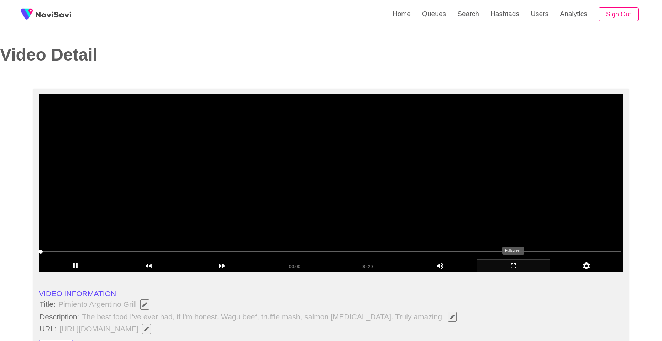
click at [524, 268] on icon "add" at bounding box center [513, 265] width 73 height 9
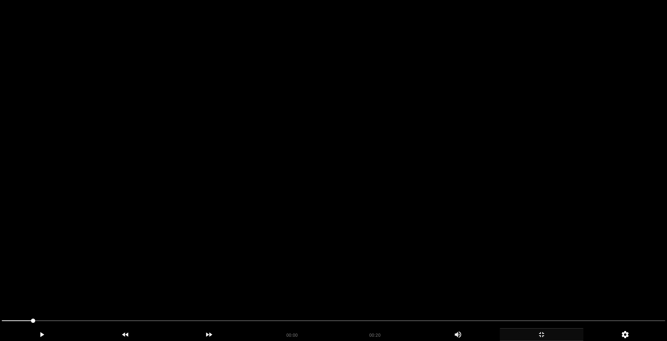
click at [331, 221] on video at bounding box center [333, 170] width 667 height 341
click at [0, 320] on div at bounding box center [333, 321] width 669 height 19
click at [1, 320] on div at bounding box center [333, 321] width 669 height 19
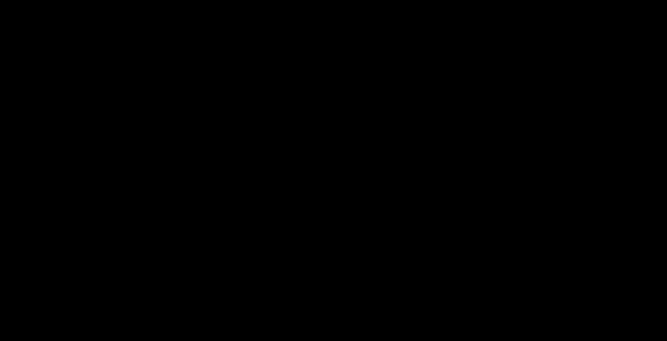
click at [2, 320] on span at bounding box center [12, 320] width 21 height 1
click at [5, 320] on span at bounding box center [7, 320] width 4 height 4
click at [3, 320] on span at bounding box center [2, 320] width 4 height 4
click at [292, 223] on video at bounding box center [333, 170] width 667 height 341
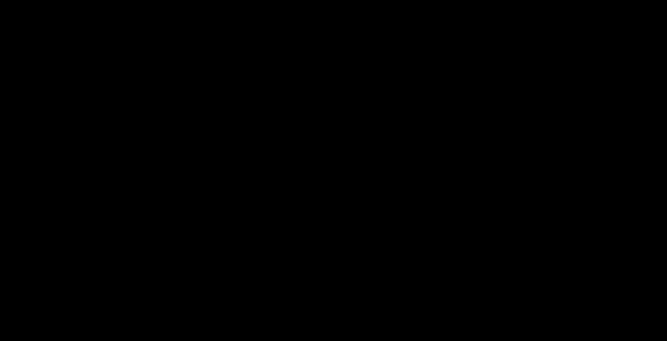
click at [458, 335] on icon "add" at bounding box center [472, 334] width 54 height 9
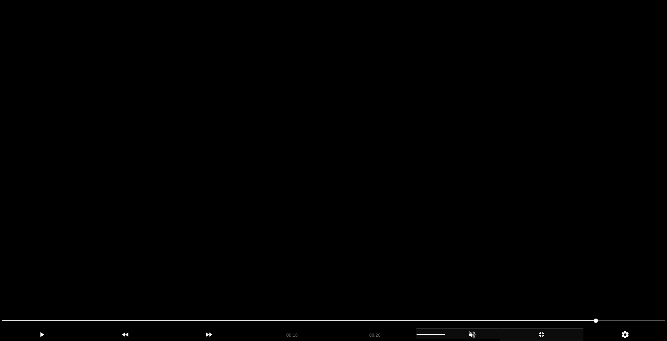
drag, startPoint x: 493, startPoint y: 261, endPoint x: 491, endPoint y: 256, distance: 5.6
click at [492, 257] on video at bounding box center [333, 170] width 667 height 341
click at [387, 259] on video at bounding box center [333, 170] width 667 height 341
click at [466, 121] on video at bounding box center [333, 170] width 667 height 341
click at [465, 122] on video at bounding box center [333, 170] width 667 height 341
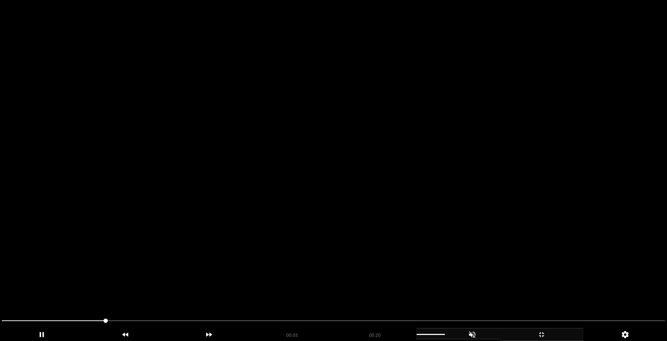
click at [236, 234] on video at bounding box center [333, 170] width 667 height 341
click at [238, 234] on video at bounding box center [333, 170] width 667 height 341
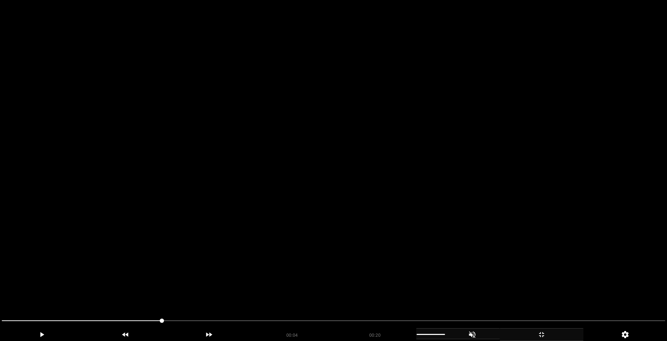
click at [238, 234] on video at bounding box center [333, 170] width 667 height 341
click at [237, 234] on video at bounding box center [333, 170] width 667 height 341
click at [237, 235] on video at bounding box center [333, 170] width 667 height 341
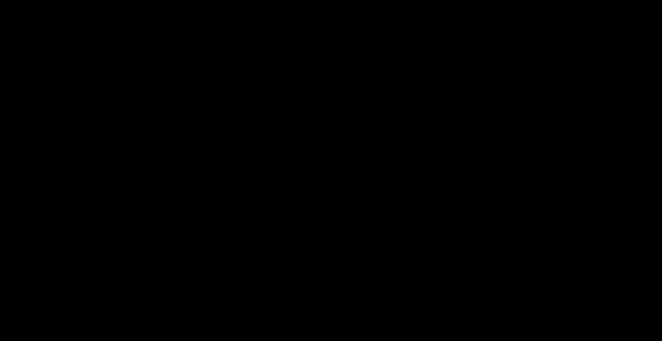
scroll to position [356, 0]
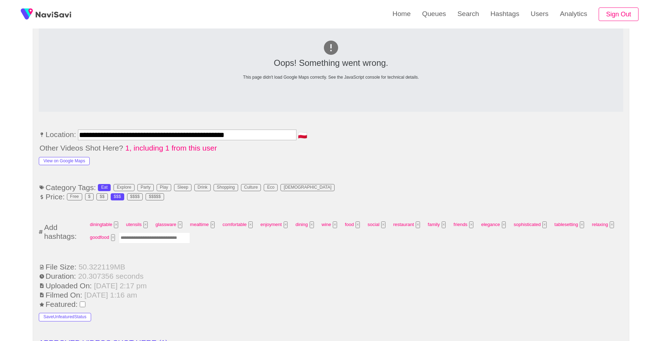
click at [168, 243] on div "diningtable × utensils × glassware × mealtime × comfortable × enjoyment × dinin…" at bounding box center [354, 232] width 536 height 26
click at [177, 241] on input "Enter tag here and press return" at bounding box center [154, 237] width 71 height 11
type input "****"
type input "*"
click at [176, 241] on input "Enter tag here and press return" at bounding box center [154, 237] width 71 height 11
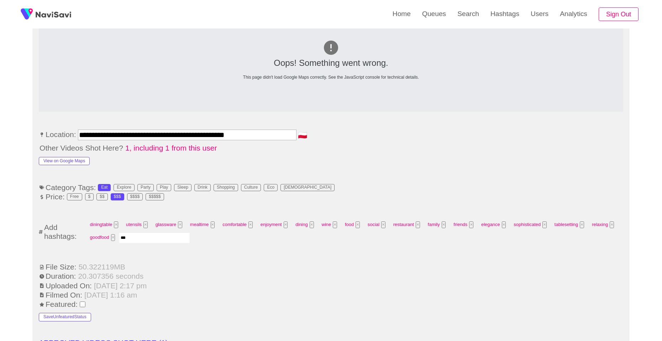
type input "****"
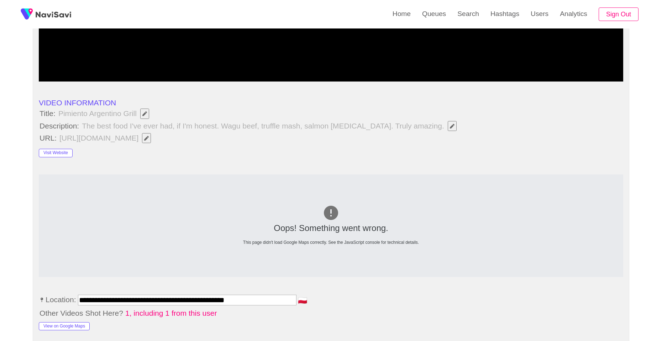
scroll to position [249, 0]
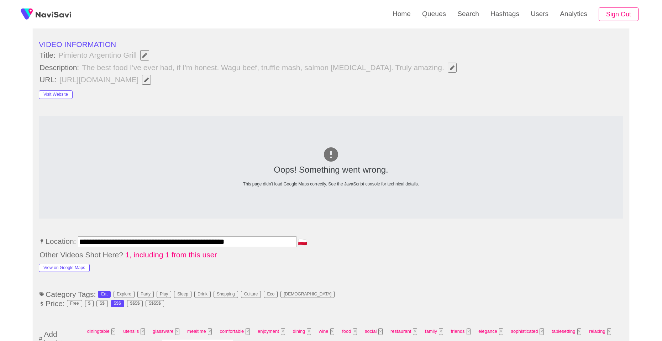
click at [60, 268] on button "View on Google Maps" at bounding box center [64, 268] width 51 height 9
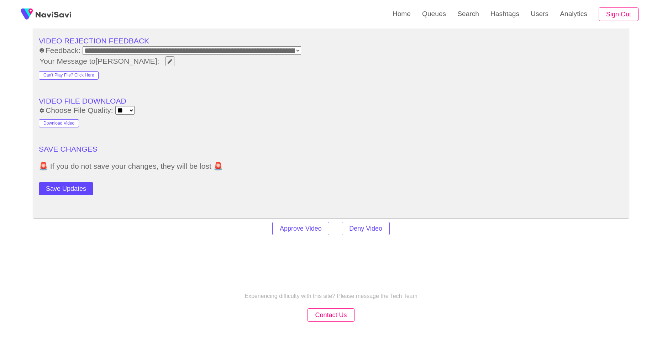
scroll to position [996, 0]
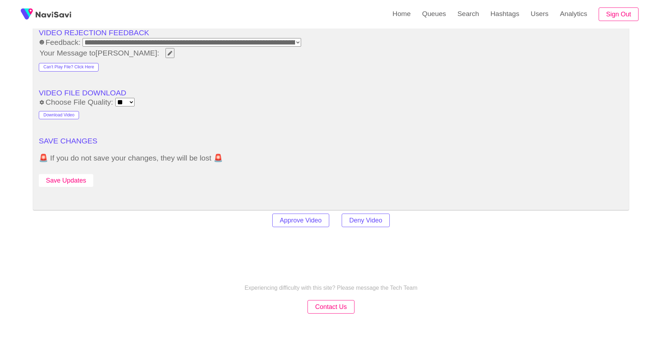
click at [72, 183] on button "Save Updates" at bounding box center [66, 180] width 54 height 13
click at [388, 31] on li "VIDEO REJECTION FEEDBACK" at bounding box center [331, 32] width 584 height 9
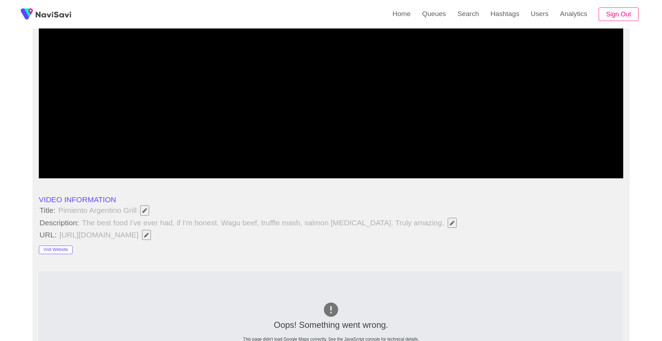
scroll to position [70, 0]
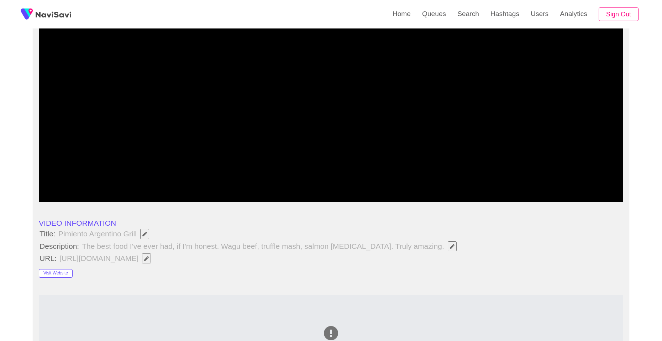
click at [516, 197] on icon "add" at bounding box center [513, 195] width 73 height 9
click at [515, 197] on icon "add" at bounding box center [512, 195] width 5 height 5
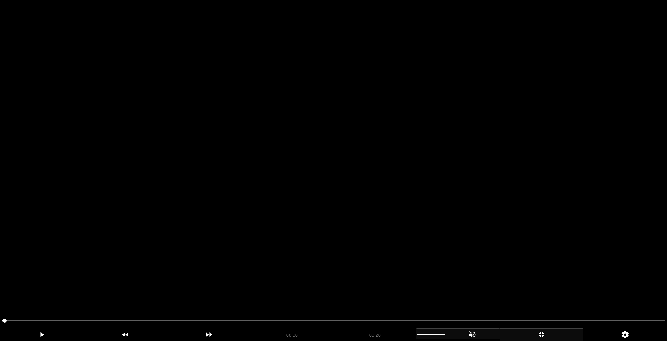
click at [458, 175] on video at bounding box center [333, 170] width 667 height 341
click at [457, 176] on video at bounding box center [333, 170] width 667 height 341
click at [456, 177] on video at bounding box center [333, 170] width 667 height 341
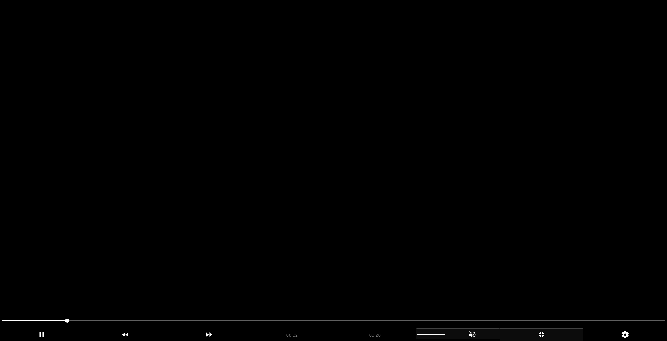
click at [456, 177] on video at bounding box center [333, 170] width 667 height 341
click at [455, 177] on video at bounding box center [333, 170] width 667 height 341
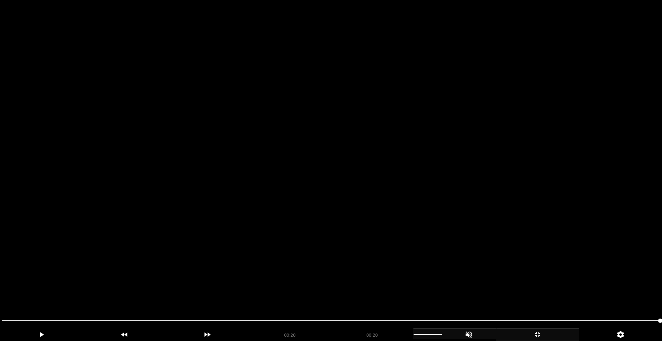
scroll to position [36, 0]
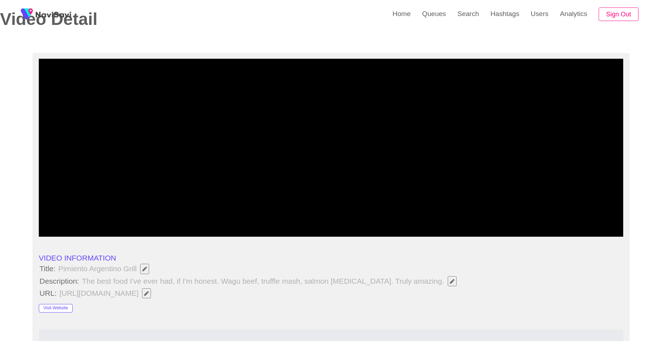
click at [522, 230] on icon "add" at bounding box center [513, 230] width 73 height 9
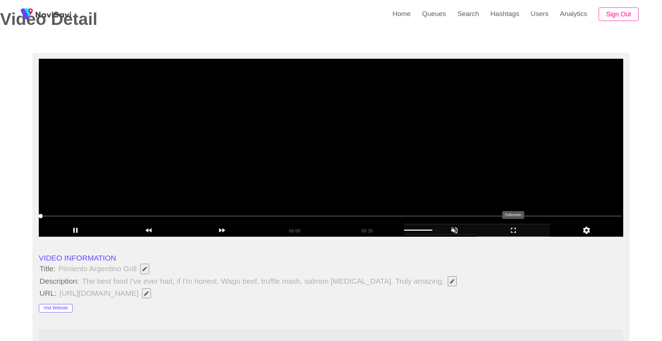
click at [521, 231] on icon "add" at bounding box center [513, 230] width 73 height 9
click at [393, 173] on video at bounding box center [333, 148] width 589 height 178
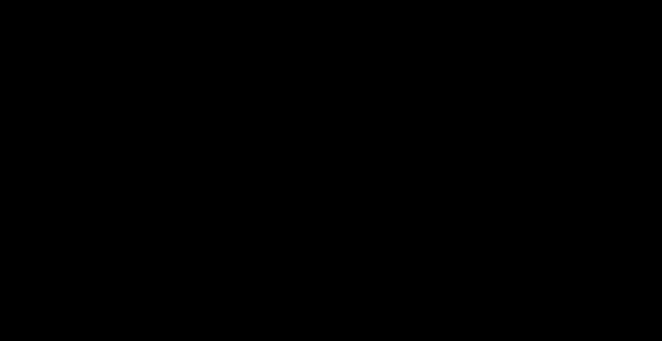
scroll to position [320, 0]
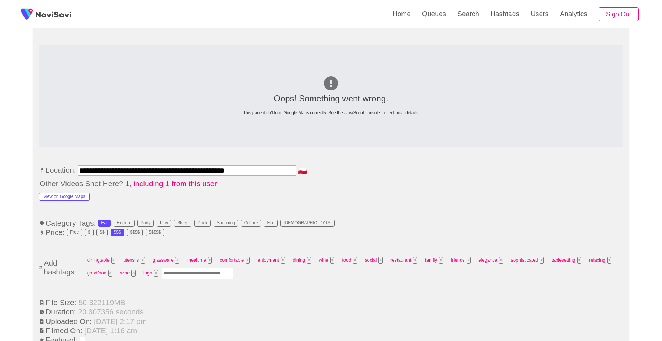
drag, startPoint x: 216, startPoint y: 276, endPoint x: 240, endPoint y: 276, distance: 23.5
click at [217, 276] on input "Enter tag here and press return" at bounding box center [197, 273] width 71 height 11
type input "*********"
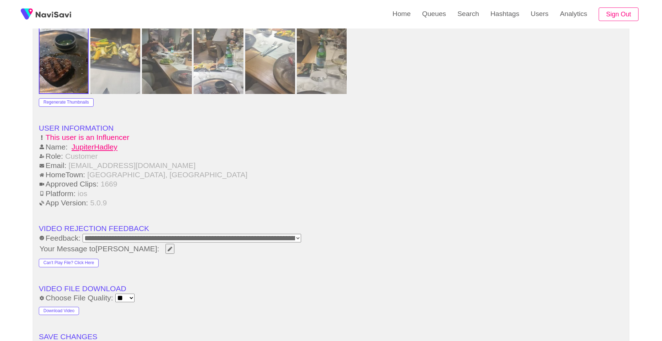
scroll to position [889, 0]
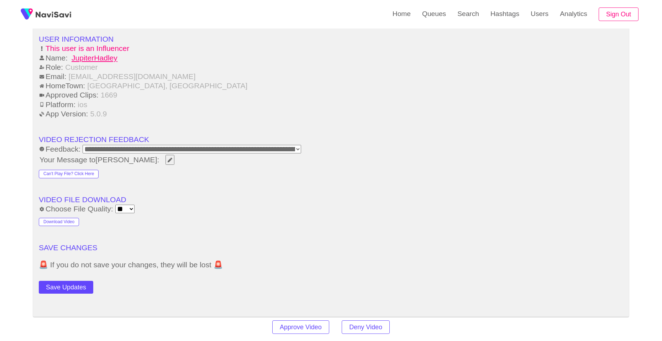
click at [76, 281] on div "Save Updates" at bounding box center [97, 286] width 117 height 16
click at [75, 286] on button "Save Updates" at bounding box center [66, 287] width 54 height 13
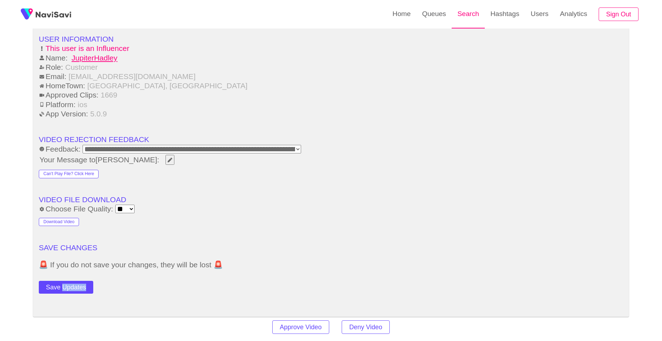
click at [462, 23] on link "Search" at bounding box center [467, 14] width 33 height 28
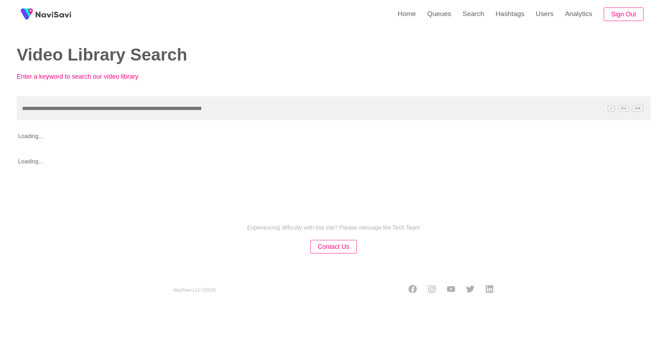
click at [356, 117] on input "text" at bounding box center [333, 108] width 633 height 24
type input "**********"
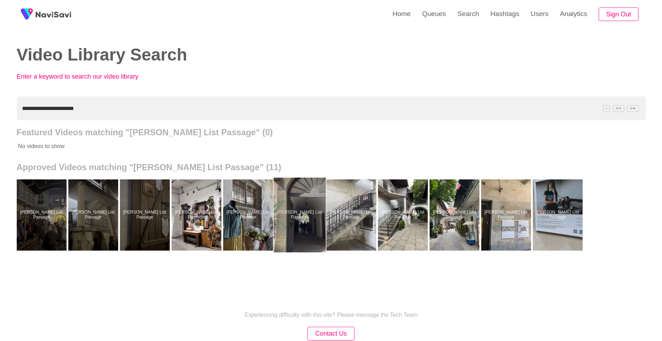
scroll to position [53, 0]
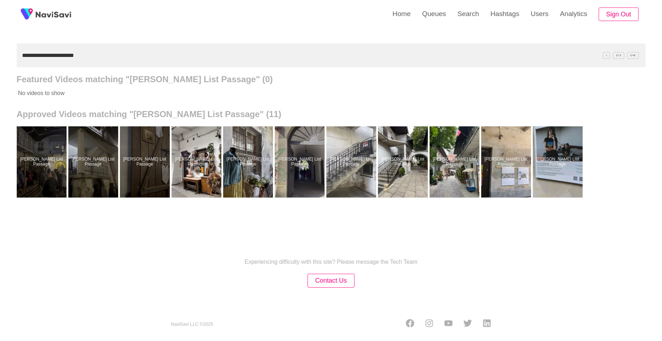
click at [570, 160] on div at bounding box center [557, 161] width 50 height 71
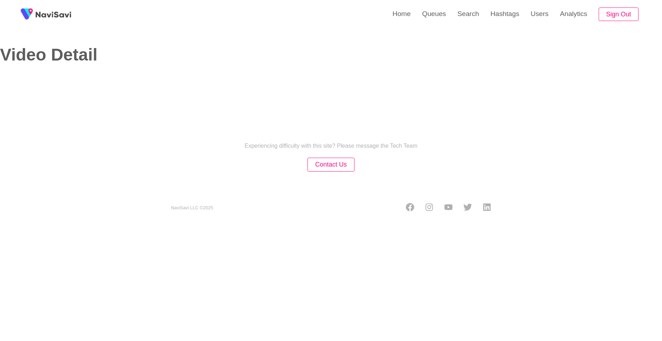
select select "**********"
select select "**"
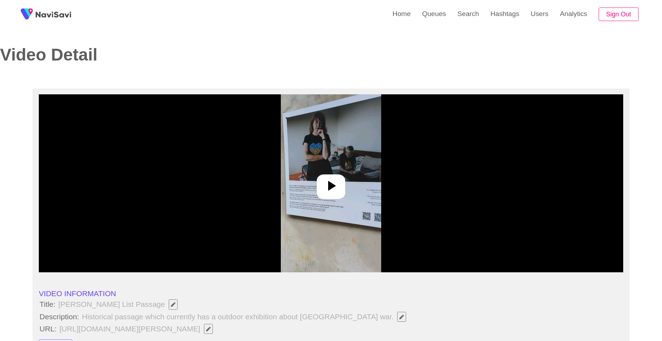
drag, startPoint x: 339, startPoint y: 179, endPoint x: 422, endPoint y: 212, distance: 88.9
click at [339, 180] on div at bounding box center [331, 186] width 28 height 25
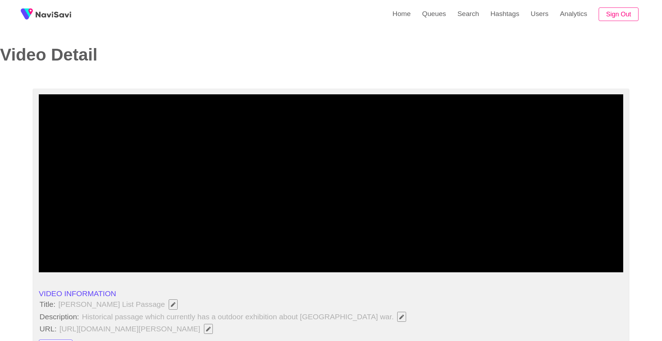
click at [510, 270] on div "add" at bounding box center [513, 265] width 73 height 13
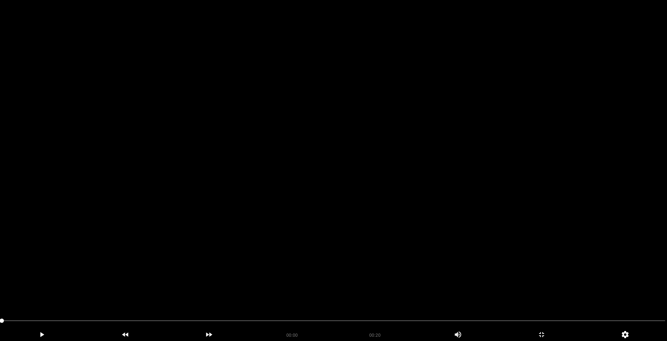
click at [359, 216] on video at bounding box center [333, 170] width 667 height 341
click at [307, 178] on video at bounding box center [333, 170] width 667 height 341
click at [306, 177] on video at bounding box center [333, 170] width 667 height 341
click at [294, 165] on video at bounding box center [333, 170] width 667 height 341
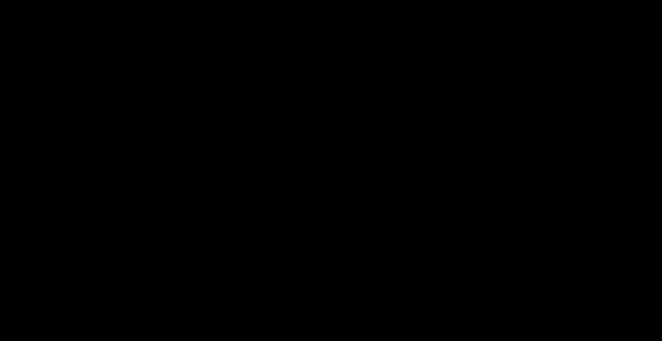
scroll to position [391, 0]
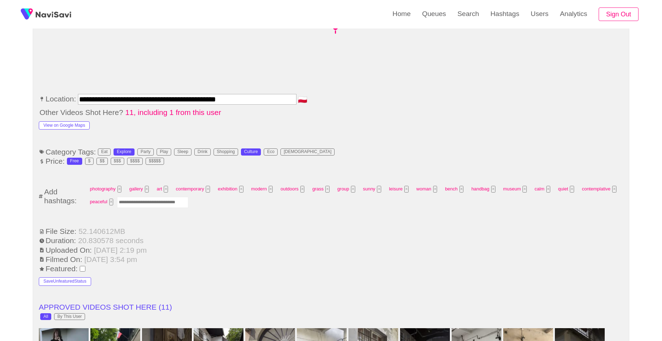
click at [81, 129] on ul "**********" at bounding box center [331, 340] width 584 height 919
click at [68, 126] on button "View on Google Maps" at bounding box center [64, 125] width 51 height 9
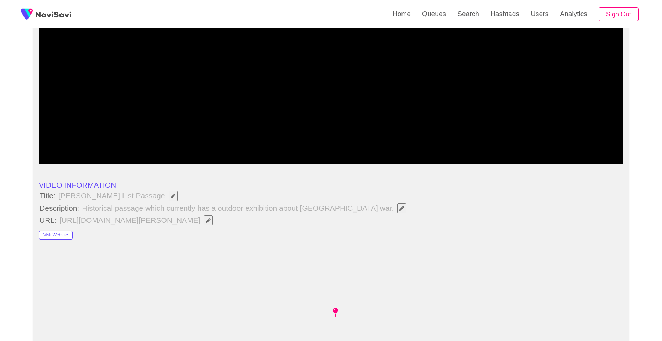
scroll to position [107, 0]
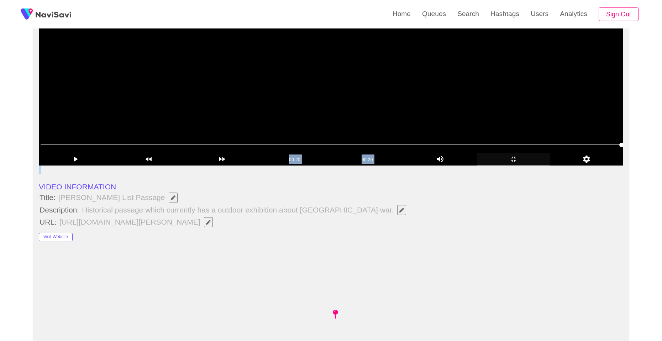
drag, startPoint x: 505, startPoint y: 166, endPoint x: 513, endPoint y: 161, distance: 9.0
click at [513, 161] on icon "add" at bounding box center [513, 159] width 73 height 9
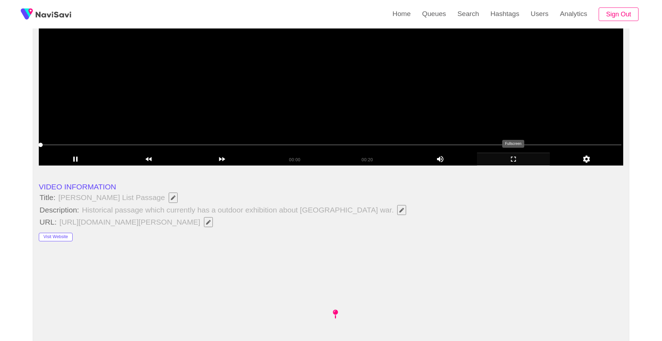
click at [513, 161] on icon "add" at bounding box center [513, 159] width 73 height 9
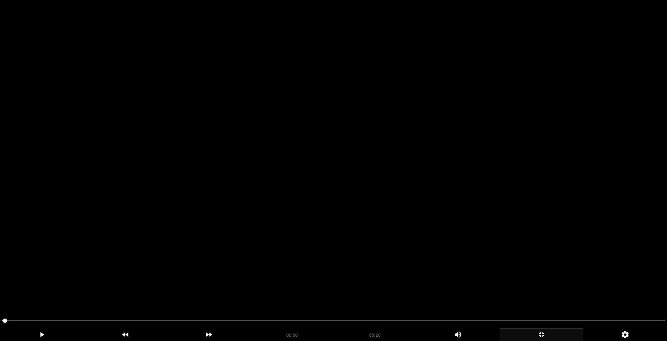
click at [415, 148] on video at bounding box center [333, 170] width 667 height 341
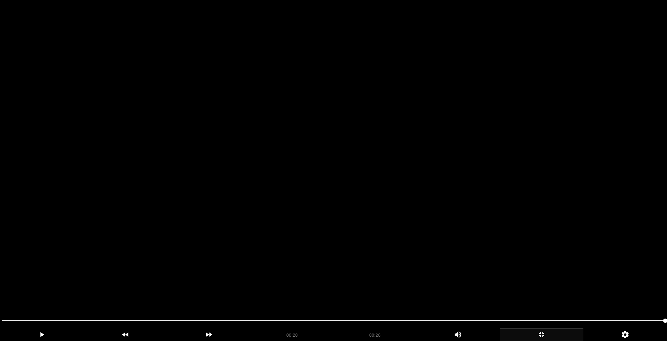
drag, startPoint x: 411, startPoint y: 138, endPoint x: 415, endPoint y: 143, distance: 7.1
click at [415, 142] on video at bounding box center [333, 170] width 667 height 341
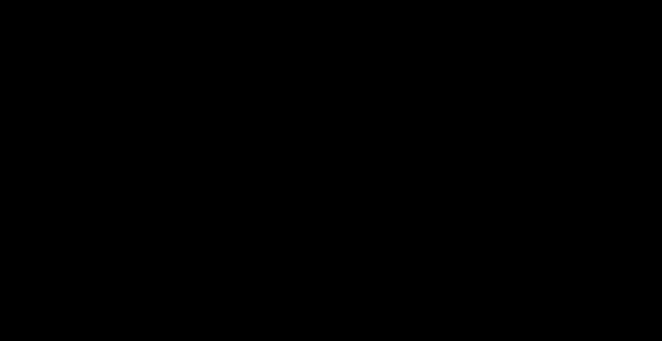
scroll to position [391, 0]
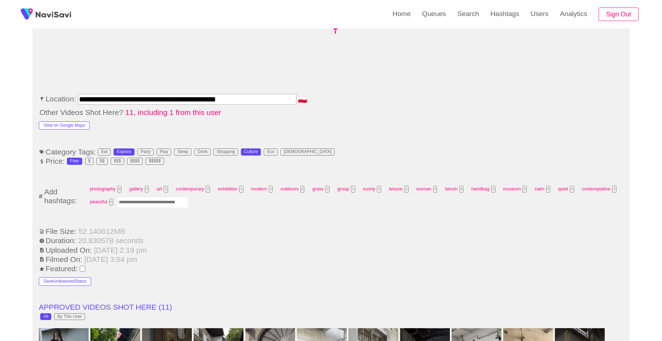
click at [168, 207] on div "photography × gallery × art × contemporary × exhibition × modern × outdoors × g…" at bounding box center [354, 197] width 536 height 26
click at [169, 205] on input "Enter tag here and press return" at bounding box center [152, 202] width 71 height 11
type input "*********"
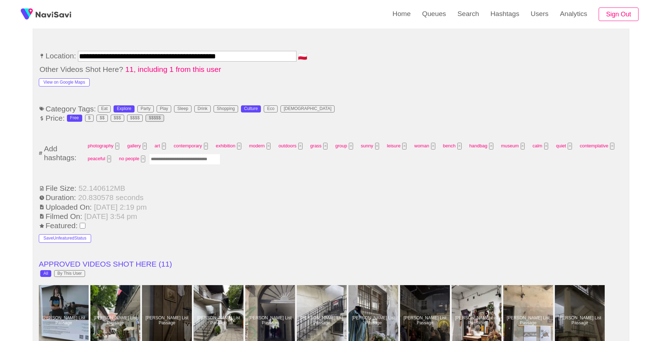
scroll to position [427, 0]
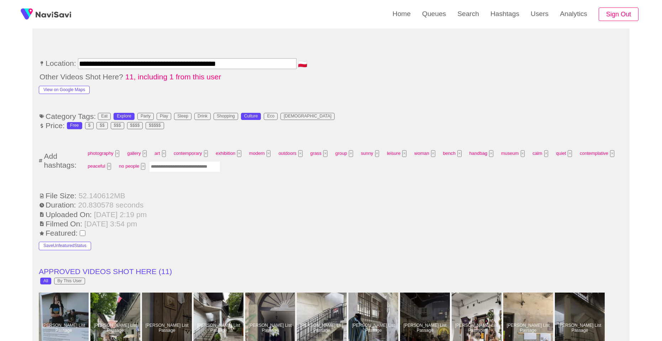
click at [185, 168] on input "Enter tag here and press return" at bounding box center [184, 166] width 71 height 11
type input "*********"
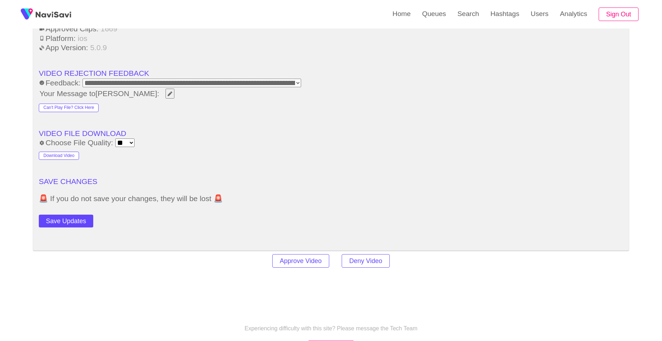
scroll to position [996, 0]
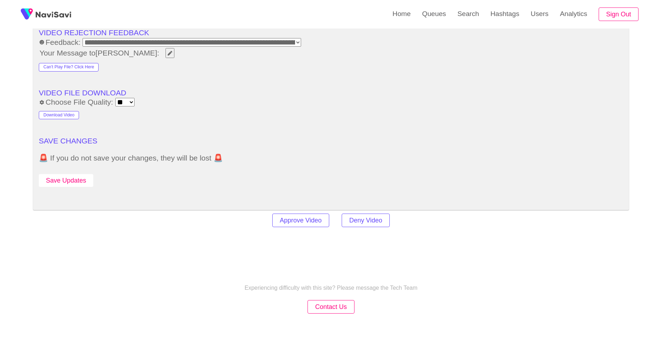
click at [74, 187] on button "Save Updates" at bounding box center [66, 180] width 54 height 13
click at [464, 15] on link "Search" at bounding box center [467, 14] width 33 height 28
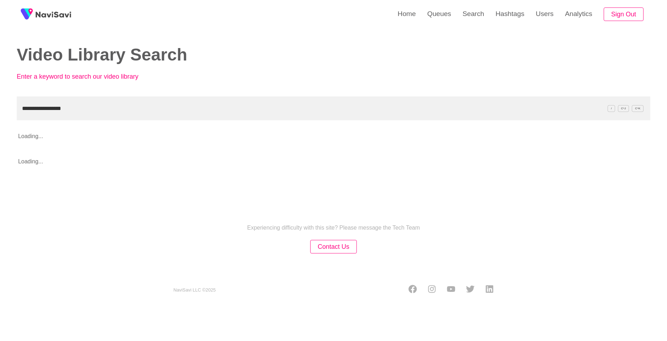
type input "**********"
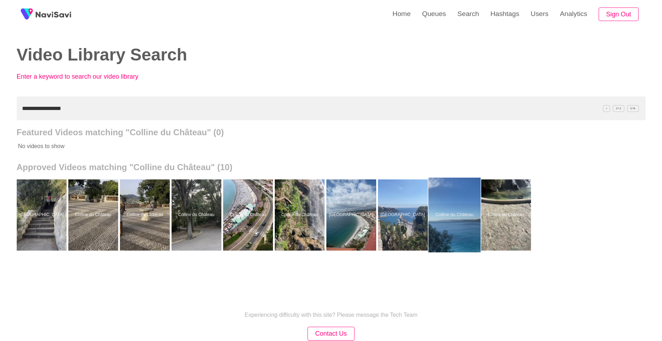
click at [441, 219] on div at bounding box center [454, 214] width 52 height 75
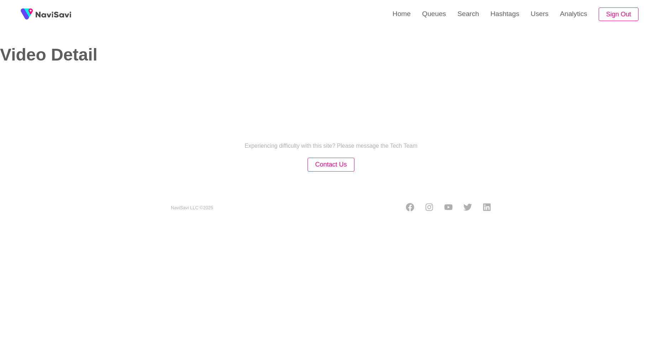
select select "**********"
select select "**"
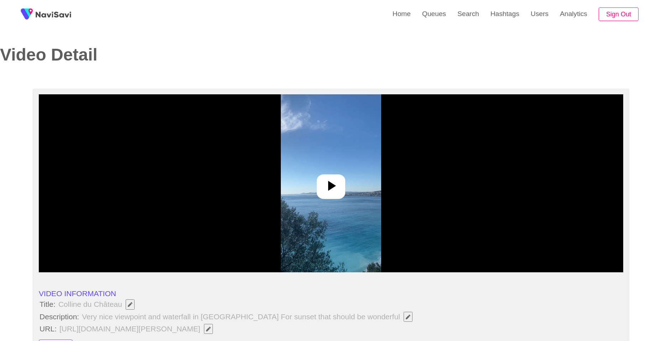
click at [331, 192] on icon at bounding box center [330, 185] width 17 height 17
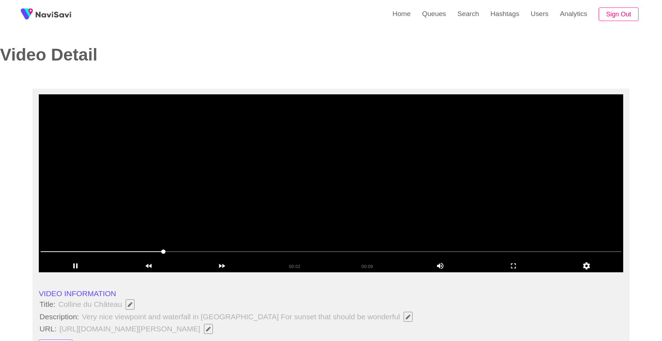
drag, startPoint x: 319, startPoint y: 175, endPoint x: 332, endPoint y: 177, distance: 12.6
click at [320, 175] on video at bounding box center [331, 183] width 584 height 178
click at [519, 261] on icon "add" at bounding box center [513, 265] width 73 height 9
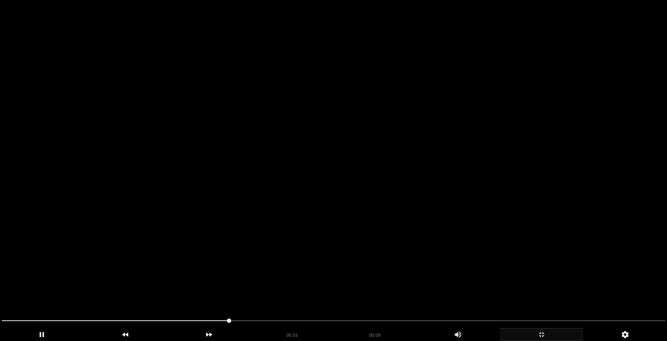
click at [1, 320] on div at bounding box center [333, 321] width 669 height 19
click at [345, 177] on video at bounding box center [333, 170] width 667 height 341
drag, startPoint x: 626, startPoint y: 181, endPoint x: 633, endPoint y: 184, distance: 7.5
click at [627, 181] on video at bounding box center [333, 170] width 667 height 341
click at [633, 184] on video at bounding box center [333, 170] width 667 height 341
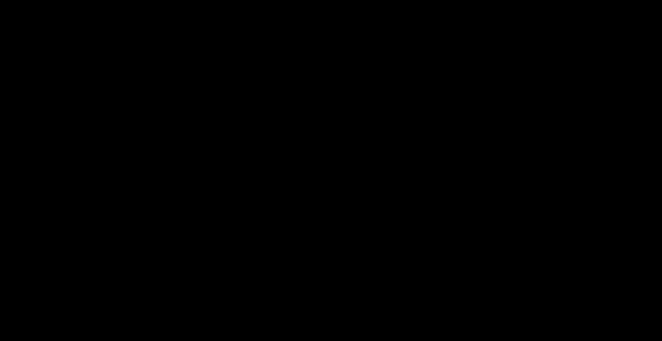
scroll to position [356, 0]
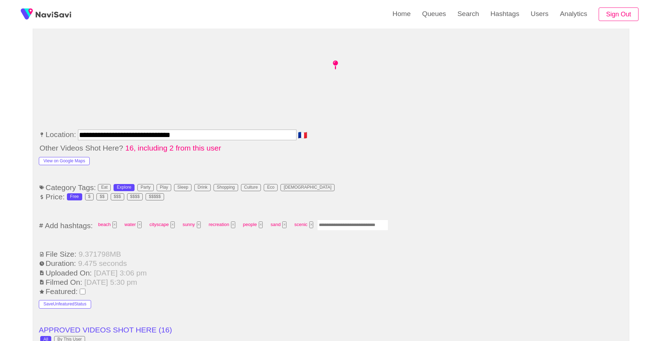
click at [372, 222] on input "Enter tag here and press return" at bounding box center [352, 224] width 71 height 11
type input "*********"
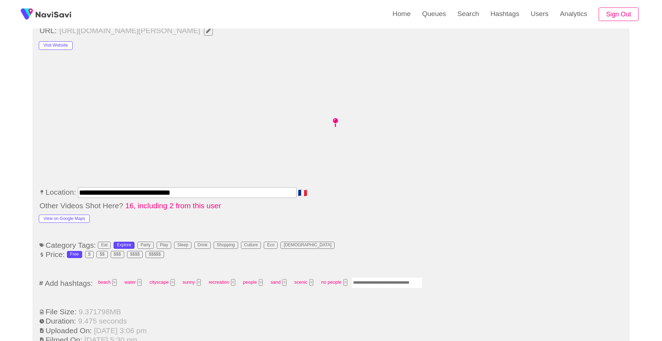
scroll to position [320, 0]
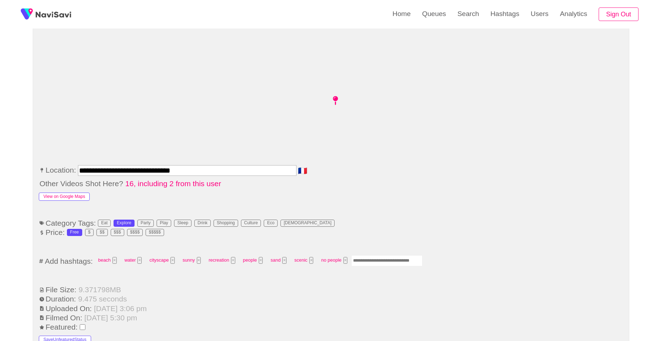
drag, startPoint x: 68, startPoint y: 202, endPoint x: 74, endPoint y: 197, distance: 8.1
click at [76, 194] on button "View on Google Maps" at bounding box center [64, 196] width 51 height 9
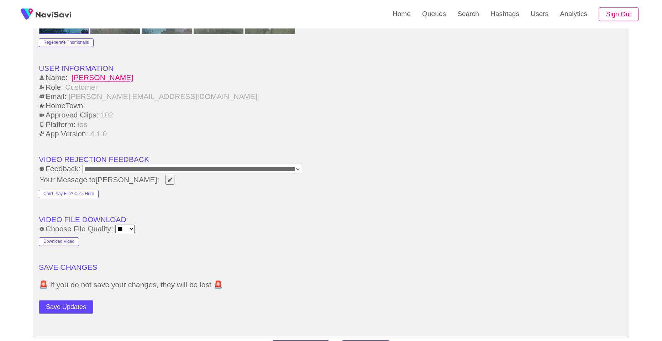
scroll to position [889, 0]
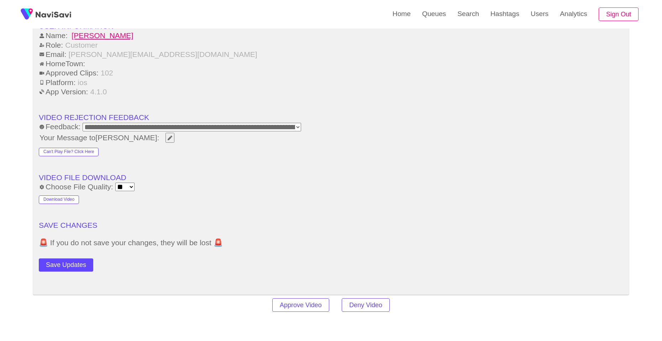
drag, startPoint x: 79, startPoint y: 260, endPoint x: 78, endPoint y: 264, distance: 3.7
click at [79, 261] on button "Save Updates" at bounding box center [66, 264] width 54 height 13
click at [460, 14] on link "Search" at bounding box center [467, 14] width 33 height 28
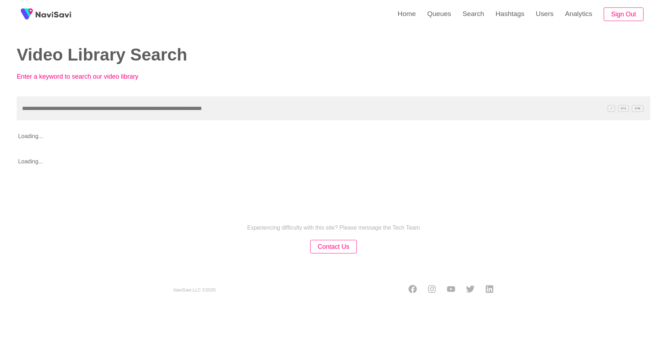
click at [400, 107] on input "text" at bounding box center [333, 108] width 633 height 24
type input "**********"
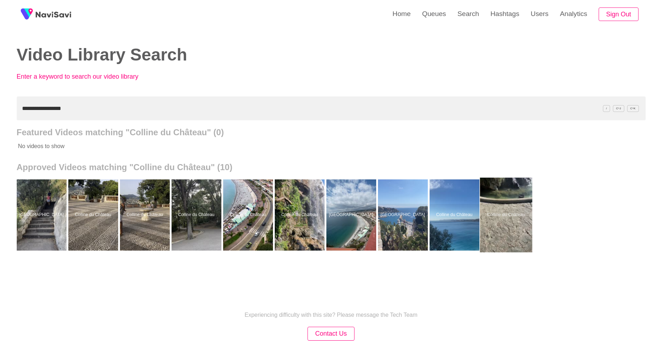
click at [504, 230] on div at bounding box center [505, 214] width 52 height 75
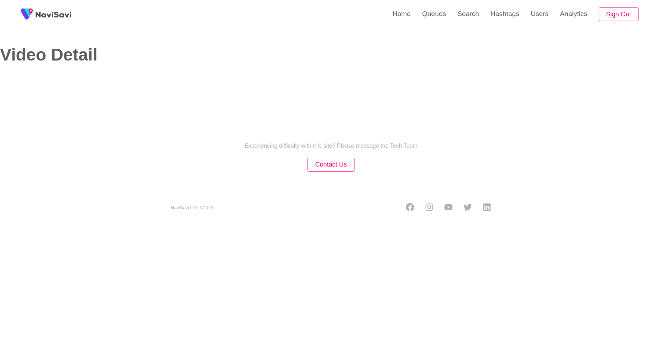
select select "**********"
select select "**"
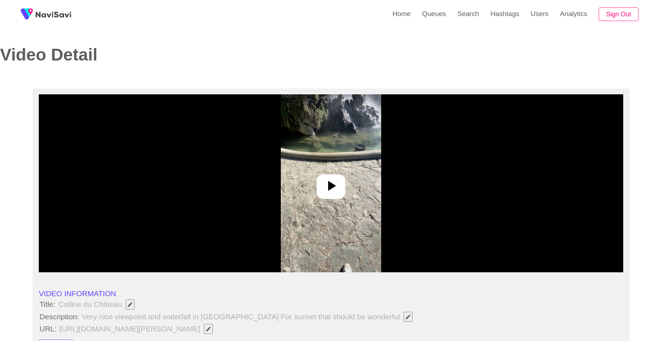
drag, startPoint x: 339, startPoint y: 186, endPoint x: 514, endPoint y: 241, distance: 183.0
click at [341, 187] on div at bounding box center [331, 186] width 28 height 25
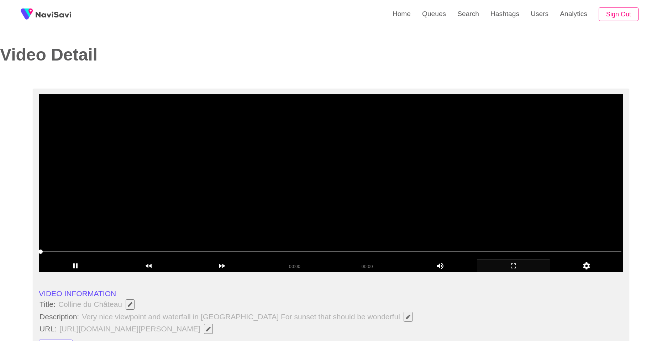
click at [519, 265] on icon "add" at bounding box center [513, 265] width 73 height 9
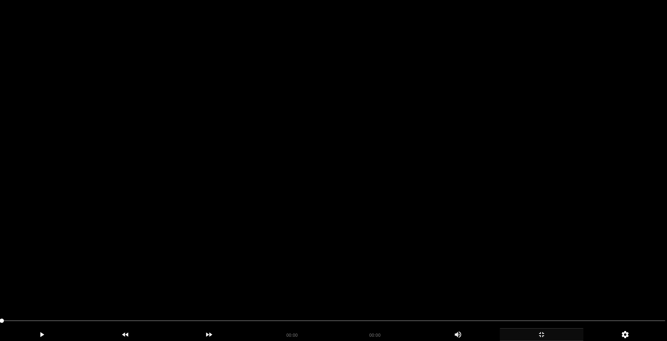
click at [326, 185] on video at bounding box center [333, 170] width 667 height 341
click at [328, 185] on video at bounding box center [333, 170] width 667 height 341
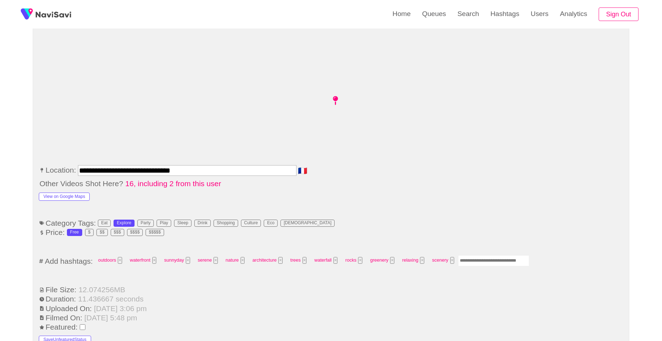
click at [491, 259] on input "Enter tag here and press return" at bounding box center [493, 260] width 71 height 11
type input "*********"
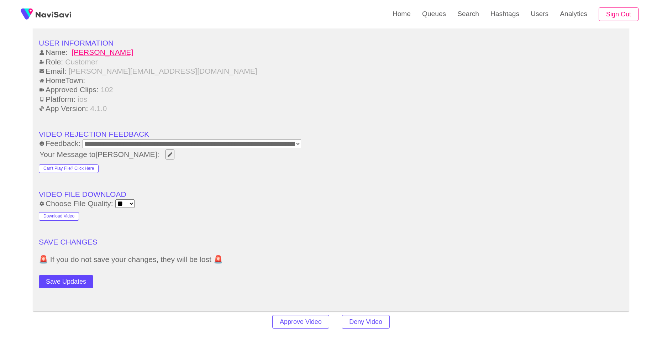
scroll to position [889, 0]
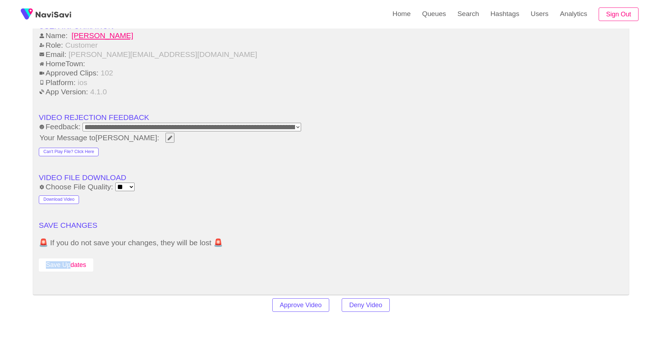
drag, startPoint x: 70, startPoint y: 273, endPoint x: 73, endPoint y: 269, distance: 5.6
click at [74, 267] on button "Save Updates" at bounding box center [66, 264] width 54 height 13
click at [460, 13] on link "Search" at bounding box center [467, 14] width 33 height 28
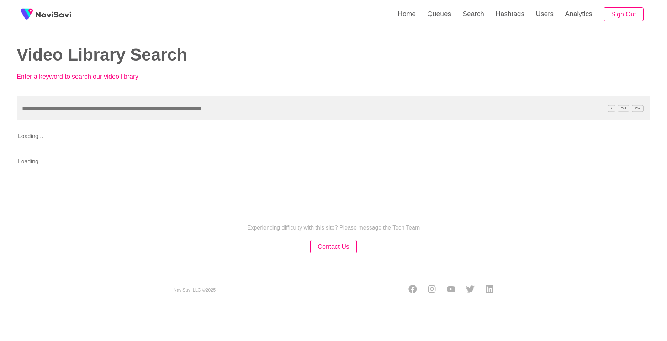
click at [323, 105] on input "text" at bounding box center [333, 108] width 633 height 24
type input "**********"
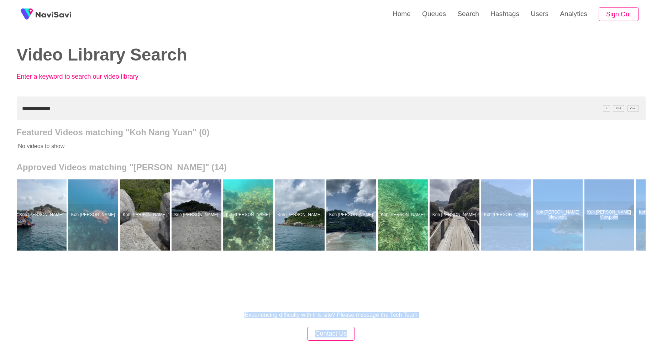
drag, startPoint x: 530, startPoint y: 252, endPoint x: 525, endPoint y: 277, distance: 25.1
click at [525, 276] on div "**********" at bounding box center [331, 197] width 662 height 394
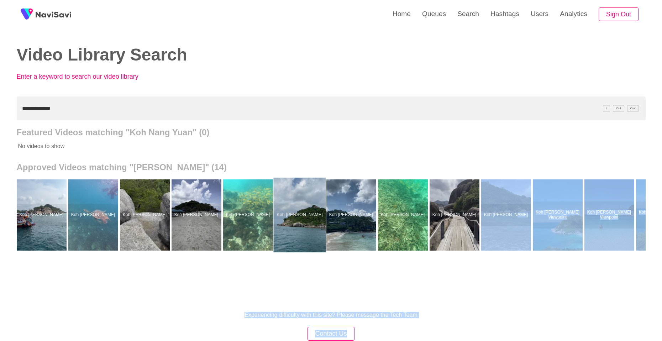
click at [310, 219] on div at bounding box center [299, 214] width 52 height 75
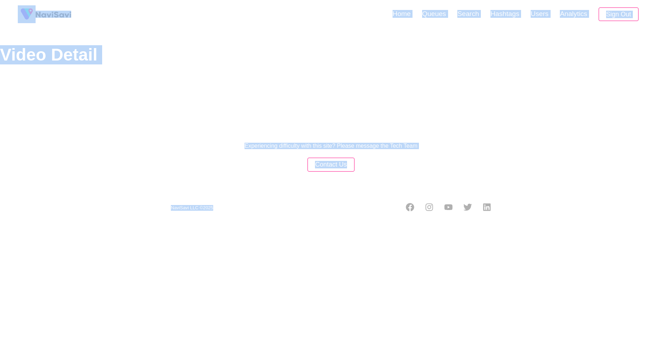
select select "**********"
select select "**"
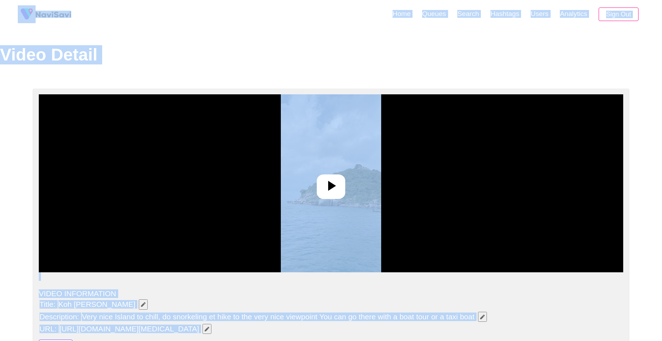
click at [320, 175] on div at bounding box center [331, 186] width 28 height 25
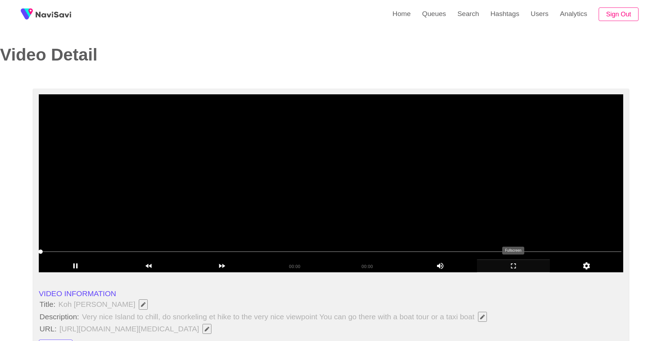
click at [498, 268] on icon "add" at bounding box center [513, 265] width 73 height 9
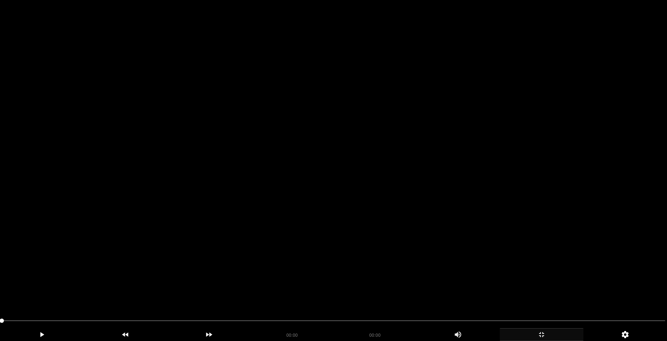
click at [378, 222] on video at bounding box center [333, 170] width 667 height 341
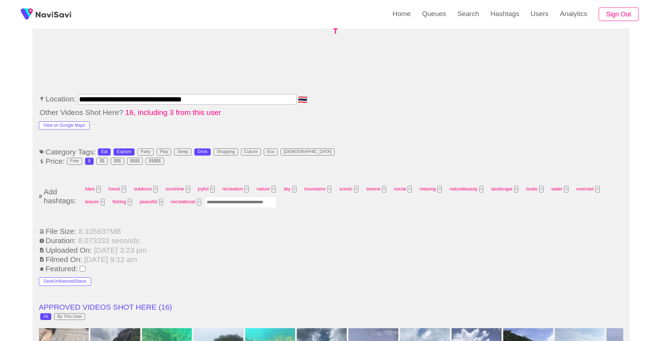
click at [216, 200] on input "Enter tag here and press return" at bounding box center [240, 202] width 71 height 11
type input "******"
type input "*********"
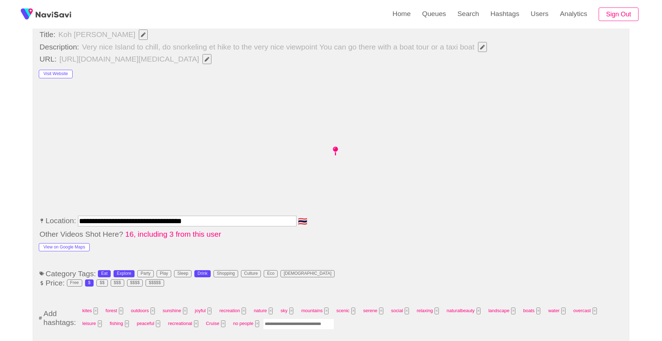
scroll to position [356, 0]
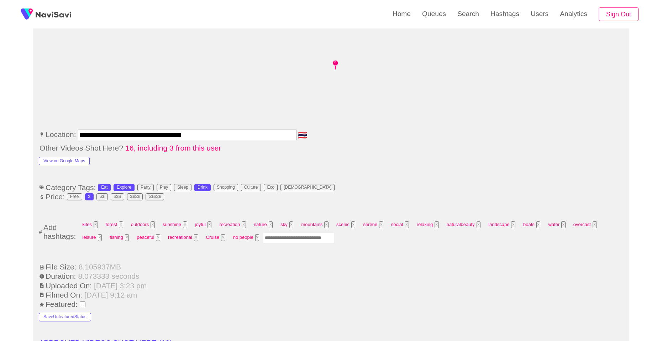
click at [235, 138] on input "**********" at bounding box center [187, 134] width 218 height 11
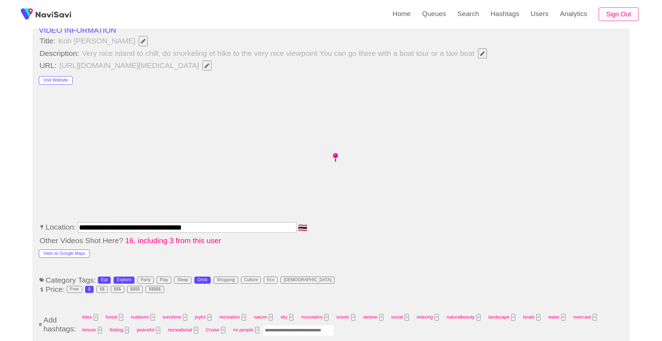
scroll to position [213, 0]
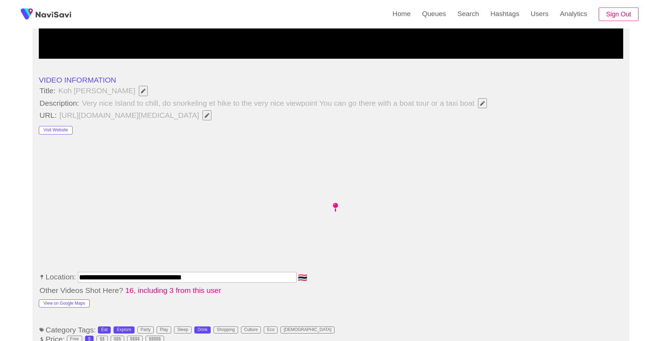
click at [211, 119] on button "button" at bounding box center [206, 115] width 9 height 10
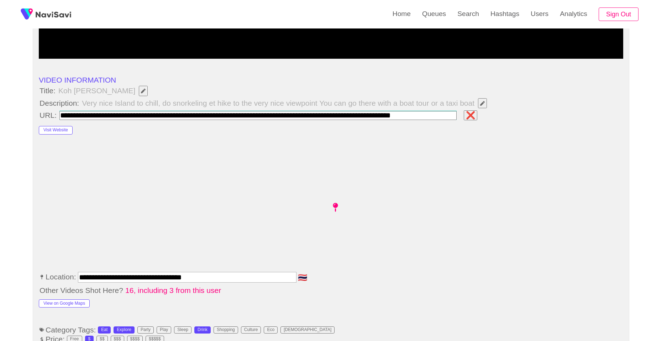
scroll to position [0, 26]
type input "**********"
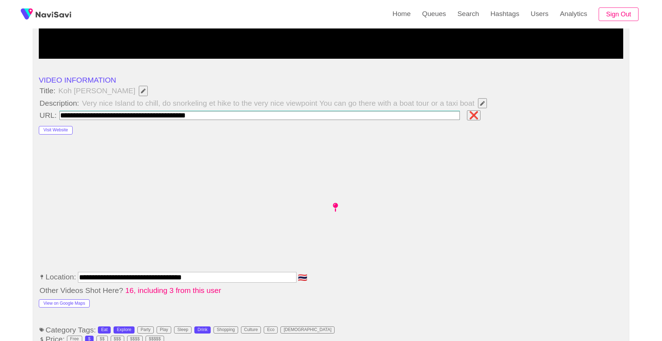
scroll to position [0, 0]
click at [151, 119] on button "button" at bounding box center [146, 115] width 9 height 10
type input "**********"
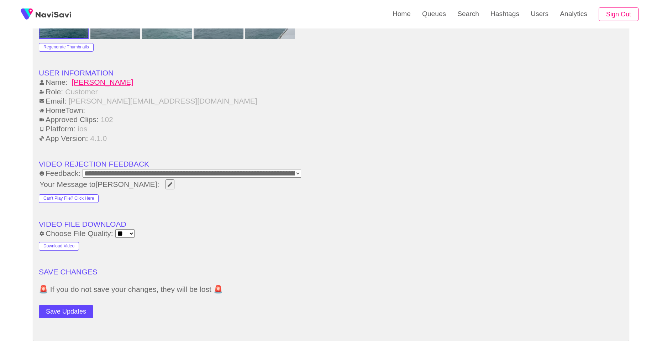
scroll to position [889, 0]
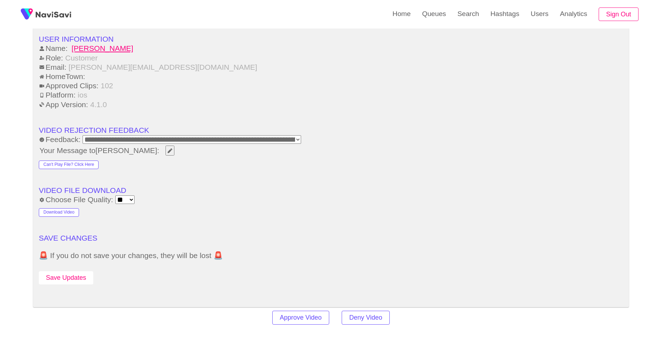
click at [89, 284] on button "Save Updates" at bounding box center [66, 277] width 54 height 13
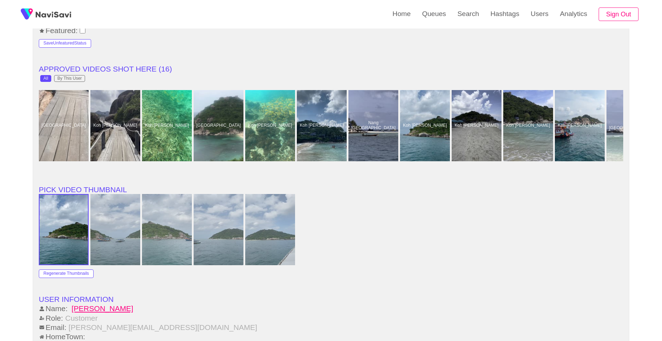
scroll to position [591, 0]
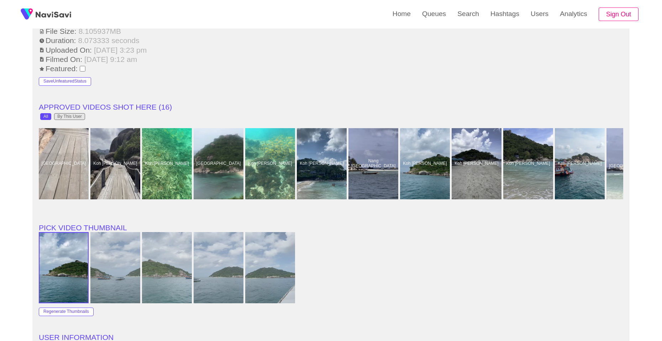
click at [68, 118] on div "By This User" at bounding box center [69, 116] width 24 height 5
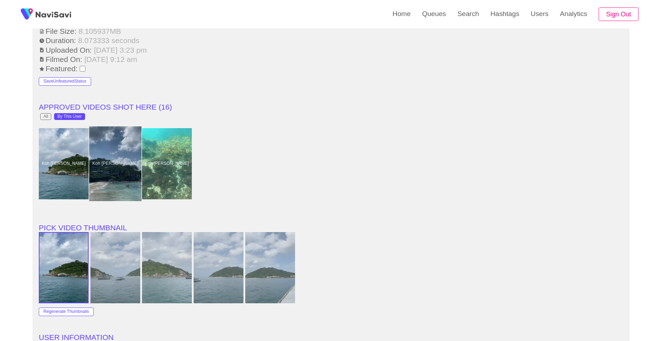
click at [106, 158] on div at bounding box center [115, 163] width 52 height 75
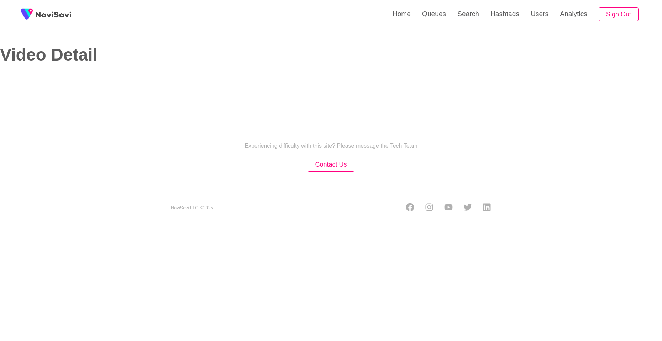
select select "**********"
select select "**"
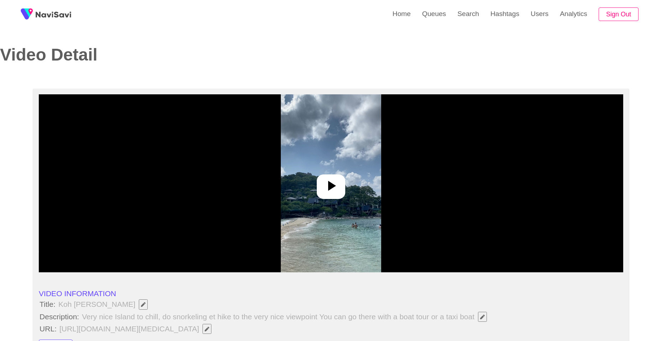
drag, startPoint x: 322, startPoint y: 198, endPoint x: 328, endPoint y: 199, distance: 6.1
click at [324, 198] on div at bounding box center [331, 186] width 28 height 25
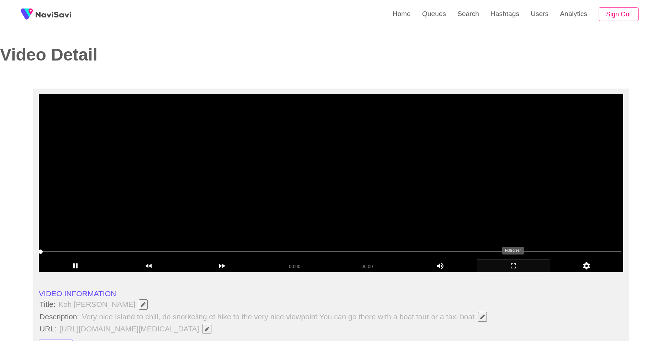
click at [520, 261] on icon "add" at bounding box center [513, 265] width 73 height 9
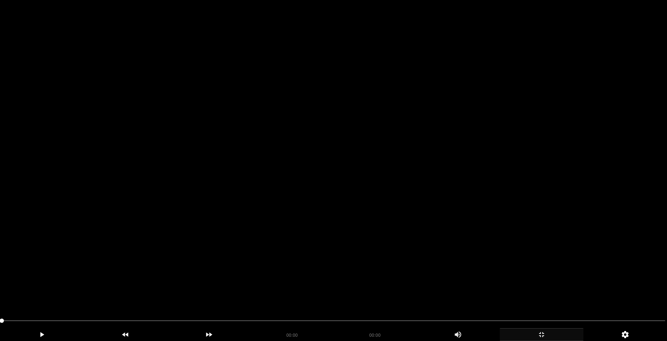
click at [344, 177] on video at bounding box center [333, 170] width 667 height 341
click at [344, 180] on video at bounding box center [333, 170] width 667 height 341
click at [344, 182] on video at bounding box center [333, 170] width 667 height 341
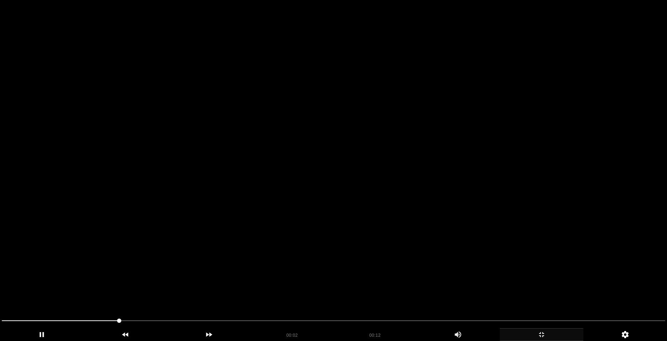
click at [344, 182] on video at bounding box center [333, 170] width 667 height 341
click at [343, 182] on video at bounding box center [333, 170] width 667 height 341
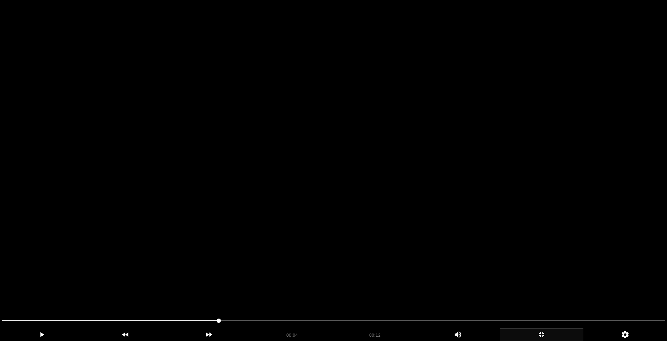
click at [343, 182] on video at bounding box center [333, 170] width 667 height 341
drag, startPoint x: 343, startPoint y: 182, endPoint x: 339, endPoint y: 184, distance: 4.8
click at [341, 183] on video at bounding box center [333, 170] width 667 height 341
click at [339, 184] on video at bounding box center [333, 170] width 667 height 341
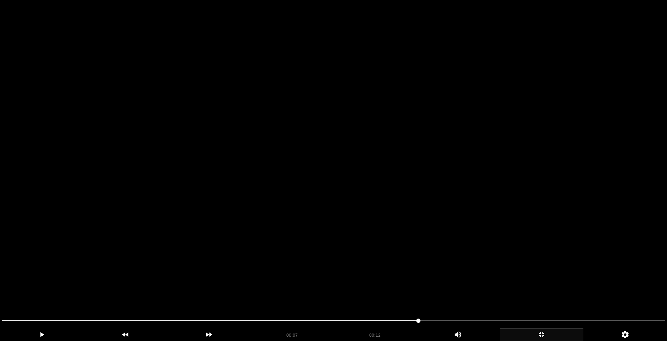
click at [339, 184] on video at bounding box center [333, 170] width 667 height 341
drag, startPoint x: 402, startPoint y: 161, endPoint x: 410, endPoint y: 165, distance: 9.1
click at [402, 162] on video at bounding box center [333, 170] width 667 height 341
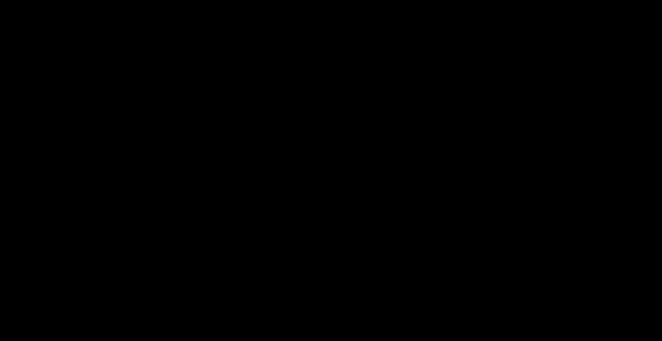
scroll to position [356, 0]
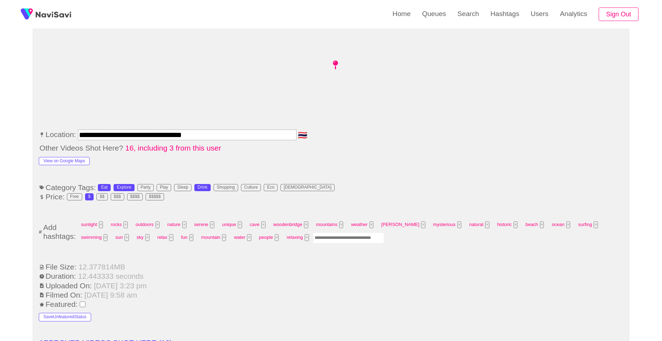
click at [313, 238] on input "Enter tag here and press return" at bounding box center [348, 237] width 71 height 11
type input "*********"
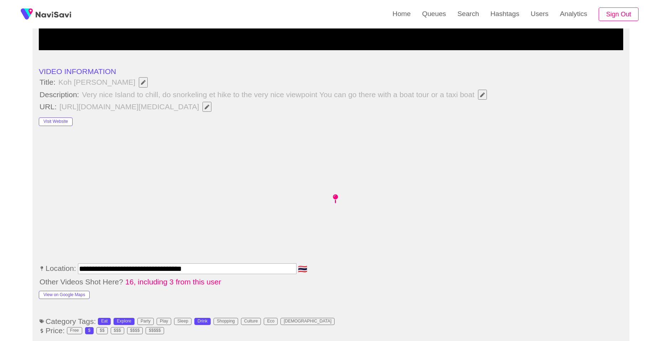
scroll to position [213, 0]
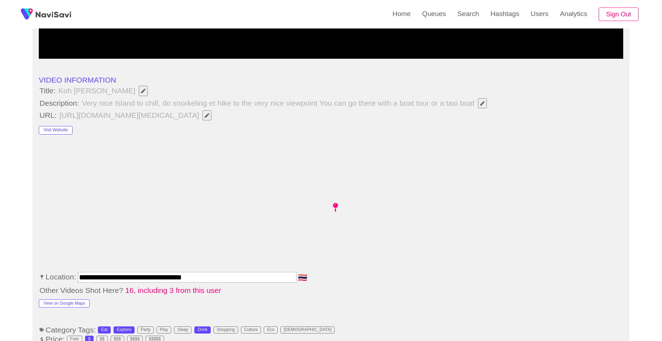
click at [211, 118] on button "button" at bounding box center [206, 115] width 9 height 10
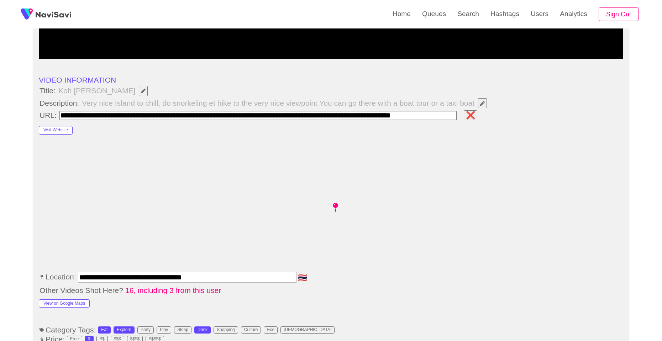
scroll to position [0, 26]
type input "**********"
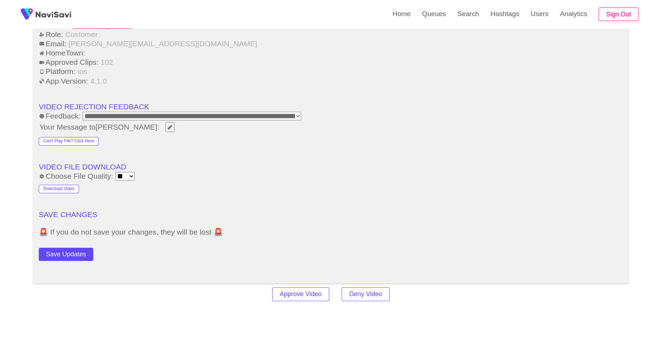
scroll to position [925, 0]
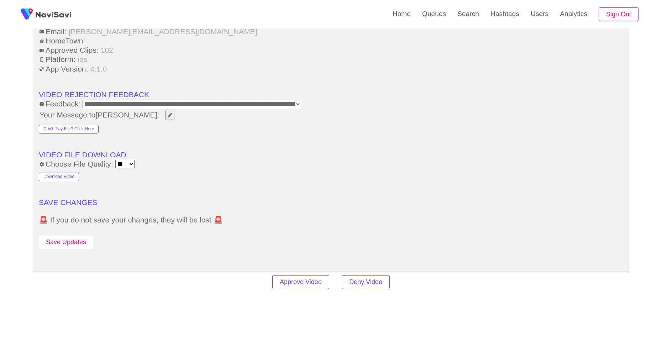
click at [81, 241] on button "Save Updates" at bounding box center [66, 241] width 54 height 13
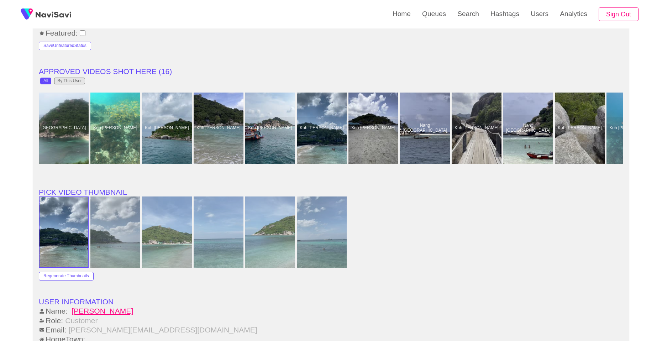
click at [75, 83] on div "By This User" at bounding box center [69, 81] width 24 height 5
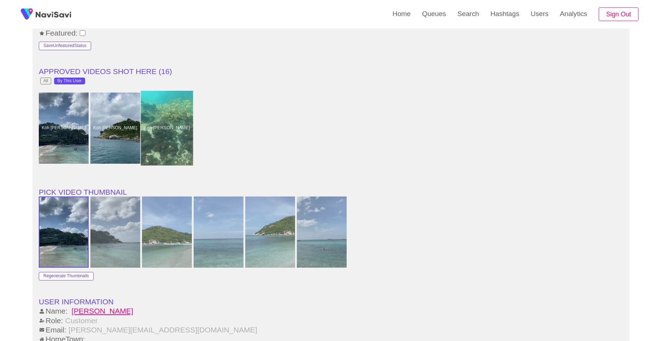
click at [163, 129] on div at bounding box center [167, 128] width 52 height 75
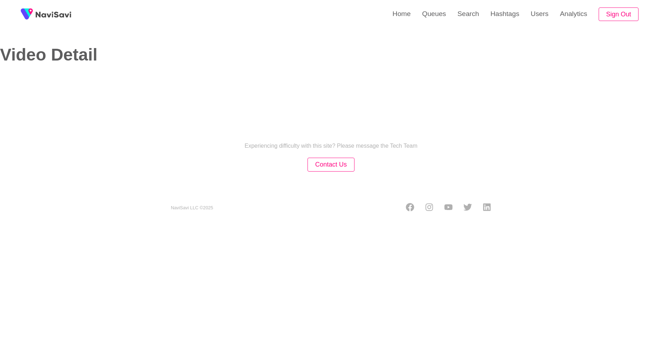
select select "**********"
select select "**"
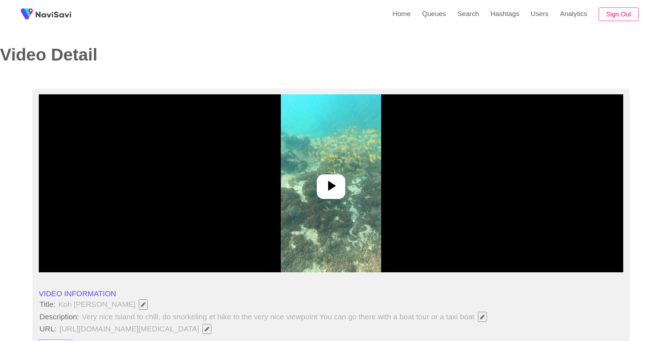
click at [332, 182] on icon at bounding box center [330, 185] width 17 height 17
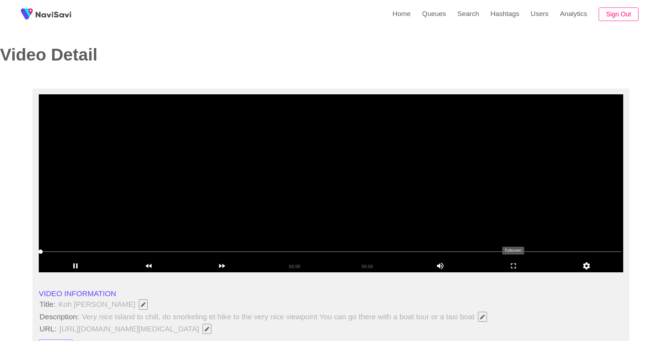
click at [508, 271] on div "add" at bounding box center [513, 265] width 73 height 13
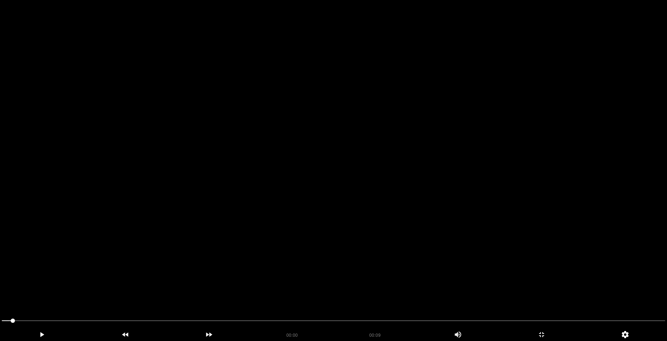
drag, startPoint x: 393, startPoint y: 234, endPoint x: 393, endPoint y: 239, distance: 4.6
click at [393, 235] on video at bounding box center [333, 170] width 667 height 341
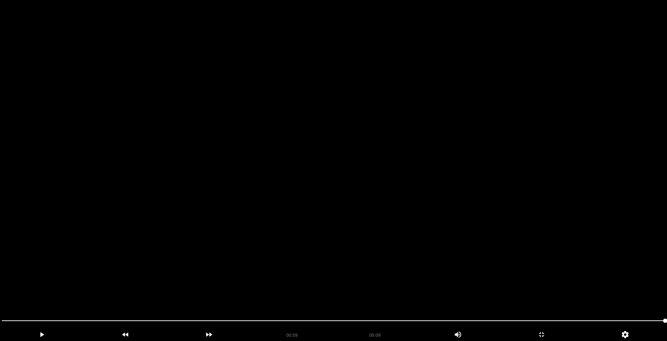
click at [393, 239] on video at bounding box center [333, 170] width 667 height 341
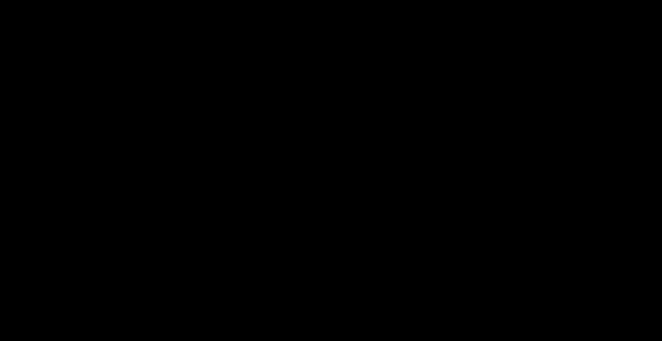
scroll to position [356, 0]
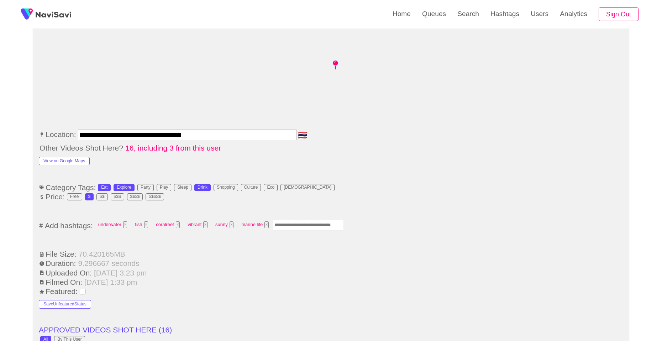
click at [291, 227] on input "Enter tag here and press return" at bounding box center [307, 224] width 71 height 11
type input "*********"
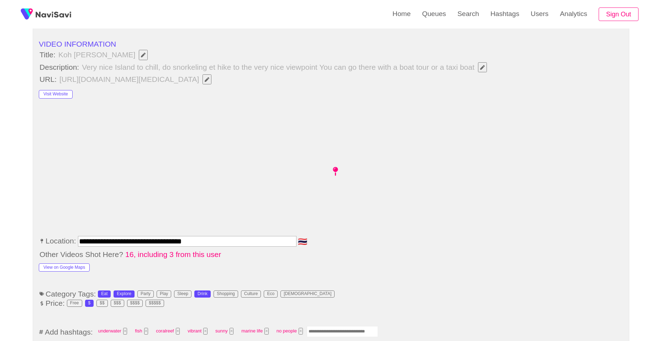
scroll to position [249, 0]
click at [216, 78] on span "https://www.tripadvisor.in/Attraction_Review-g303910-d553989-Reviews-Koh_Nang_Y…" at bounding box center [137, 79] width 157 height 11
click at [209, 81] on icon "Edit Field" at bounding box center [207, 80] width 5 height 5
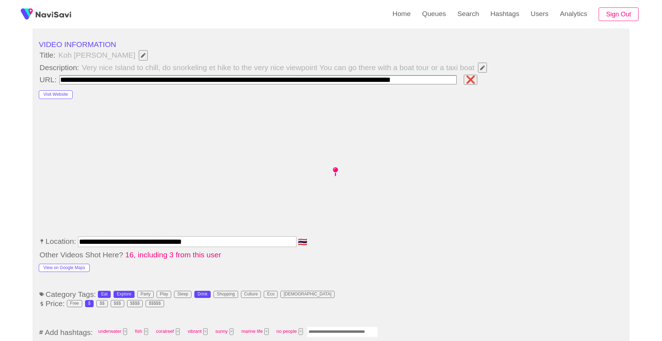
scroll to position [0, 26]
type input "**********"
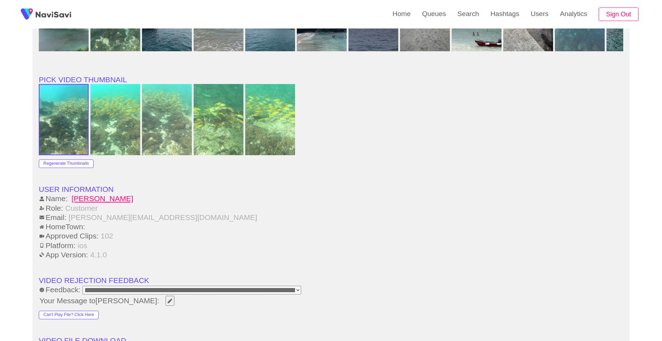
scroll to position [818, 0]
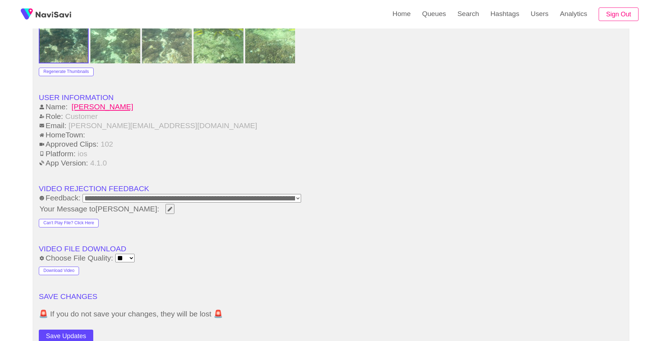
click at [77, 333] on button "Save Updates" at bounding box center [66, 335] width 54 height 13
click at [455, 23] on link "Search" at bounding box center [467, 14] width 33 height 28
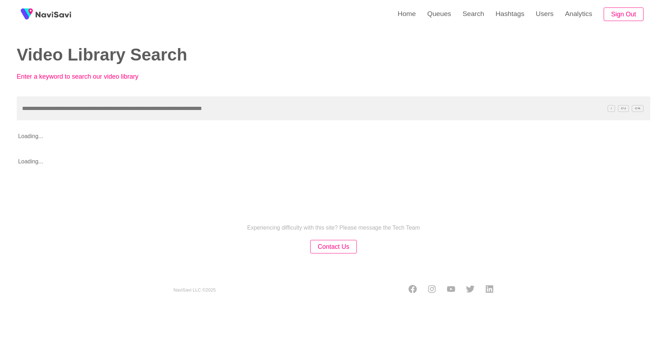
drag, startPoint x: 304, startPoint y: 103, endPoint x: 309, endPoint y: 106, distance: 5.3
click at [308, 105] on input "text" at bounding box center [333, 108] width 633 height 24
type input "**********"
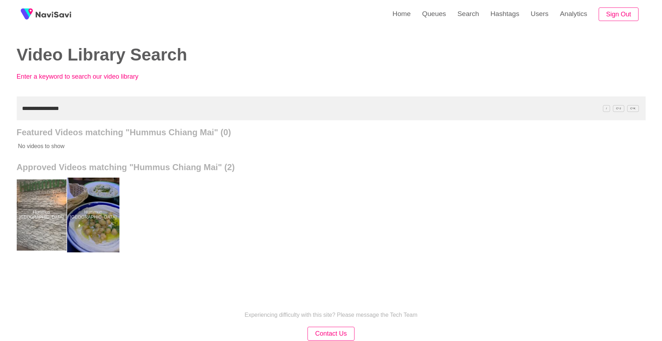
click at [94, 200] on div at bounding box center [93, 214] width 52 height 75
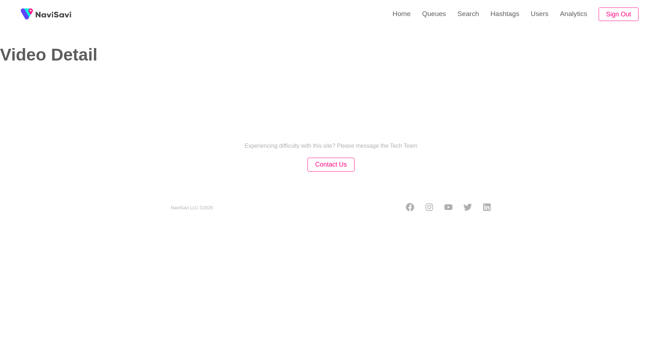
select select "**********"
select select "**"
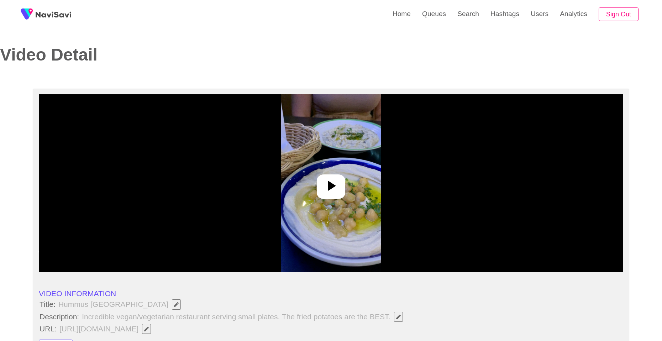
drag, startPoint x: 333, startPoint y: 188, endPoint x: 466, endPoint y: 245, distance: 144.6
click at [338, 190] on icon at bounding box center [330, 185] width 17 height 17
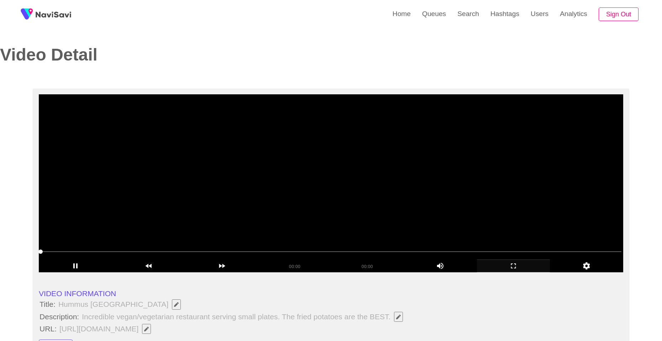
click at [508, 265] on icon "add" at bounding box center [513, 265] width 73 height 9
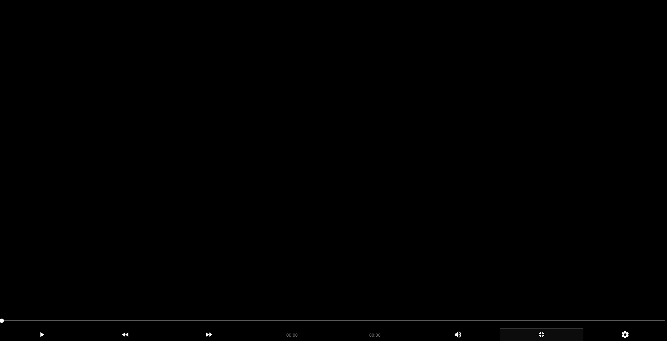
click at [354, 190] on video at bounding box center [333, 170] width 667 height 341
click at [341, 188] on video at bounding box center [333, 170] width 667 height 341
click at [338, 190] on video at bounding box center [333, 170] width 667 height 341
click at [339, 190] on video at bounding box center [333, 170] width 667 height 341
click at [347, 205] on video at bounding box center [333, 170] width 667 height 341
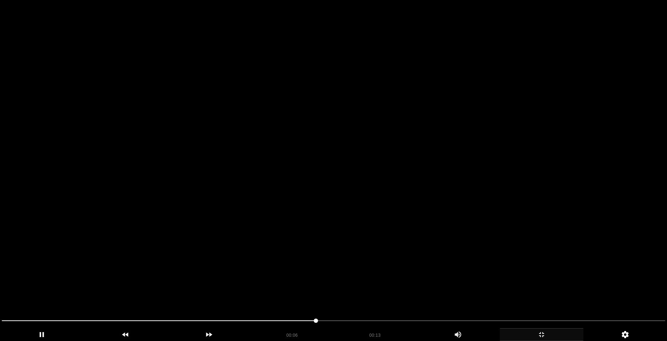
click at [348, 206] on video at bounding box center [333, 170] width 667 height 341
click at [350, 207] on video at bounding box center [333, 170] width 667 height 341
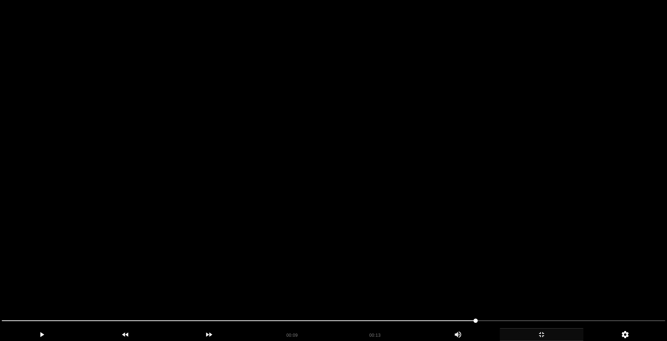
click at [350, 207] on video at bounding box center [333, 170] width 667 height 341
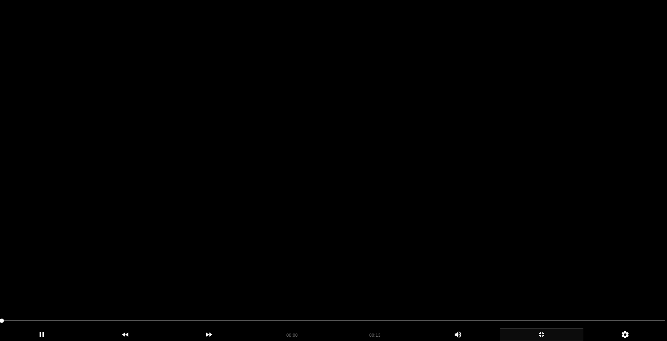
click at [350, 207] on video at bounding box center [333, 170] width 667 height 341
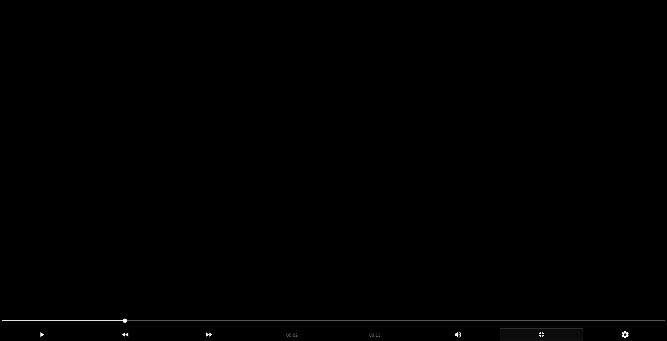
click at [350, 207] on video at bounding box center [333, 170] width 667 height 341
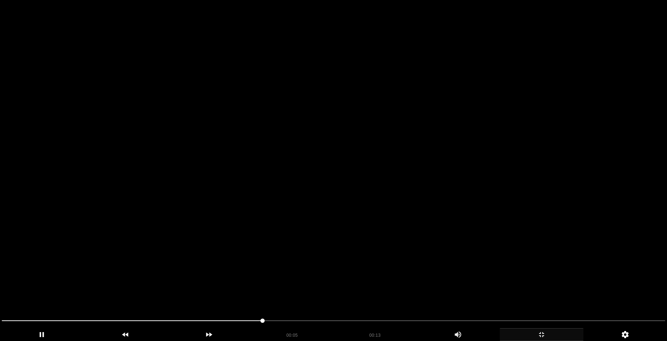
click at [350, 207] on video at bounding box center [333, 170] width 667 height 341
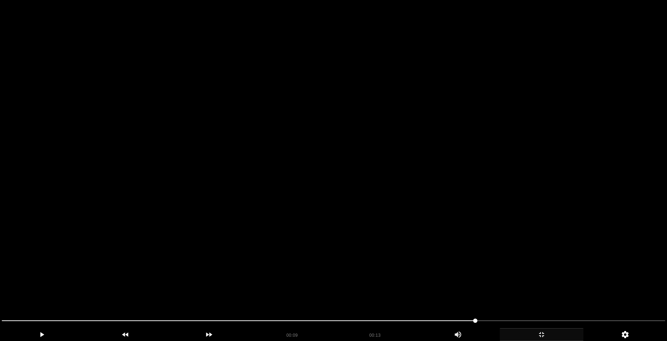
click at [350, 207] on video at bounding box center [333, 170] width 667 height 341
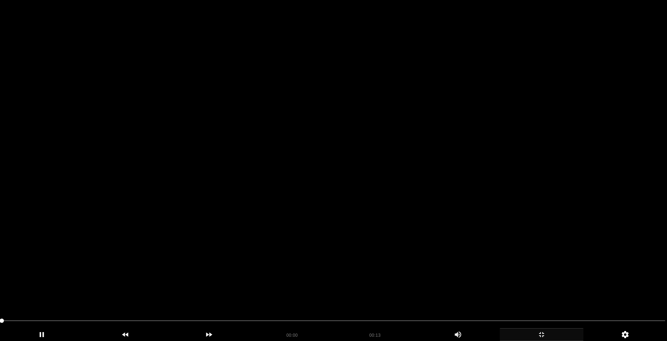
click at [350, 207] on video at bounding box center [333, 170] width 667 height 341
click at [218, 239] on video at bounding box center [333, 170] width 667 height 341
click at [220, 241] on video at bounding box center [333, 170] width 667 height 341
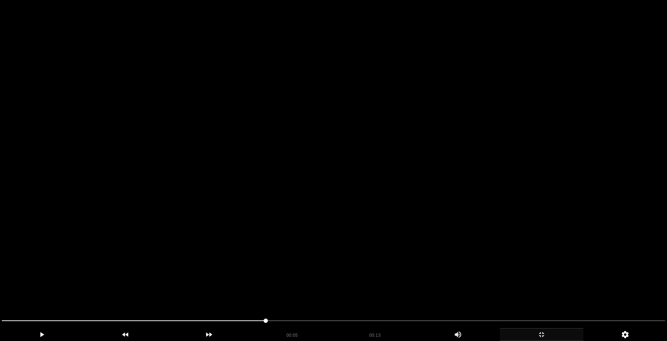
click at [220, 241] on video at bounding box center [333, 170] width 667 height 341
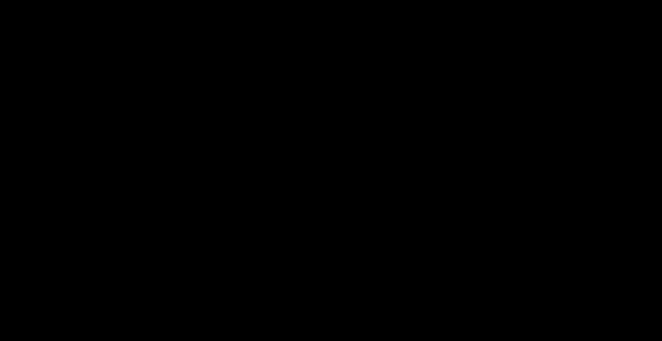
scroll to position [391, 0]
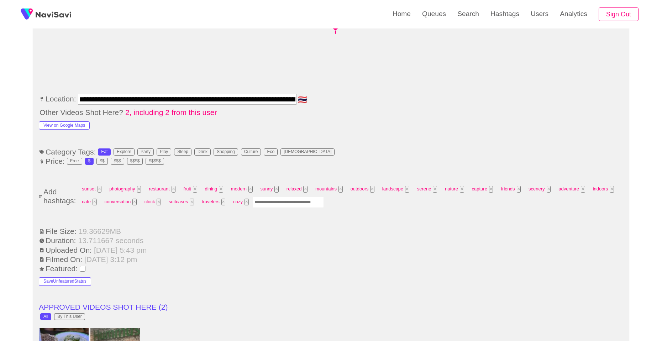
click at [279, 206] on input "Enter tag here and press return" at bounding box center [288, 202] width 71 height 11
type input "*****"
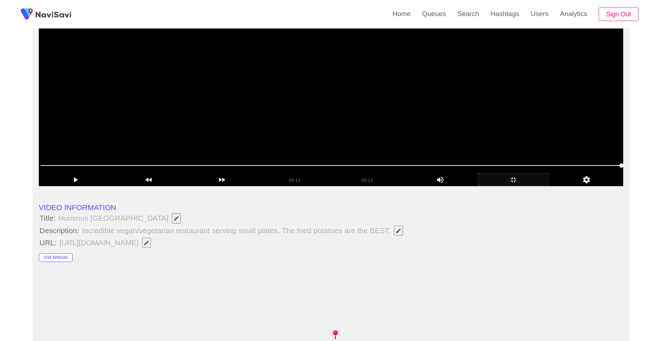
scroll to position [0, 0]
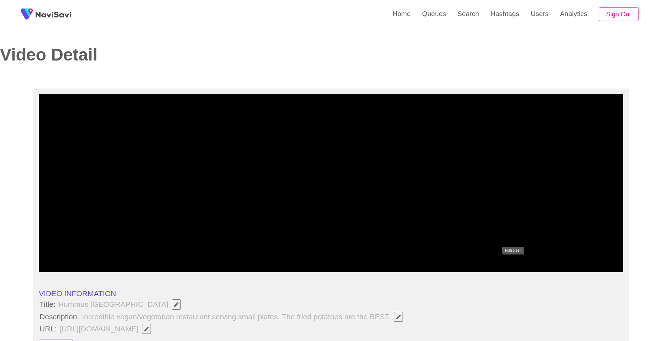
click at [498, 266] on icon "add" at bounding box center [513, 265] width 73 height 9
click at [496, 266] on icon "add" at bounding box center [513, 265] width 73 height 9
click at [334, 232] on video at bounding box center [333, 183] width 589 height 178
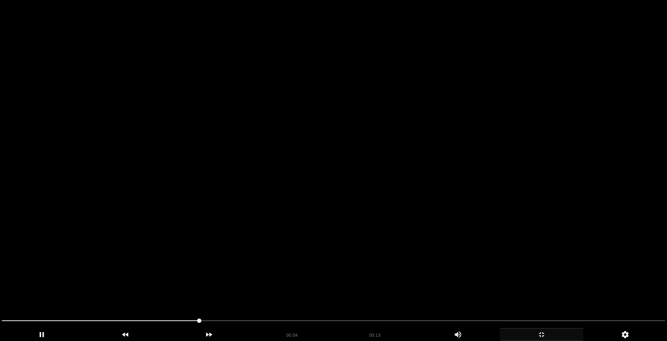
click at [317, 222] on video at bounding box center [333, 170] width 667 height 341
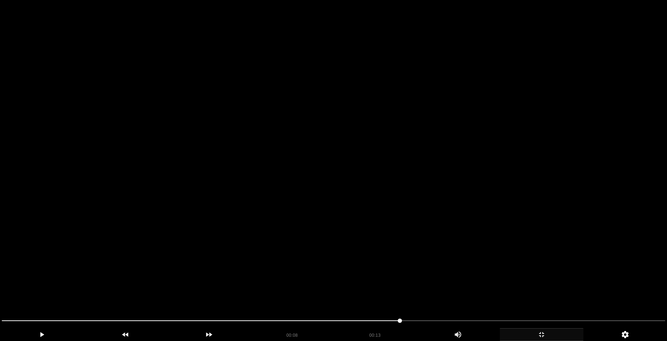
click at [317, 222] on video at bounding box center [333, 170] width 667 height 341
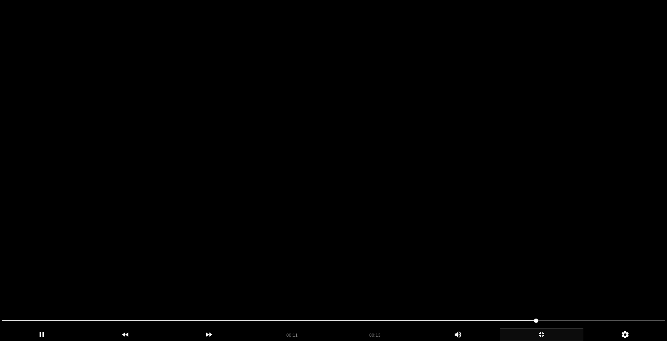
click at [317, 222] on video at bounding box center [333, 170] width 667 height 341
click at [315, 221] on video at bounding box center [333, 170] width 667 height 341
click at [314, 221] on video at bounding box center [333, 170] width 667 height 341
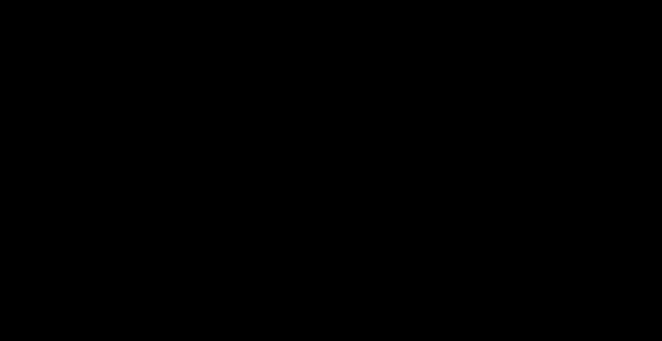
scroll to position [391, 0]
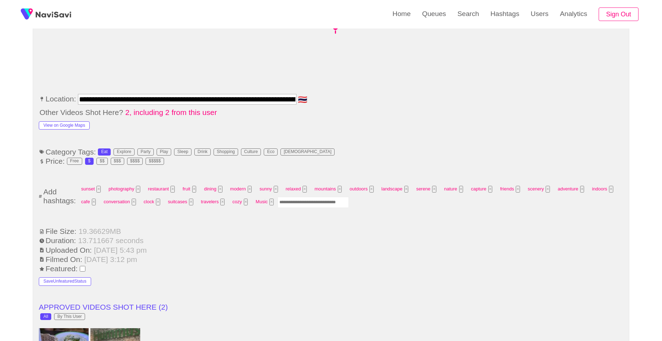
click at [291, 202] on input "Enter tag here and press return" at bounding box center [312, 202] width 71 height 11
type input "****"
click at [73, 126] on button "View on Google Maps" at bounding box center [64, 125] width 51 height 9
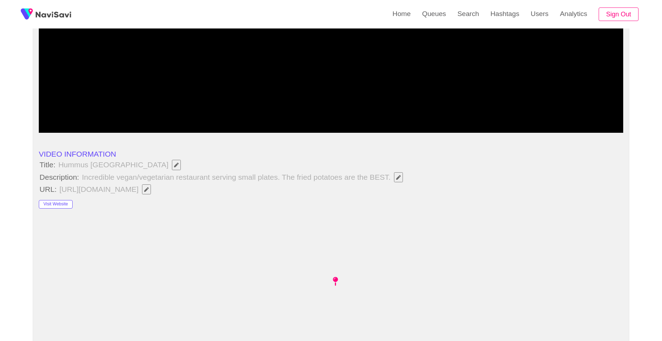
scroll to position [107, 0]
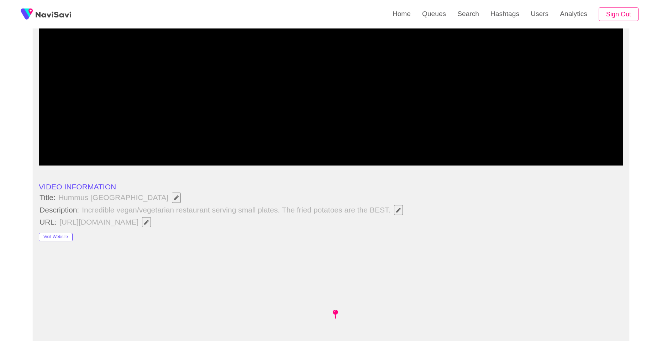
click at [508, 159] on icon "add" at bounding box center [513, 159] width 73 height 9
click at [381, 138] on video at bounding box center [333, 77] width 589 height 178
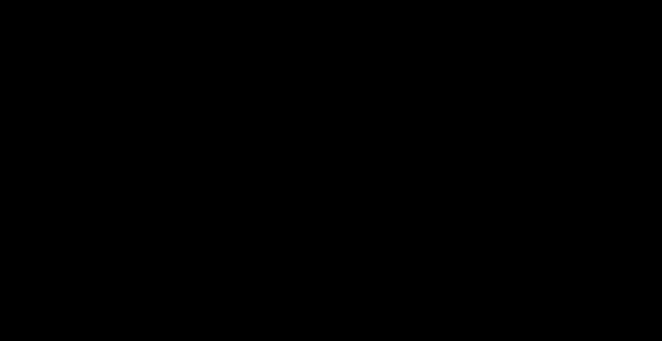
scroll to position [925, 0]
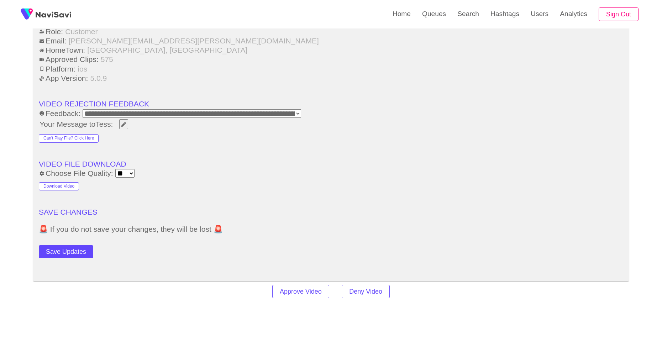
click at [69, 253] on button "Save Updates" at bounding box center [66, 251] width 54 height 13
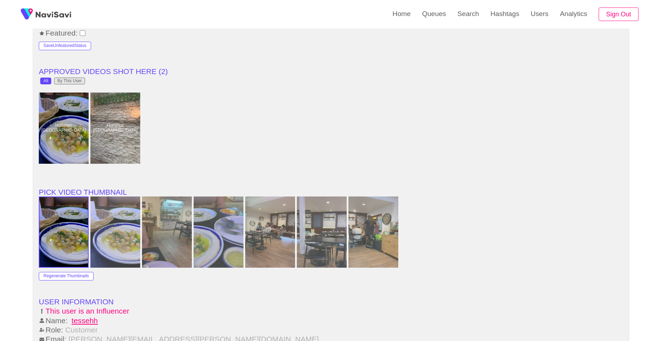
click at [77, 83] on div "By This User" at bounding box center [69, 81] width 24 height 5
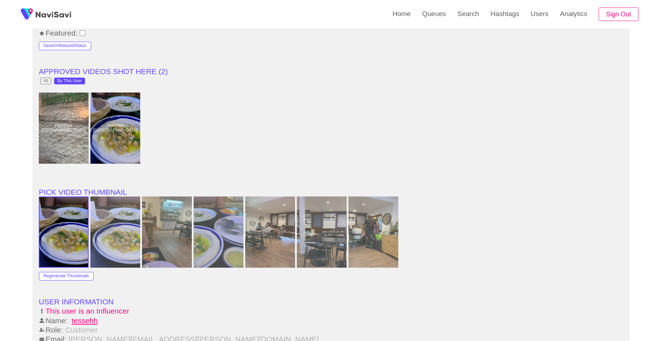
click at [70, 121] on div at bounding box center [64, 127] width 50 height 71
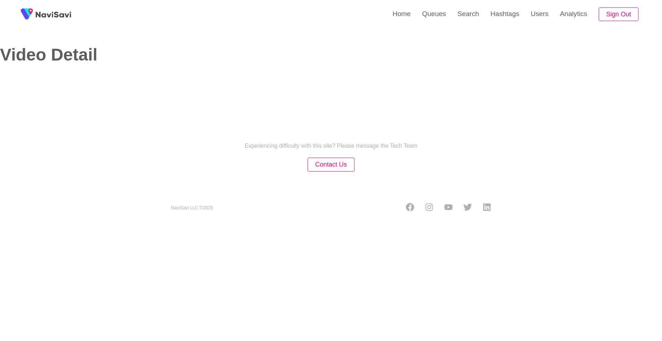
select select "**********"
select select "**"
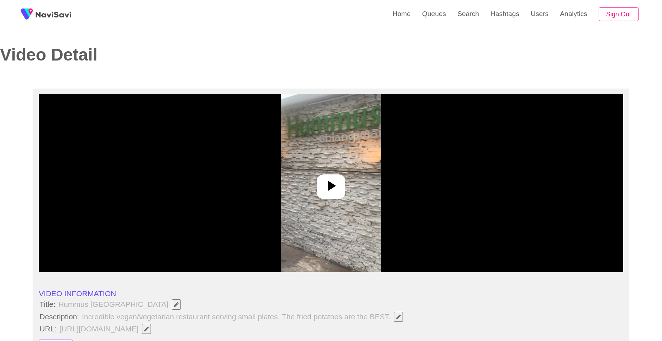
click at [334, 200] on img at bounding box center [331, 183] width 100 height 178
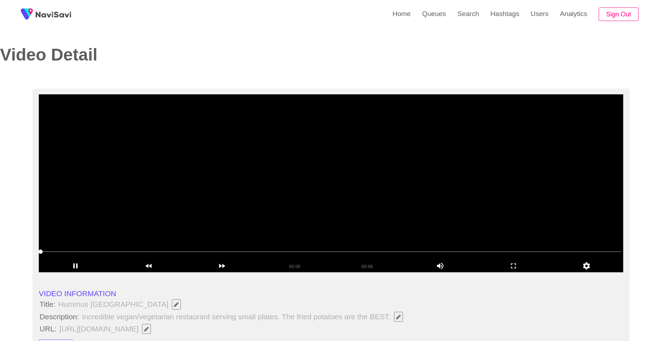
click at [334, 201] on video at bounding box center [331, 183] width 584 height 178
click at [522, 262] on icon "add" at bounding box center [513, 265] width 73 height 9
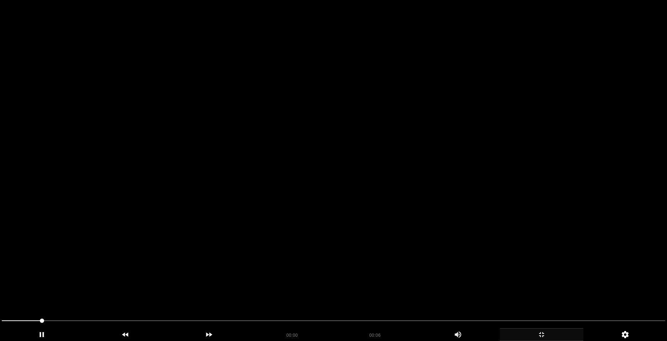
drag, startPoint x: 522, startPoint y: 262, endPoint x: 498, endPoint y: 246, distance: 29.4
click at [522, 262] on video at bounding box center [333, 170] width 667 height 341
click at [368, 181] on video at bounding box center [333, 170] width 667 height 341
click at [365, 177] on video at bounding box center [333, 170] width 667 height 341
click at [364, 176] on video at bounding box center [333, 170] width 667 height 341
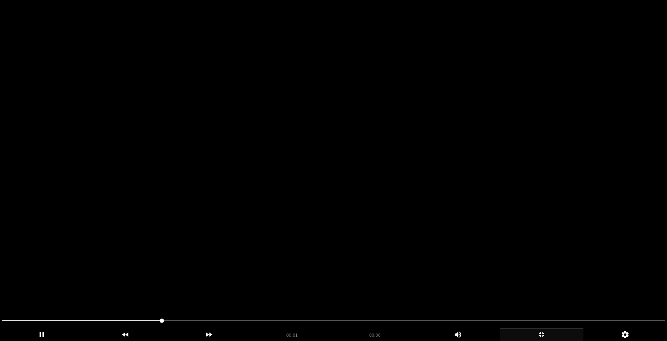
click at [365, 176] on video at bounding box center [333, 170] width 667 height 341
click at [397, 170] on video at bounding box center [333, 170] width 667 height 341
click at [394, 169] on video at bounding box center [333, 170] width 667 height 341
click at [393, 169] on video at bounding box center [333, 170] width 667 height 341
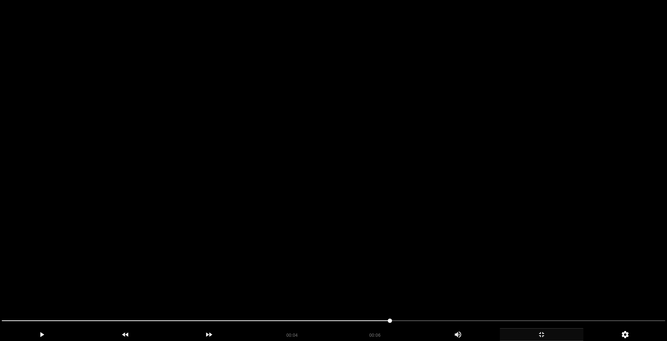
click at [392, 168] on video at bounding box center [333, 170] width 667 height 341
click at [391, 168] on video at bounding box center [333, 170] width 667 height 341
click at [389, 167] on video at bounding box center [333, 170] width 667 height 341
click at [387, 166] on video at bounding box center [333, 170] width 667 height 341
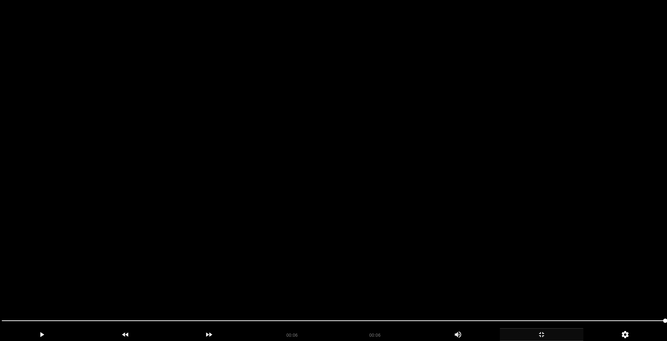
click at [387, 166] on video at bounding box center [333, 170] width 667 height 341
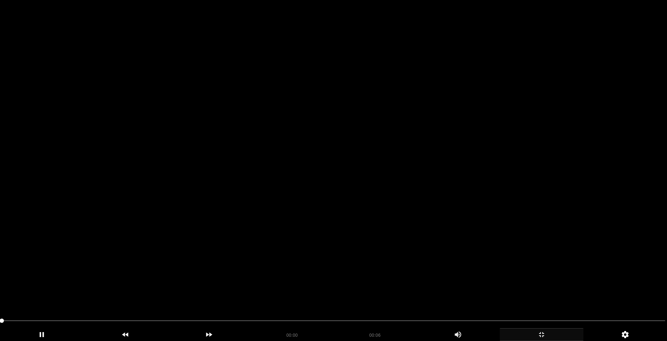
click at [387, 166] on video at bounding box center [333, 170] width 667 height 341
click at [386, 165] on video at bounding box center [333, 170] width 667 height 341
click at [227, 184] on video at bounding box center [333, 170] width 667 height 341
click at [312, 175] on video at bounding box center [333, 170] width 667 height 341
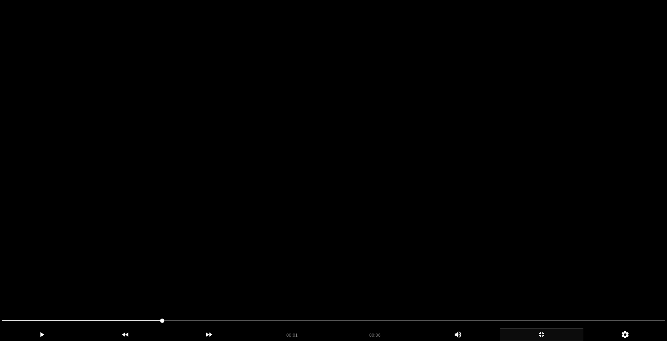
click at [306, 178] on video at bounding box center [333, 170] width 667 height 341
click at [305, 178] on video at bounding box center [333, 170] width 667 height 341
click at [305, 179] on video at bounding box center [333, 170] width 667 height 341
click at [304, 179] on video at bounding box center [333, 170] width 667 height 341
click at [304, 178] on video at bounding box center [333, 170] width 667 height 341
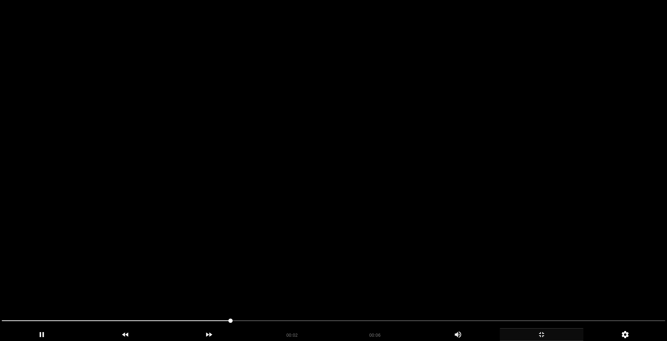
click at [302, 178] on video at bounding box center [333, 170] width 667 height 341
click at [297, 177] on video at bounding box center [333, 170] width 667 height 341
click at [296, 177] on video at bounding box center [333, 170] width 667 height 341
click at [295, 177] on video at bounding box center [333, 170] width 667 height 341
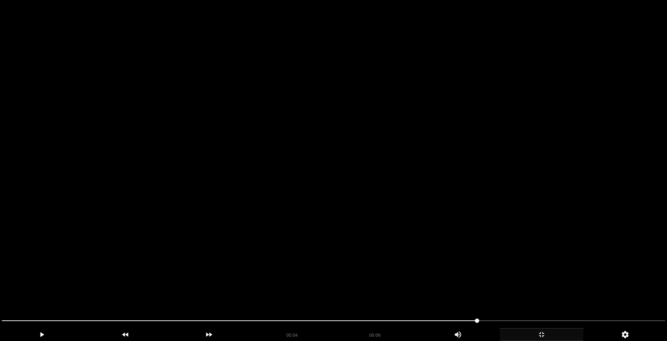
click at [295, 177] on video at bounding box center [333, 170] width 667 height 341
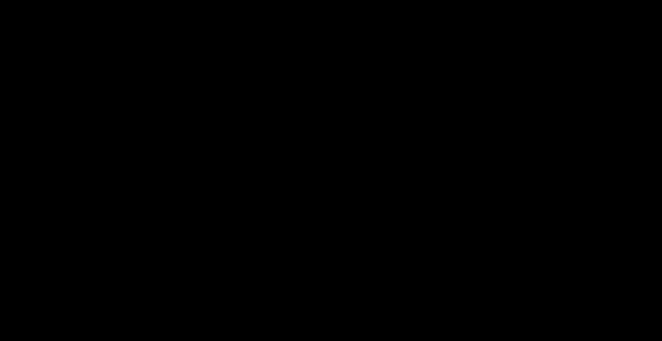
scroll to position [391, 0]
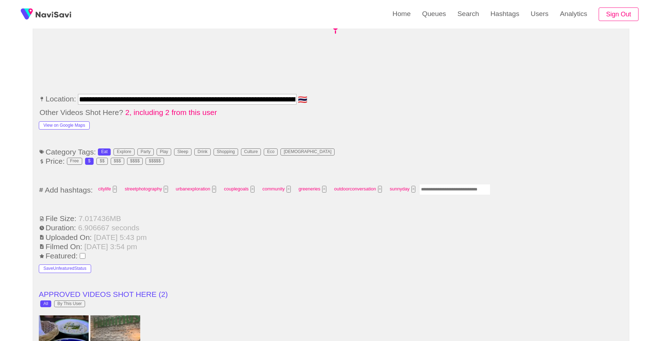
drag, startPoint x: 427, startPoint y: 195, endPoint x: 434, endPoint y: 191, distance: 7.4
click at [428, 195] on div "citylife × streetphotography × urbanexploration × couplegoals × community × gre…" at bounding box center [292, 190] width 396 height 13
click at [434, 190] on input "Enter tag here and press return" at bounding box center [454, 189] width 71 height 11
type input "****"
type input "*********"
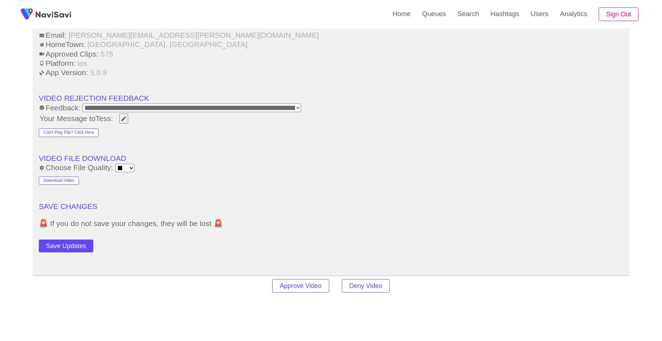
scroll to position [925, 0]
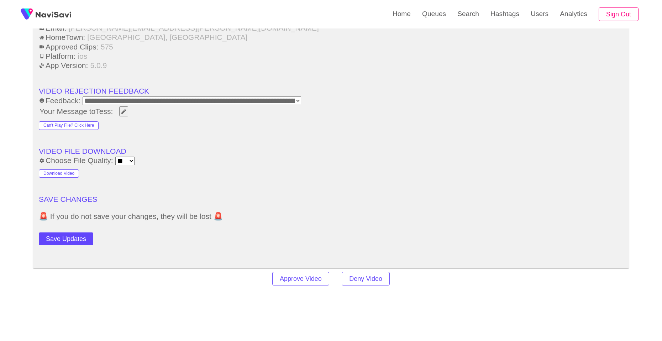
click at [83, 243] on button "Save Updates" at bounding box center [66, 238] width 54 height 13
click at [470, 17] on link "Search" at bounding box center [467, 14] width 33 height 28
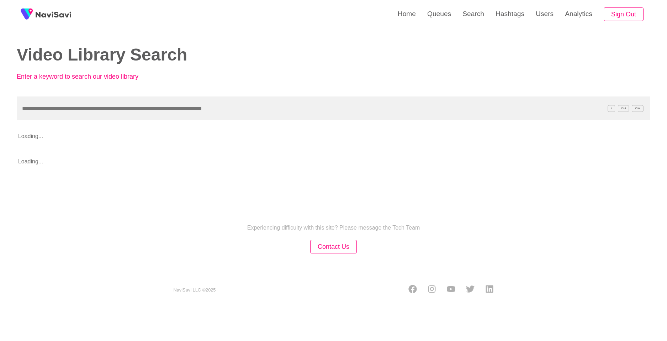
click at [309, 112] on input "text" at bounding box center [333, 108] width 633 height 24
type input "**********"
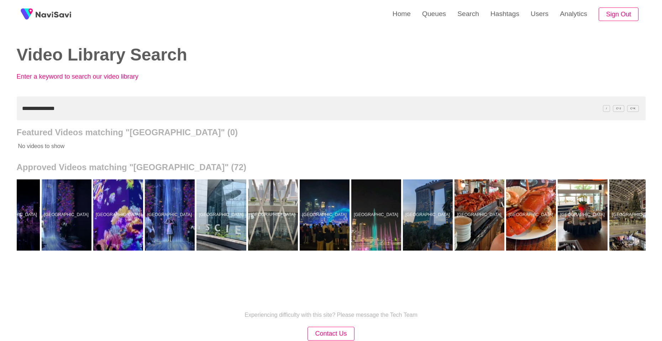
scroll to position [0, 3073]
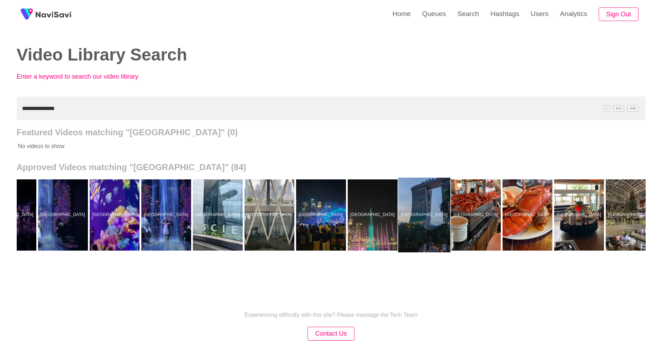
click at [414, 233] on div at bounding box center [424, 214] width 52 height 75
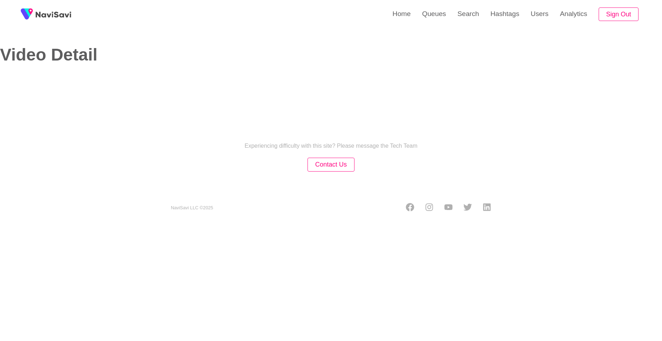
select select "**********"
select select "**"
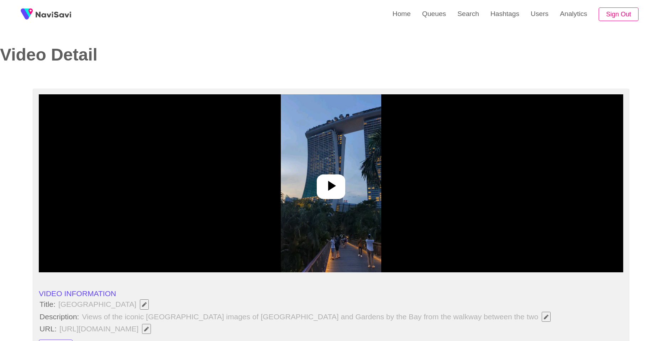
click at [331, 200] on img at bounding box center [331, 183] width 100 height 178
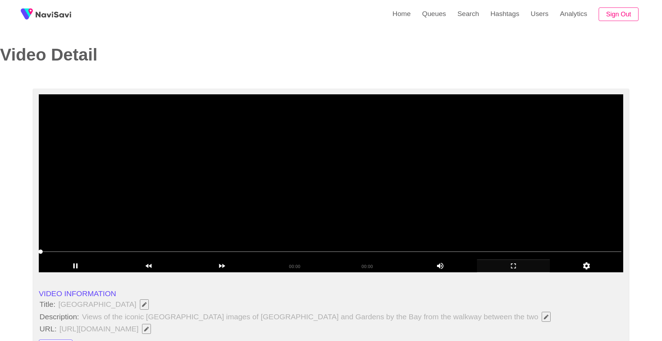
click at [511, 270] on div "add" at bounding box center [513, 265] width 73 height 13
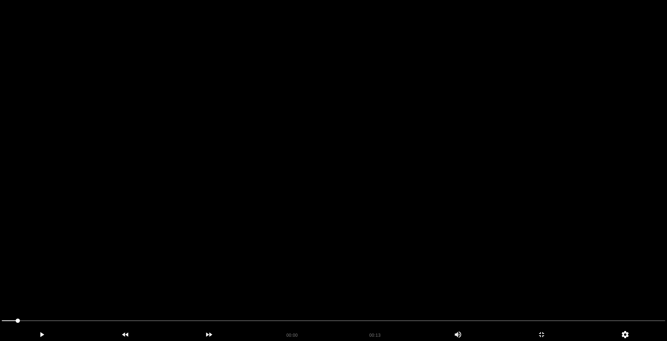
click at [432, 215] on video at bounding box center [333, 170] width 667 height 341
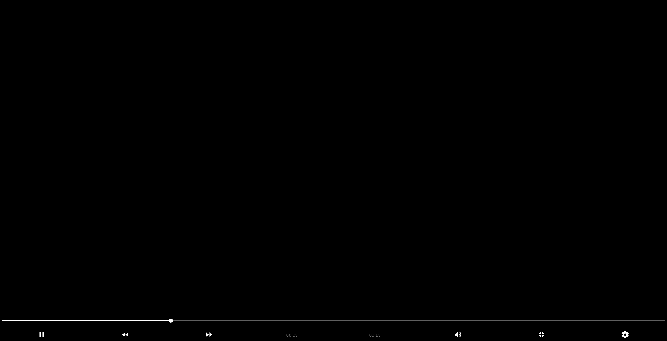
click at [432, 215] on video at bounding box center [333, 170] width 667 height 341
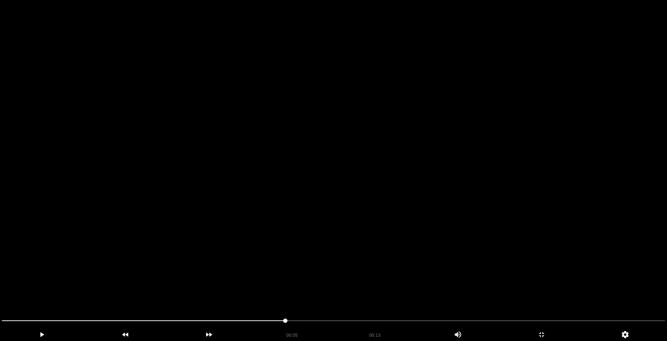
click at [432, 215] on video at bounding box center [333, 170] width 667 height 341
click at [432, 214] on video at bounding box center [333, 170] width 667 height 341
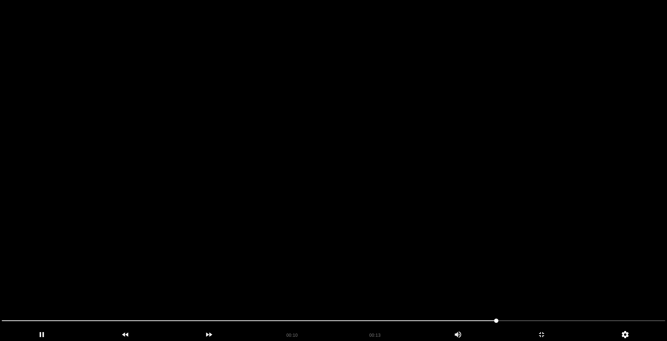
click at [432, 214] on video at bounding box center [333, 170] width 667 height 341
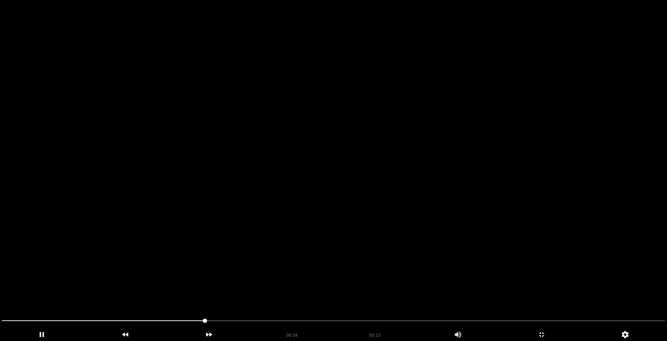
click at [425, 242] on video at bounding box center [333, 170] width 667 height 341
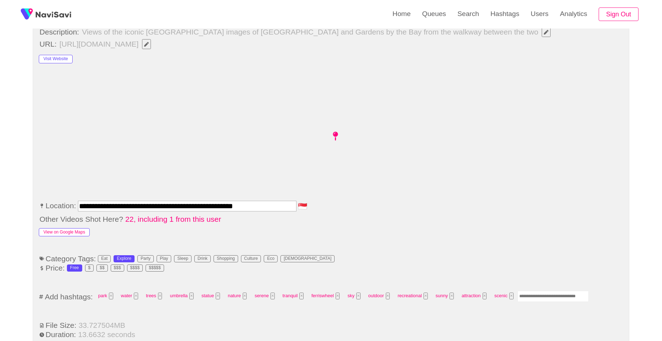
click at [86, 234] on button "View on Google Maps" at bounding box center [64, 232] width 51 height 9
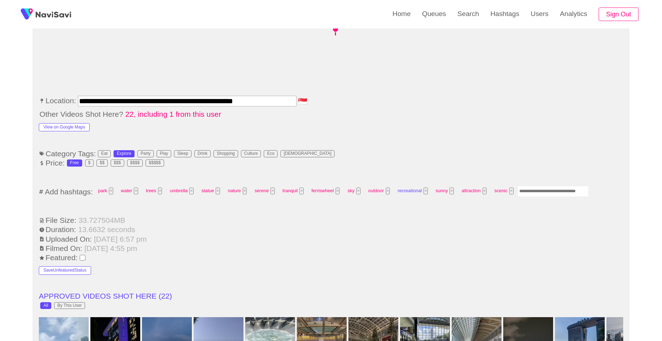
scroll to position [391, 0]
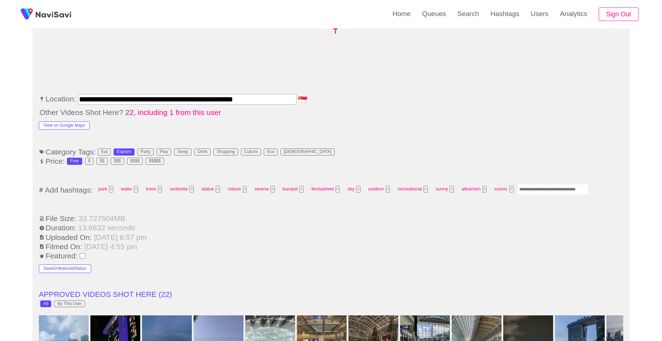
click at [536, 193] on input "Enter tag here and press return" at bounding box center [552, 189] width 71 height 11
type input "*********"
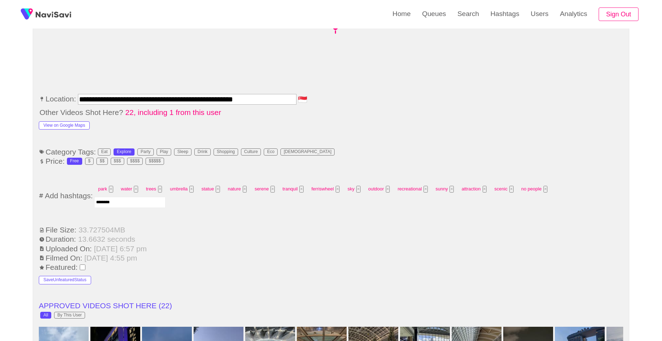
type input "*********"
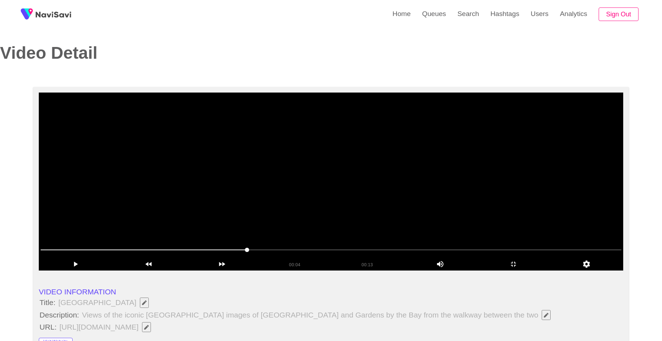
scroll to position [0, 0]
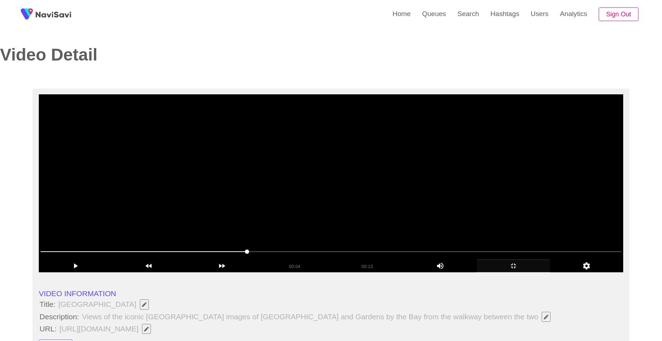
click at [510, 265] on icon "add" at bounding box center [513, 265] width 73 height 9
drag, startPoint x: 510, startPoint y: 265, endPoint x: 409, endPoint y: 236, distance: 105.7
click at [509, 265] on icon "add" at bounding box center [513, 265] width 73 height 9
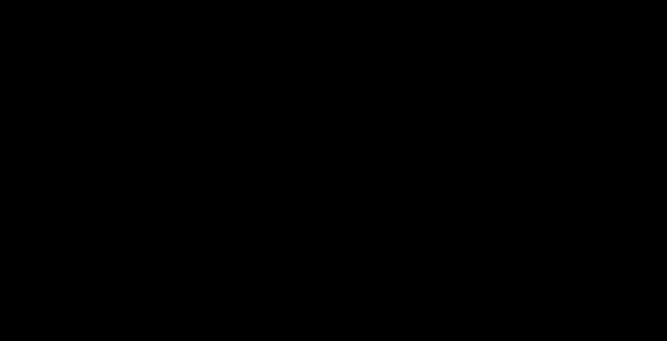
drag, startPoint x: 5, startPoint y: 321, endPoint x: 15, endPoint y: 314, distance: 12.4
click at [226, 257] on video at bounding box center [333, 170] width 667 height 341
click at [271, 240] on video at bounding box center [333, 170] width 667 height 341
click at [275, 237] on video at bounding box center [333, 170] width 667 height 341
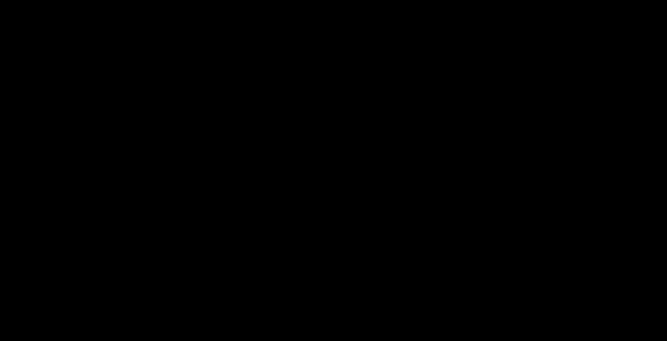
click at [275, 237] on video at bounding box center [333, 170] width 667 height 341
click at [270, 233] on video at bounding box center [333, 170] width 667 height 341
click at [322, 220] on video at bounding box center [333, 170] width 667 height 341
click at [322, 219] on video at bounding box center [333, 170] width 667 height 341
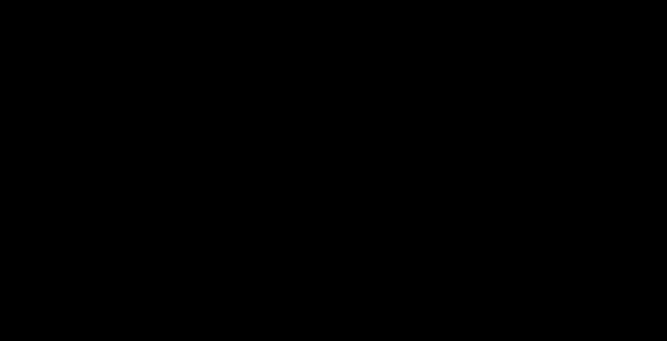
drag, startPoint x: 385, startPoint y: 202, endPoint x: 389, endPoint y: 202, distance: 3.9
click at [389, 202] on video at bounding box center [333, 170] width 667 height 341
click at [488, 190] on video at bounding box center [333, 170] width 667 height 341
click at [466, 196] on video at bounding box center [333, 170] width 667 height 341
click at [391, 200] on video at bounding box center [333, 170] width 667 height 341
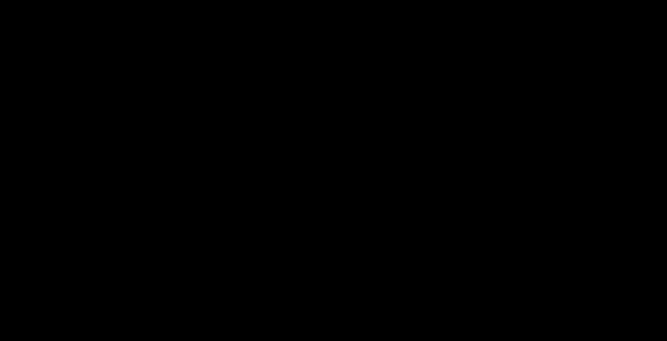
click at [391, 200] on video at bounding box center [333, 170] width 667 height 341
click at [457, 181] on video at bounding box center [333, 170] width 667 height 341
click at [419, 181] on video at bounding box center [333, 170] width 667 height 341
click at [417, 180] on video at bounding box center [333, 170] width 667 height 341
click at [487, 172] on video at bounding box center [333, 170] width 667 height 341
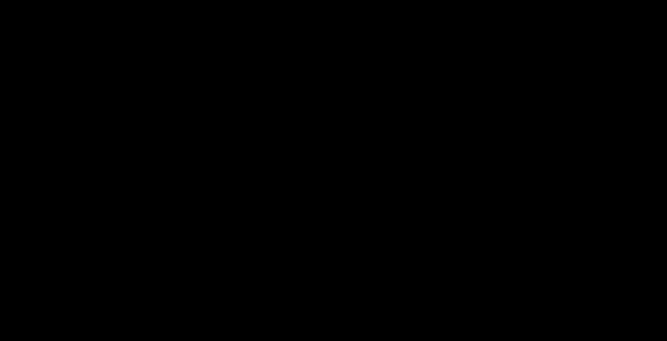
click at [487, 171] on video at bounding box center [333, 170] width 667 height 341
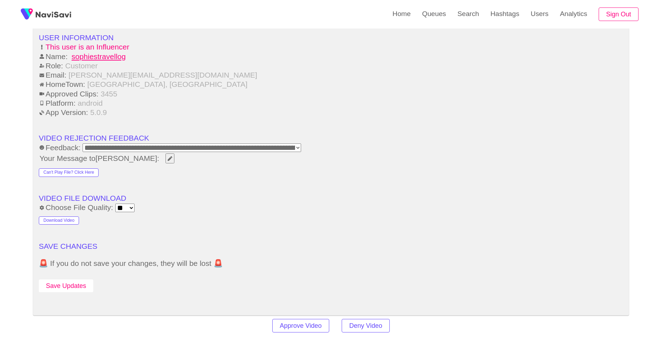
click at [76, 285] on button "Save Updates" at bounding box center [66, 285] width 54 height 13
click at [460, 13] on link "Search" at bounding box center [467, 14] width 33 height 28
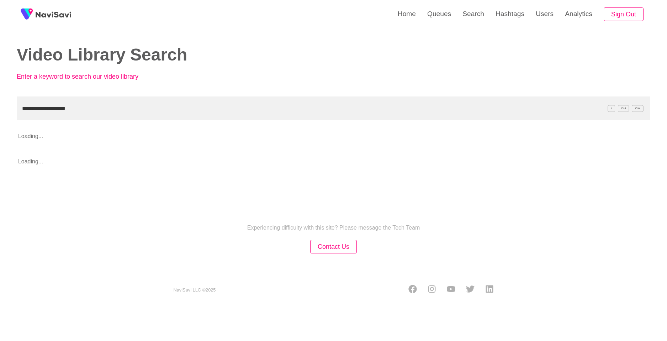
type input "**********"
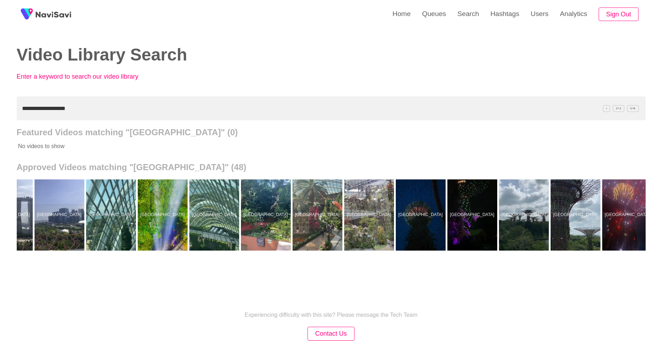
scroll to position [0, 1634]
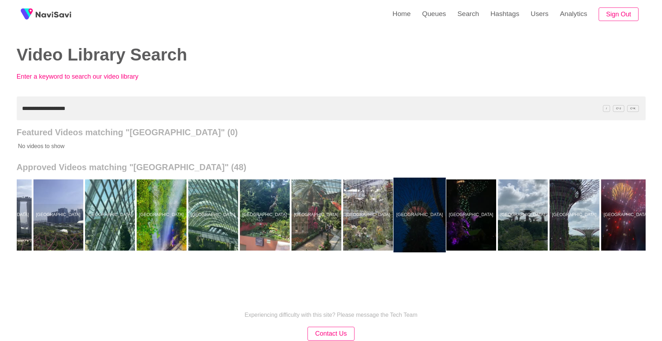
click at [413, 185] on div at bounding box center [419, 214] width 52 height 75
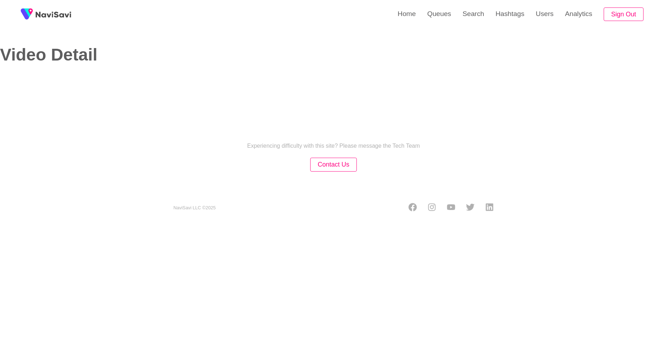
select select "**********"
select select "**"
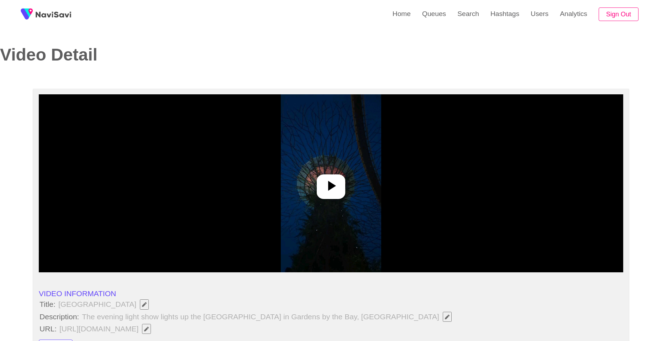
click at [343, 175] on div at bounding box center [331, 183] width 584 height 178
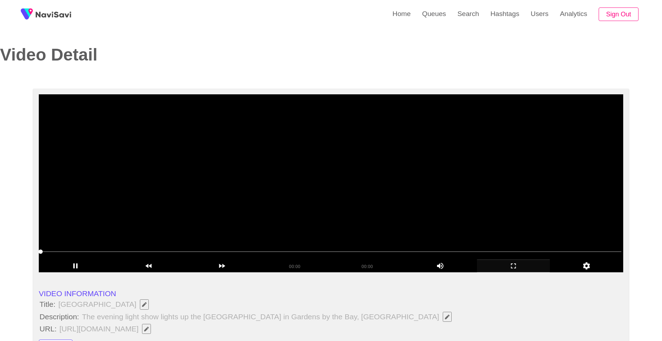
click at [513, 265] on icon "add" at bounding box center [513, 265] width 73 height 9
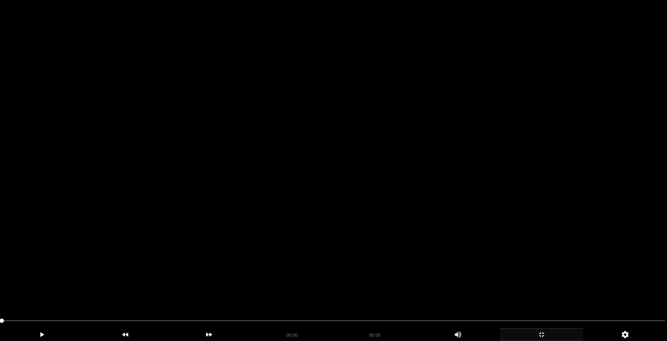
click at [339, 166] on video at bounding box center [333, 170] width 667 height 341
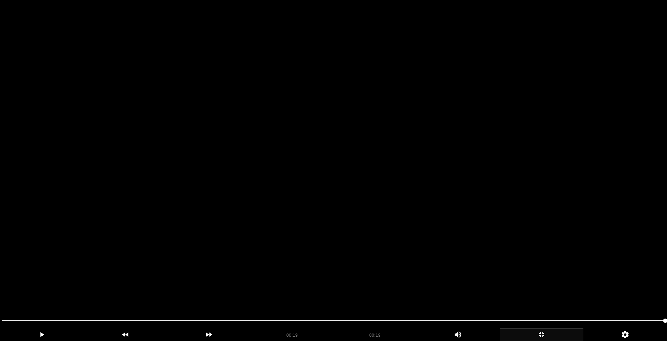
click at [345, 165] on video at bounding box center [333, 170] width 667 height 341
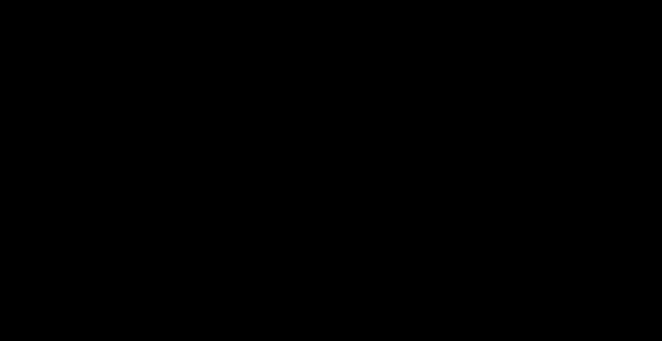
scroll to position [285, 0]
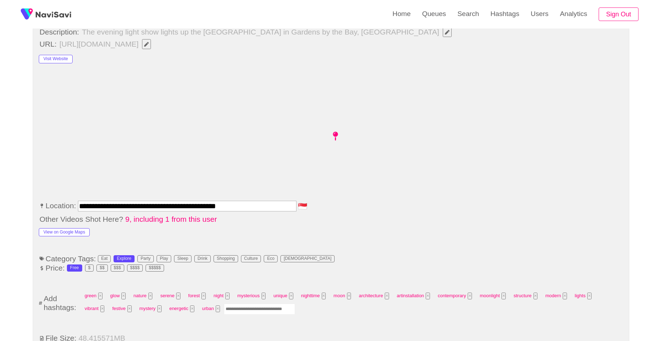
click at [247, 314] on input "Enter tag here and press return" at bounding box center [259, 308] width 71 height 11
type input "*********"
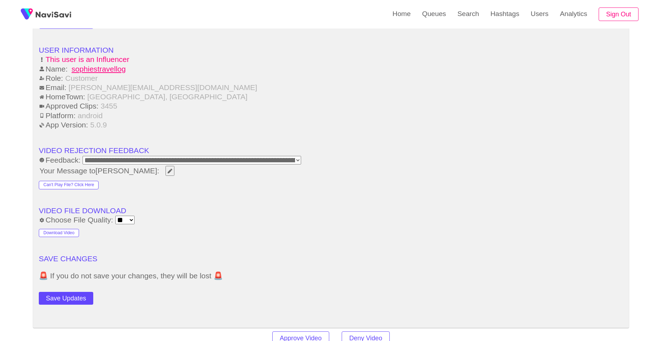
scroll to position [889, 0]
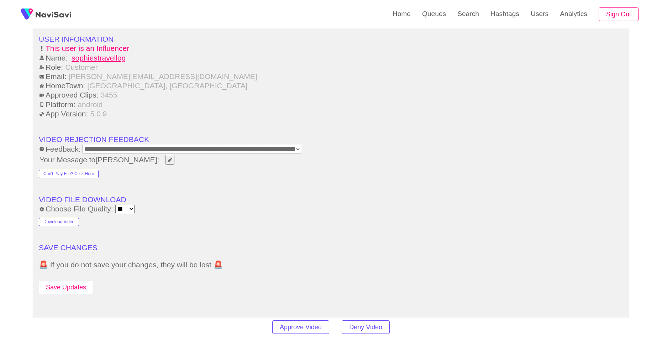
click at [70, 290] on button "Save Updates" at bounding box center [66, 287] width 54 height 13
click at [463, 14] on link "Search" at bounding box center [467, 14] width 33 height 28
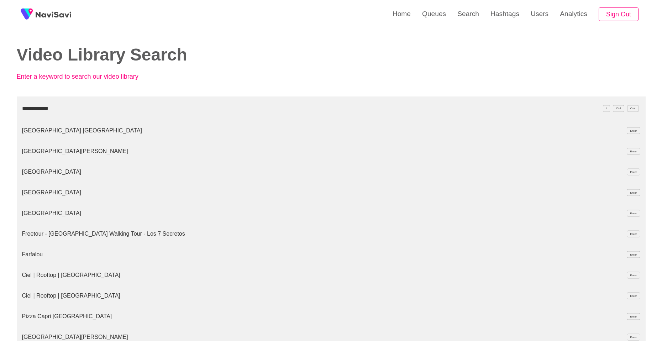
type input "**********"
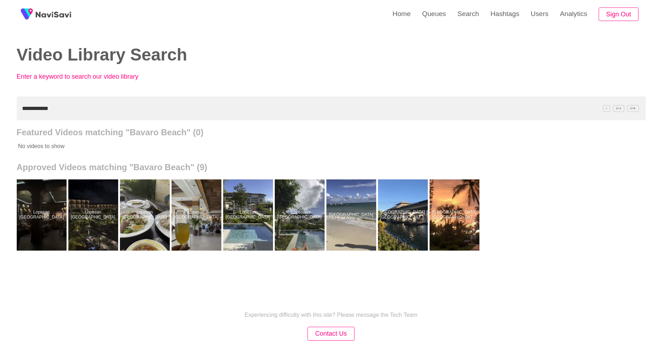
click at [325, 212] on link "Lopesan Costa Bávaro Resort" at bounding box center [301, 214] width 52 height 71
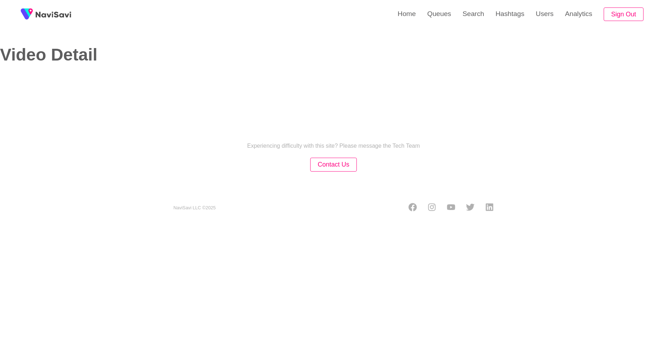
select select "**********"
select select "**"
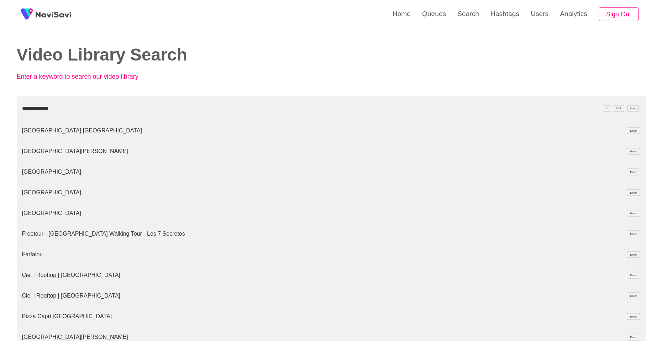
type input "**********"
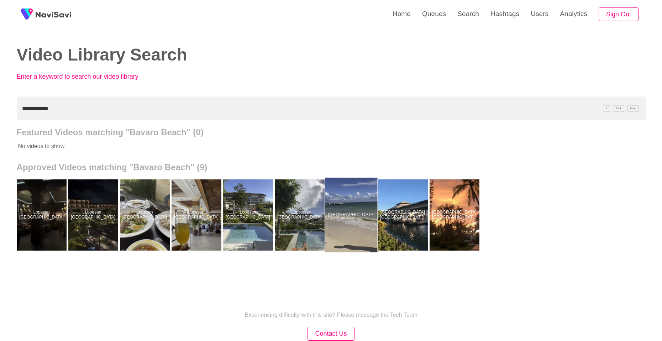
click at [349, 201] on div at bounding box center [351, 214] width 52 height 75
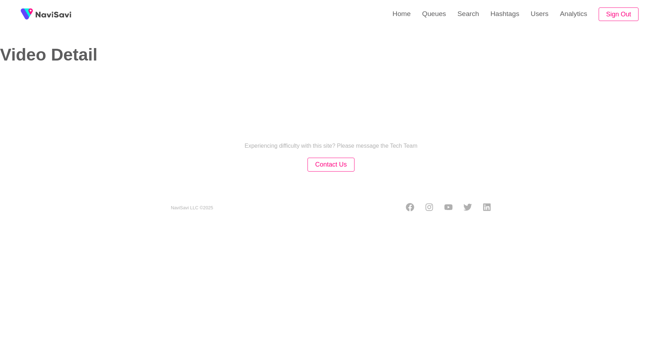
select select "**********"
select select "**"
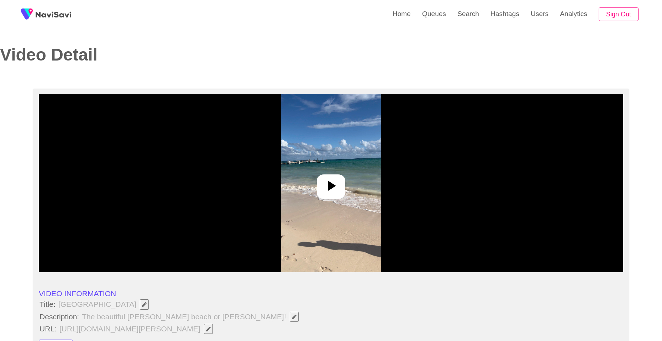
drag, startPoint x: 329, startPoint y: 195, endPoint x: 341, endPoint y: 210, distance: 19.7
click at [329, 196] on div at bounding box center [331, 186] width 28 height 25
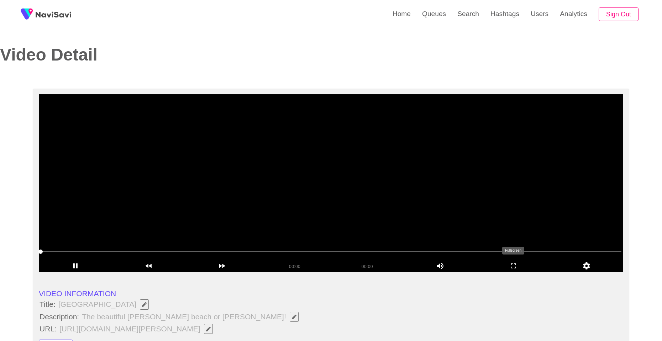
drag, startPoint x: 523, startPoint y: 270, endPoint x: 518, endPoint y: 267, distance: 6.0
click at [523, 269] on icon "add" at bounding box center [513, 265] width 73 height 9
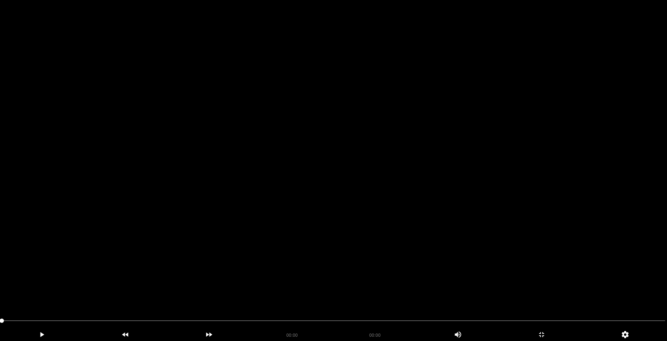
click at [302, 190] on video at bounding box center [333, 170] width 667 height 341
click at [303, 192] on video at bounding box center [333, 170] width 667 height 341
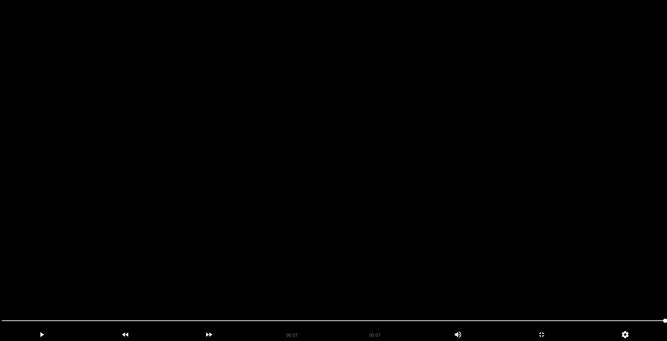
click at [303, 192] on video at bounding box center [333, 170] width 667 height 341
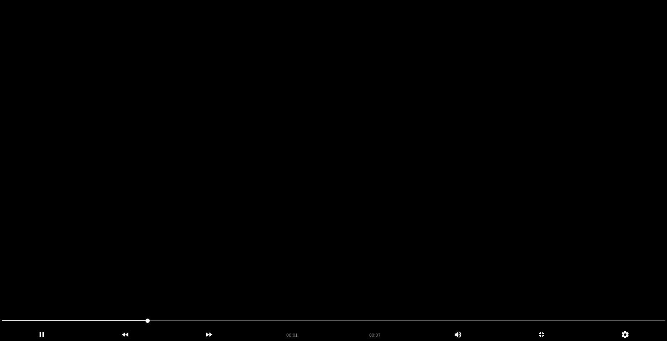
click at [302, 193] on video at bounding box center [333, 170] width 667 height 341
click at [299, 191] on video at bounding box center [333, 170] width 667 height 341
click at [296, 190] on video at bounding box center [333, 170] width 667 height 341
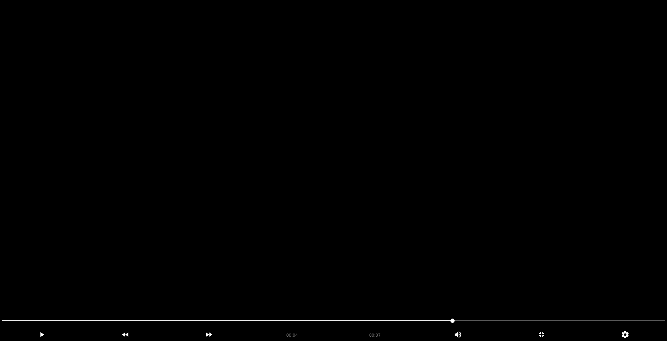
click at [296, 190] on video at bounding box center [333, 170] width 667 height 341
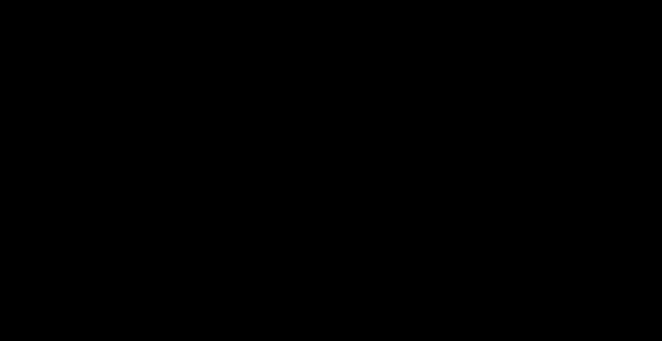
scroll to position [427, 0]
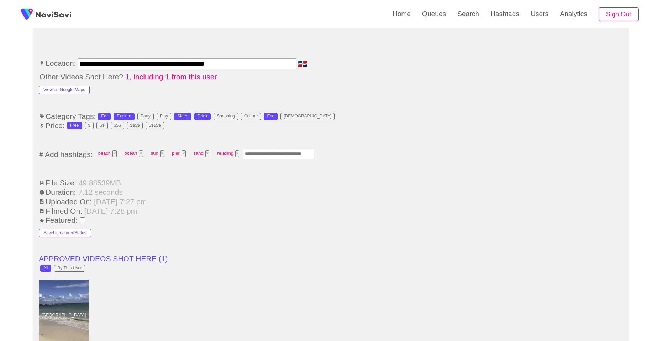
click at [282, 161] on ul "**********" at bounding box center [331, 298] width 584 height 907
click at [290, 155] on input "Enter tag here and press return" at bounding box center [278, 153] width 71 height 11
type input "*********"
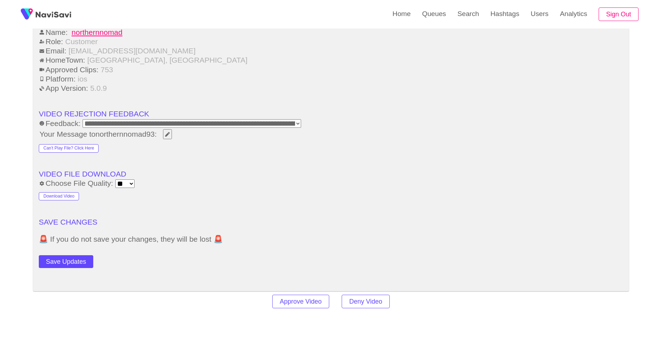
scroll to position [915, 0]
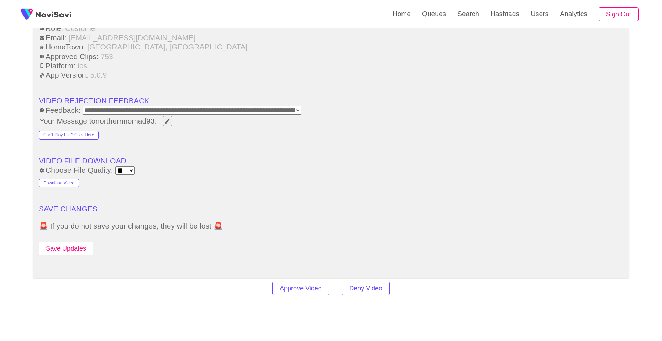
click at [84, 247] on button "Save Updates" at bounding box center [66, 248] width 54 height 13
click at [471, 16] on link "Search" at bounding box center [467, 14] width 33 height 28
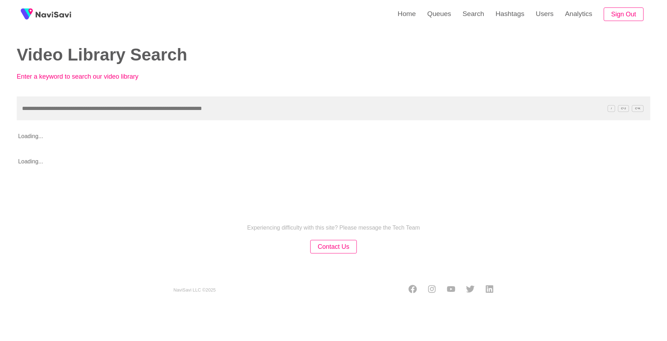
drag, startPoint x: 331, startPoint y: 104, endPoint x: 328, endPoint y: 108, distance: 5.6
click at [331, 105] on input "text" at bounding box center [333, 108] width 633 height 24
type input "**********"
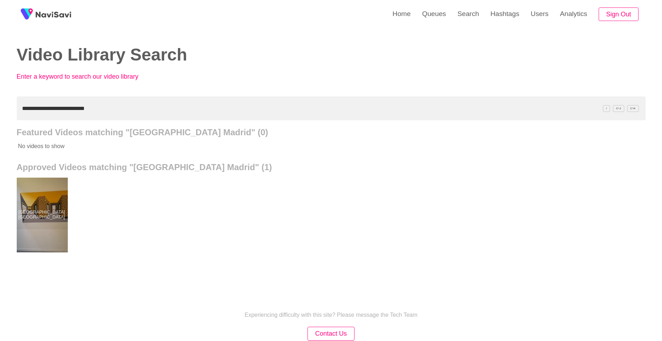
click at [48, 184] on div at bounding box center [41, 214] width 52 height 75
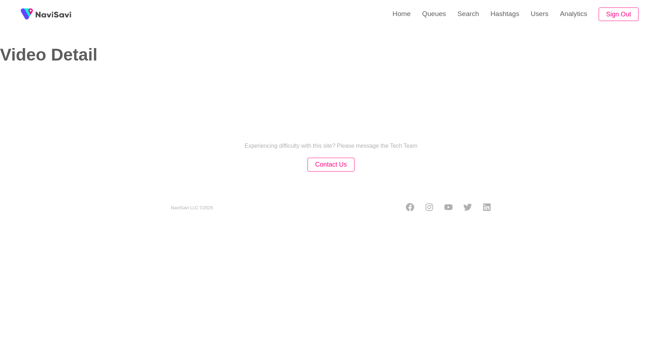
select select "**********"
select select "**"
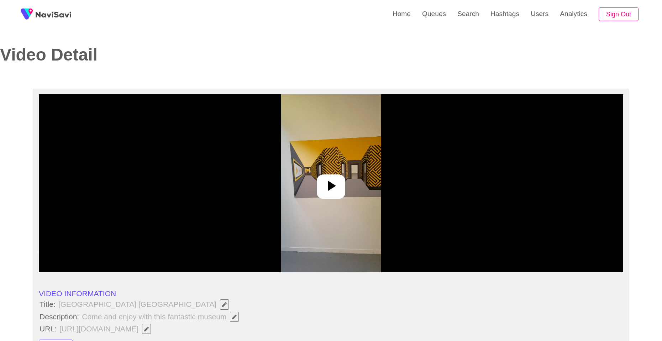
drag, startPoint x: 332, startPoint y: 187, endPoint x: 413, endPoint y: 242, distance: 97.3
click at [334, 189] on icon at bounding box center [330, 185] width 17 height 17
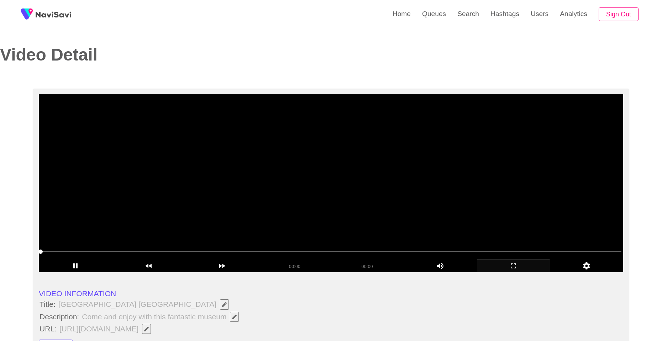
click at [532, 271] on div "add" at bounding box center [513, 265] width 73 height 13
click at [377, 218] on video at bounding box center [333, 183] width 589 height 178
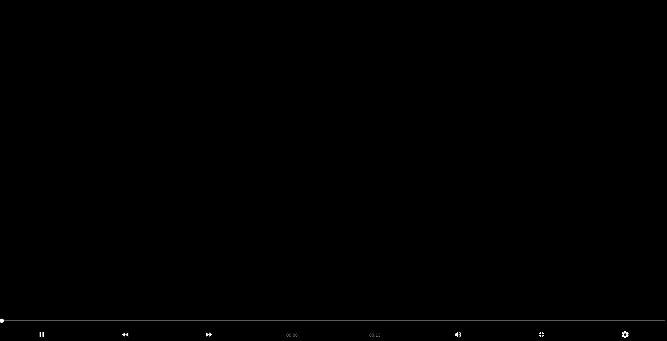
click at [378, 218] on video at bounding box center [333, 170] width 667 height 341
drag, startPoint x: 285, startPoint y: 249, endPoint x: 290, endPoint y: 248, distance: 4.3
click at [287, 248] on video at bounding box center [333, 170] width 667 height 341
click at [290, 228] on video at bounding box center [333, 170] width 667 height 341
click at [284, 228] on video at bounding box center [333, 170] width 667 height 341
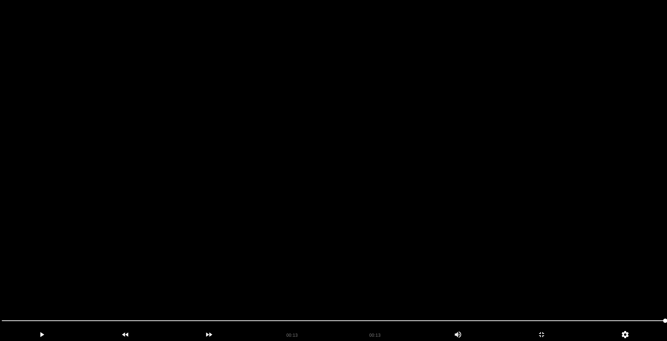
click at [286, 226] on video at bounding box center [333, 170] width 667 height 341
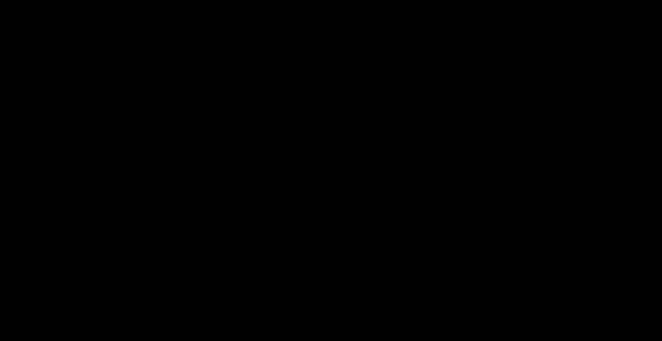
scroll to position [285, 0]
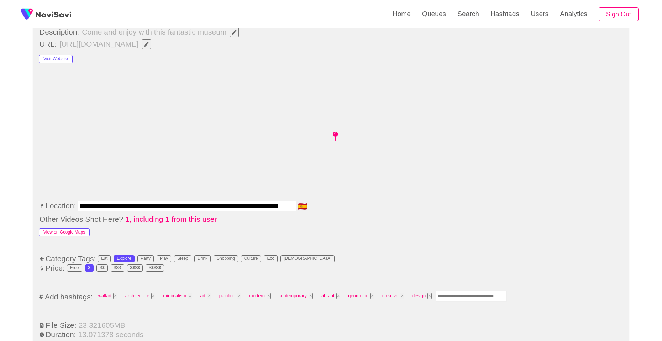
click at [71, 229] on button "View on Google Maps" at bounding box center [64, 232] width 51 height 9
drag, startPoint x: 445, startPoint y: 294, endPoint x: 449, endPoint y: 293, distance: 4.4
click at [445, 294] on input "Enter tag here and press return" at bounding box center [470, 296] width 71 height 11
type input "*********"
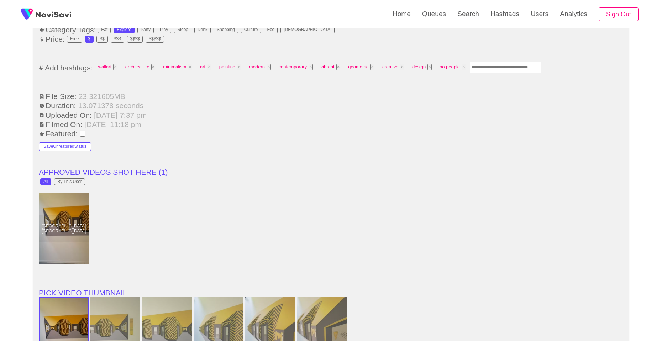
scroll to position [498, 0]
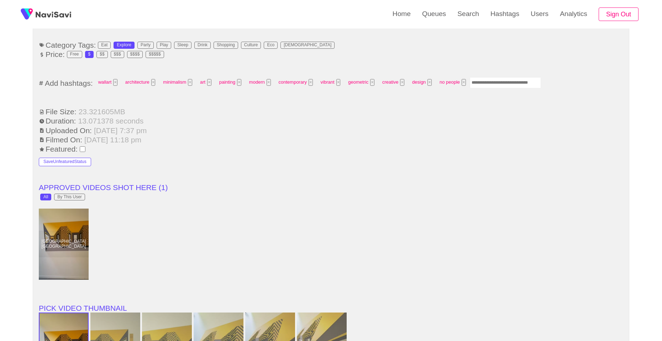
click at [505, 82] on input "Enter tag here and press return" at bounding box center [504, 82] width 71 height 11
type input "*******"
click at [499, 85] on button "×" at bounding box center [497, 82] width 4 height 7
click at [499, 85] on input "Enter tag here and press return" at bounding box center [504, 82] width 71 height 11
type input "******"
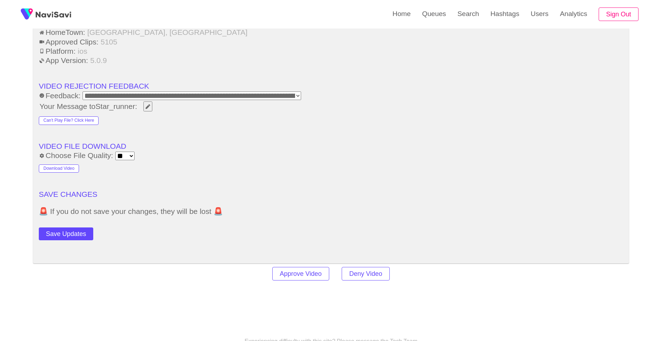
scroll to position [996, 0]
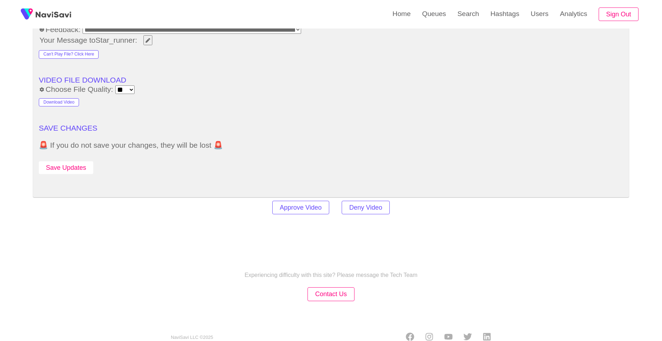
drag, startPoint x: 54, startPoint y: 159, endPoint x: 55, endPoint y: 169, distance: 9.7
click at [55, 169] on button "Save Updates" at bounding box center [66, 167] width 54 height 13
click at [477, 16] on link "Search" at bounding box center [467, 14] width 33 height 28
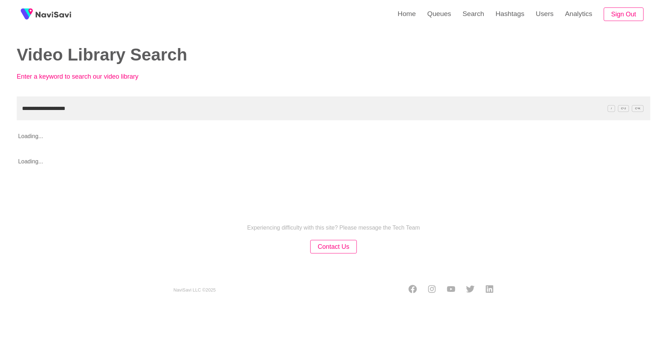
type input "**********"
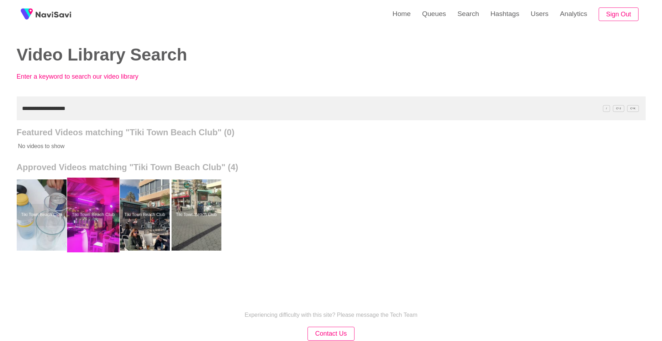
click at [116, 218] on div at bounding box center [93, 214] width 52 height 75
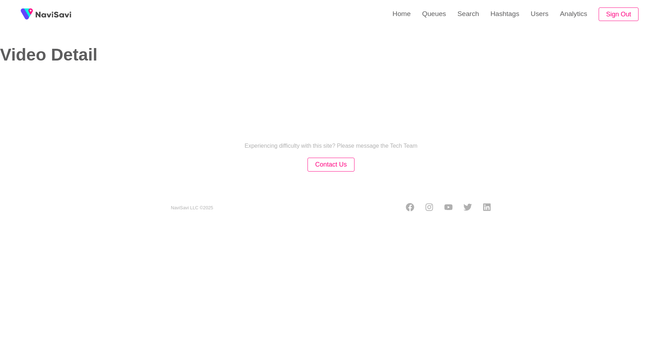
select select "**********"
select select "**"
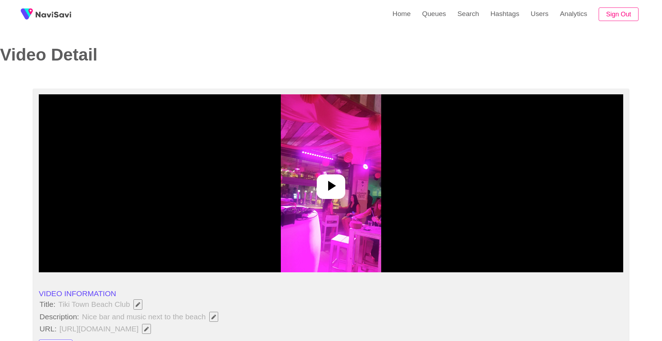
click at [335, 186] on icon at bounding box center [330, 185] width 17 height 17
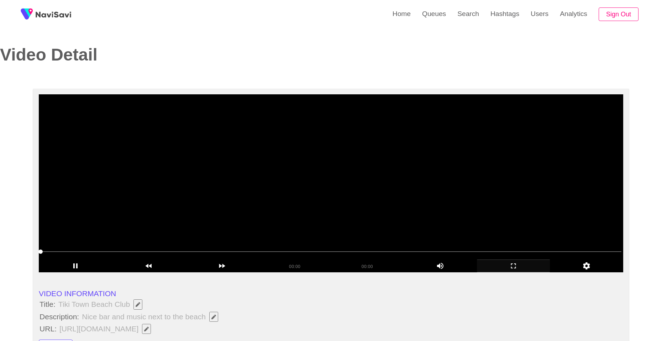
click at [515, 260] on div "add" at bounding box center [513, 265] width 73 height 13
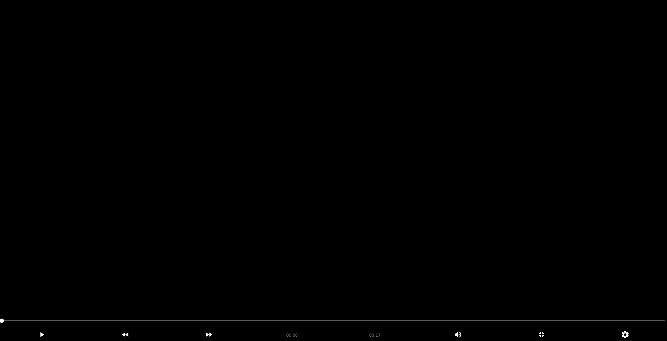
click at [338, 216] on video at bounding box center [333, 170] width 667 height 341
click at [338, 217] on video at bounding box center [333, 170] width 667 height 341
click at [338, 218] on video at bounding box center [333, 170] width 667 height 341
click at [338, 219] on video at bounding box center [333, 170] width 667 height 341
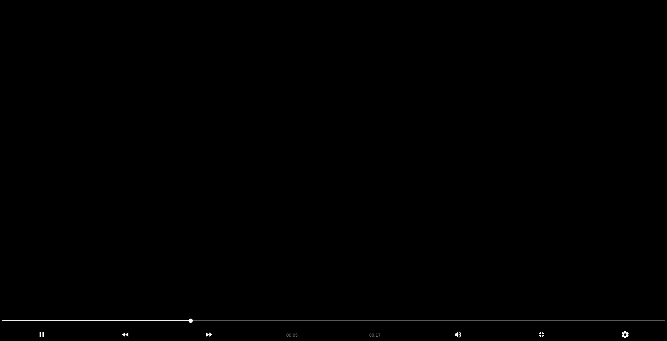
click at [389, 205] on video at bounding box center [333, 170] width 667 height 341
click at [388, 218] on video at bounding box center [333, 170] width 667 height 341
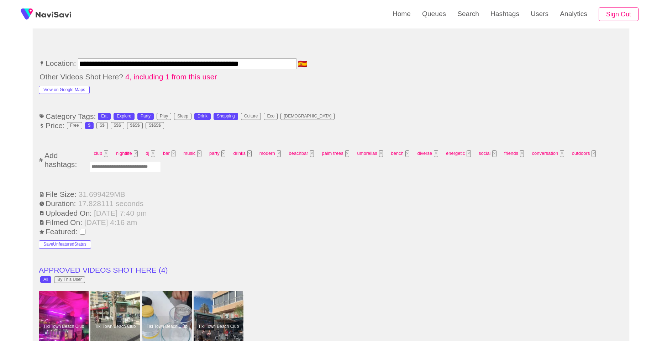
click at [151, 168] on input "Enter tag here and press return" at bounding box center [125, 166] width 71 height 11
type input "*****"
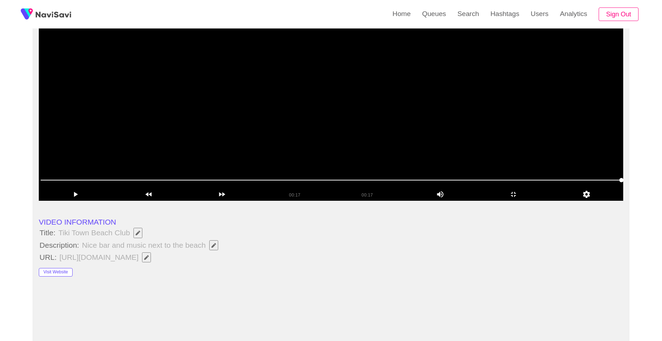
scroll to position [71, 0]
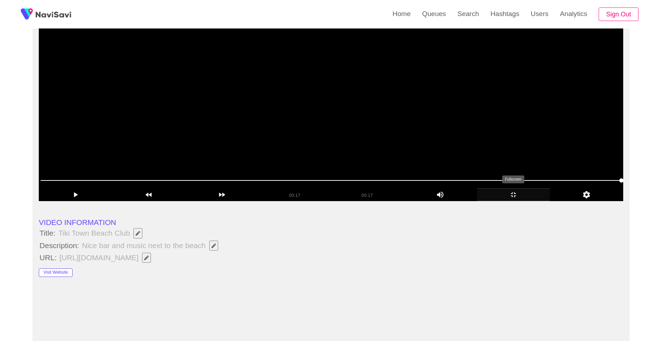
click at [526, 196] on icon "add" at bounding box center [513, 194] width 73 height 9
click at [308, 160] on video at bounding box center [333, 112] width 589 height 178
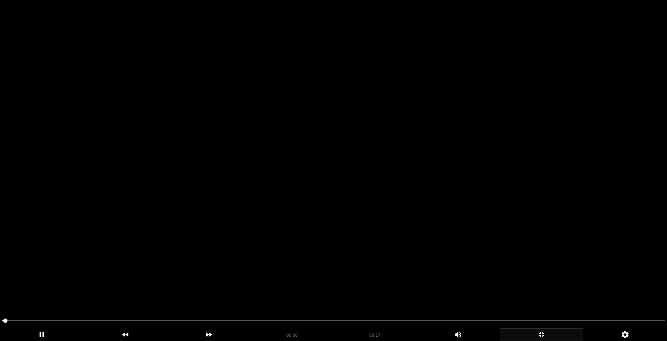
click at [308, 160] on video at bounding box center [333, 170] width 667 height 341
click at [299, 221] on video at bounding box center [333, 170] width 667 height 341
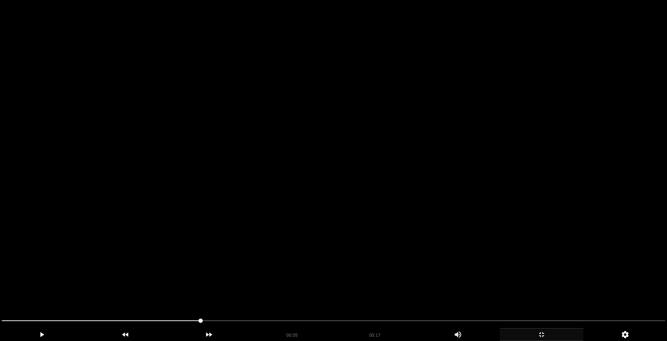
click at [299, 222] on video at bounding box center [333, 170] width 667 height 341
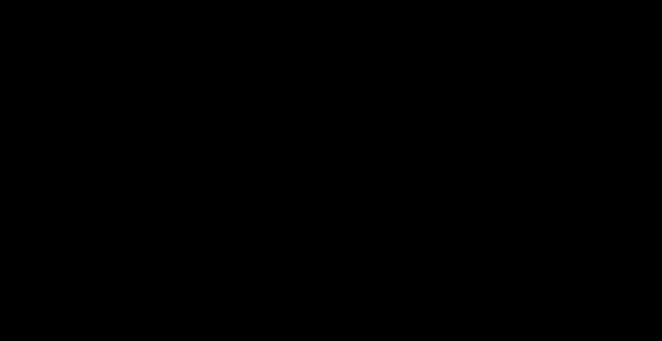
scroll to position [320, 0]
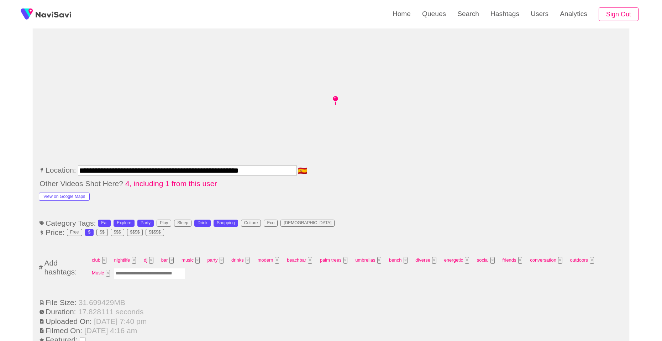
click at [172, 273] on input "Enter tag here and press return" at bounding box center [149, 273] width 71 height 11
click at [108, 275] on button "×" at bounding box center [108, 273] width 4 height 7
click at [111, 277] on input "*" at bounding box center [125, 273] width 71 height 11
type input "****"
click at [72, 197] on button "View on Google Maps" at bounding box center [64, 196] width 51 height 9
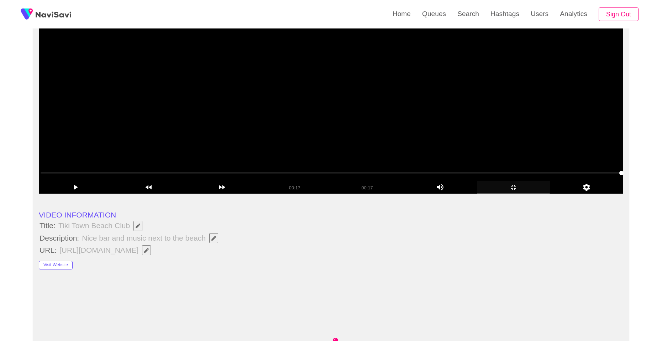
scroll to position [71, 0]
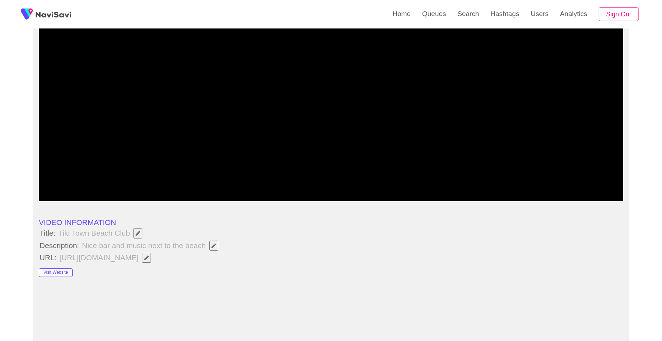
click at [513, 190] on icon "add" at bounding box center [513, 194] width 73 height 9
drag, startPoint x: 513, startPoint y: 190, endPoint x: 409, endPoint y: 160, distance: 108.1
click at [513, 190] on icon "add" at bounding box center [513, 194] width 73 height 9
click at [471, 199] on icon "add" at bounding box center [457, 194] width 44 height 9
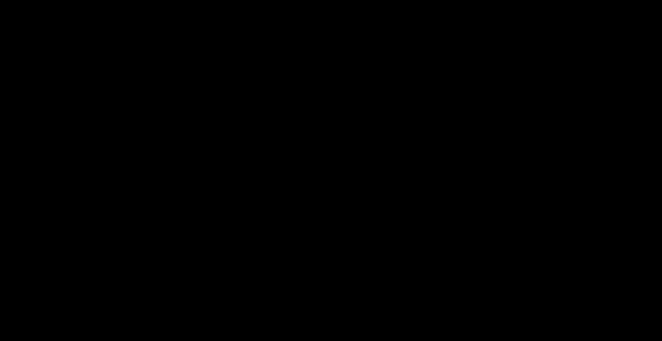
scroll to position [356, 0]
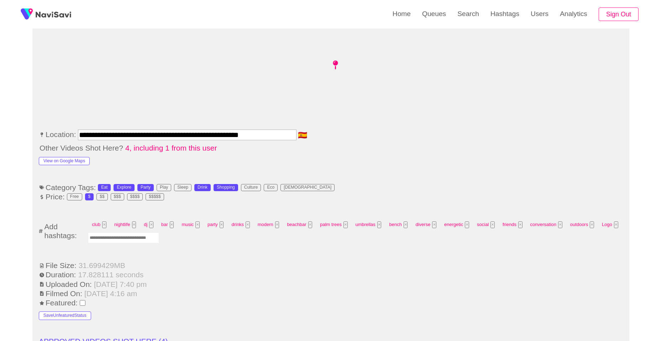
click at [102, 239] on input "Enter tag here and press return" at bounding box center [123, 237] width 71 height 11
type input "*********"
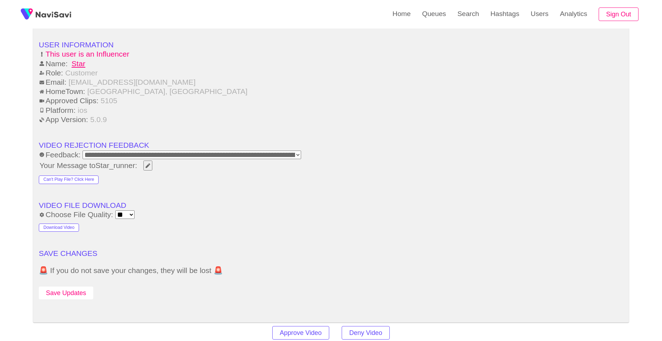
scroll to position [925, 0]
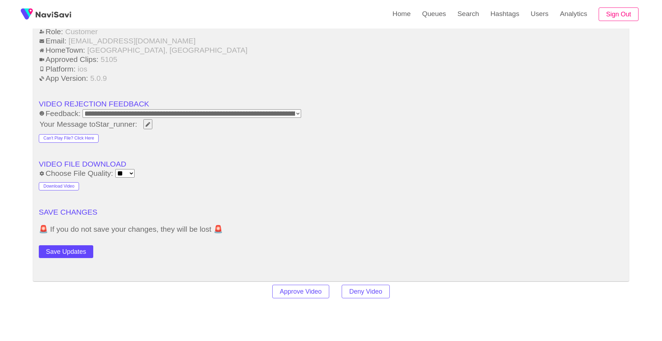
drag, startPoint x: 71, startPoint y: 255, endPoint x: 90, endPoint y: 242, distance: 23.4
click at [71, 254] on button "Save Updates" at bounding box center [66, 251] width 54 height 13
click at [466, 18] on link "Search" at bounding box center [467, 14] width 33 height 28
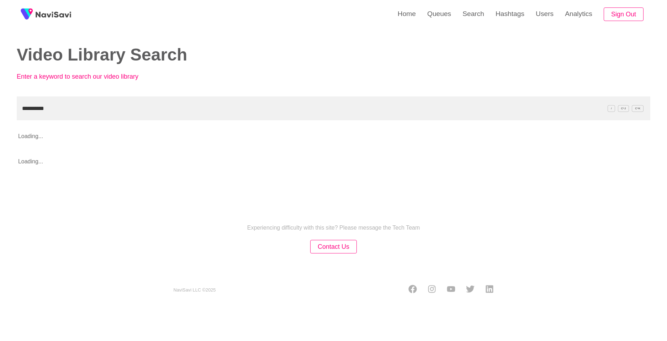
type input "**********"
